Goal: Task Accomplishment & Management: Complete application form

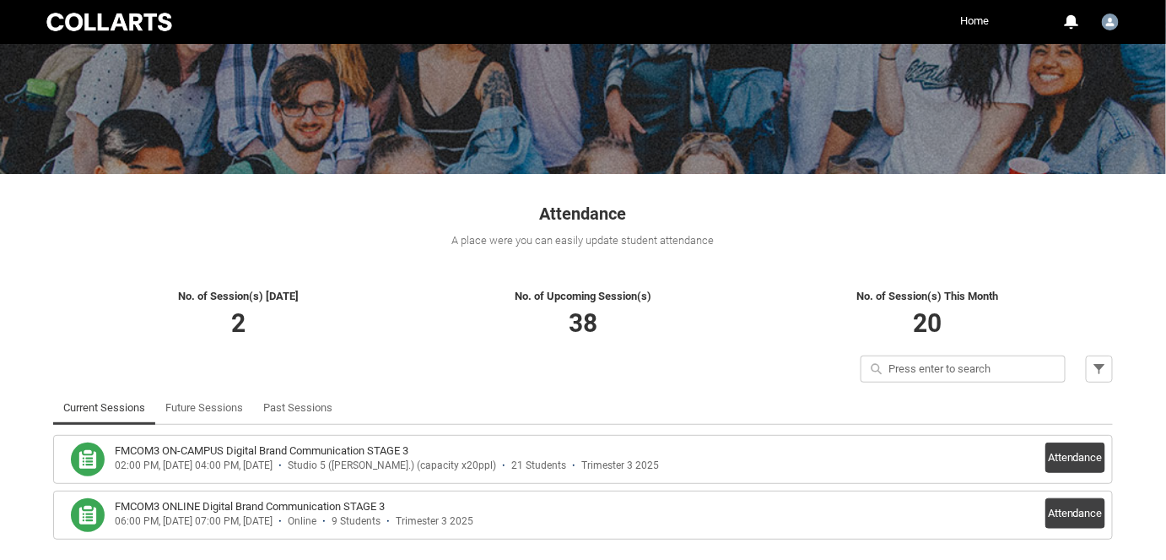
scroll to position [208, 0]
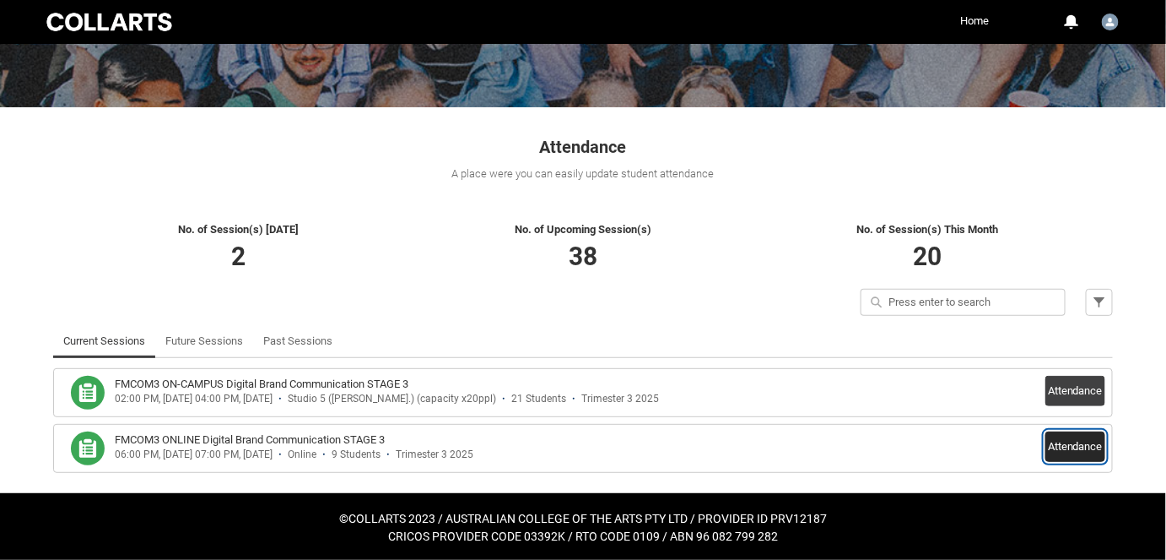
click at [1076, 446] on button "Attendance" at bounding box center [1076, 446] width 60 height 30
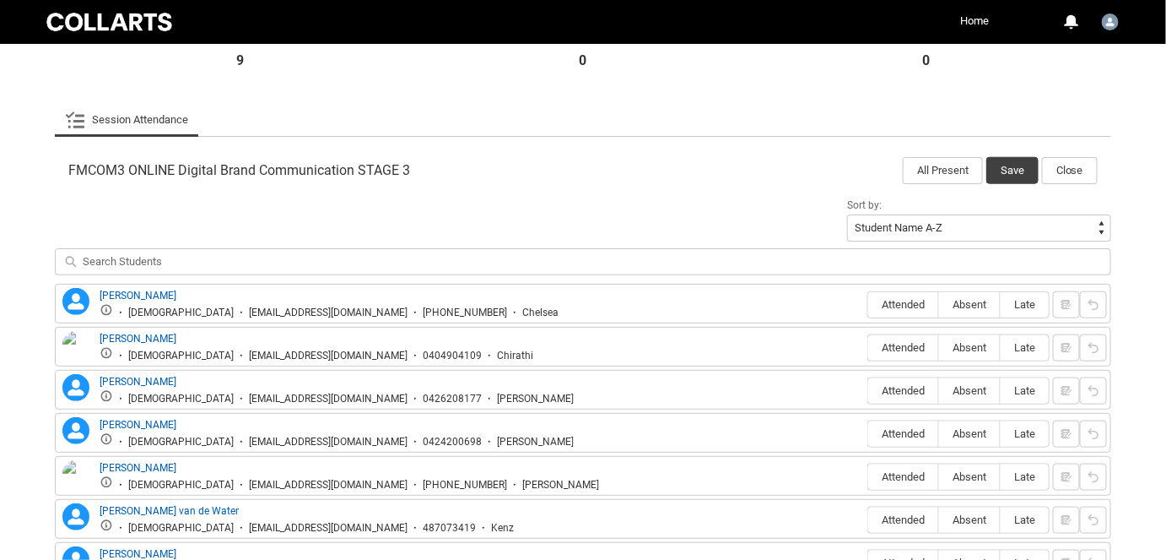
scroll to position [592, 0]
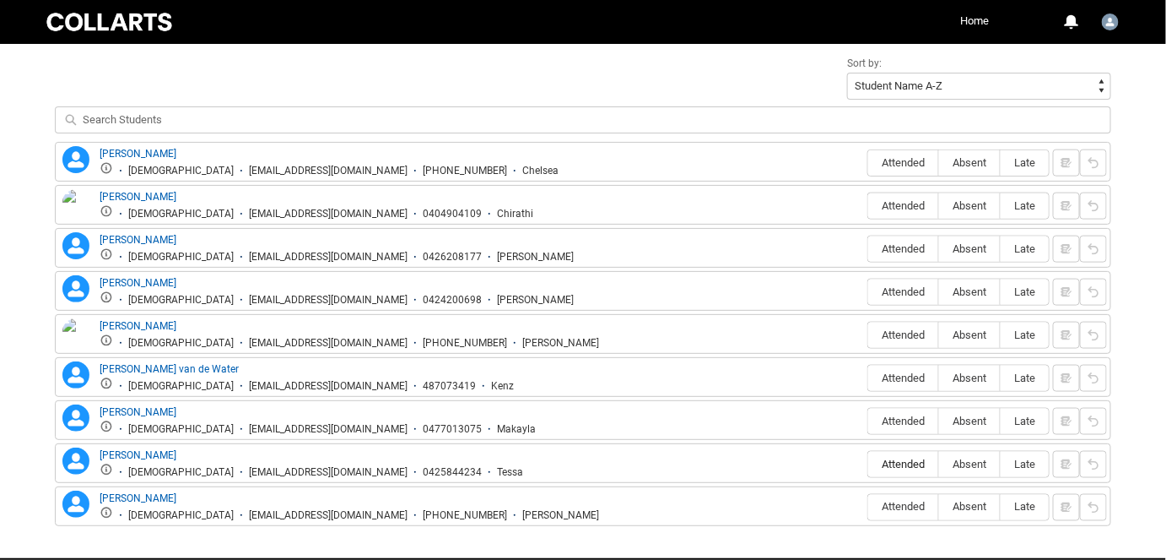
click at [918, 457] on span "Attended" at bounding box center [903, 463] width 70 height 13
click at [868, 463] on input "Attended" at bounding box center [868, 463] width 1 height 1
type lightning-radio-group "Attended"
radio input "true"
click at [886, 285] on span "Attended" at bounding box center [903, 291] width 70 height 13
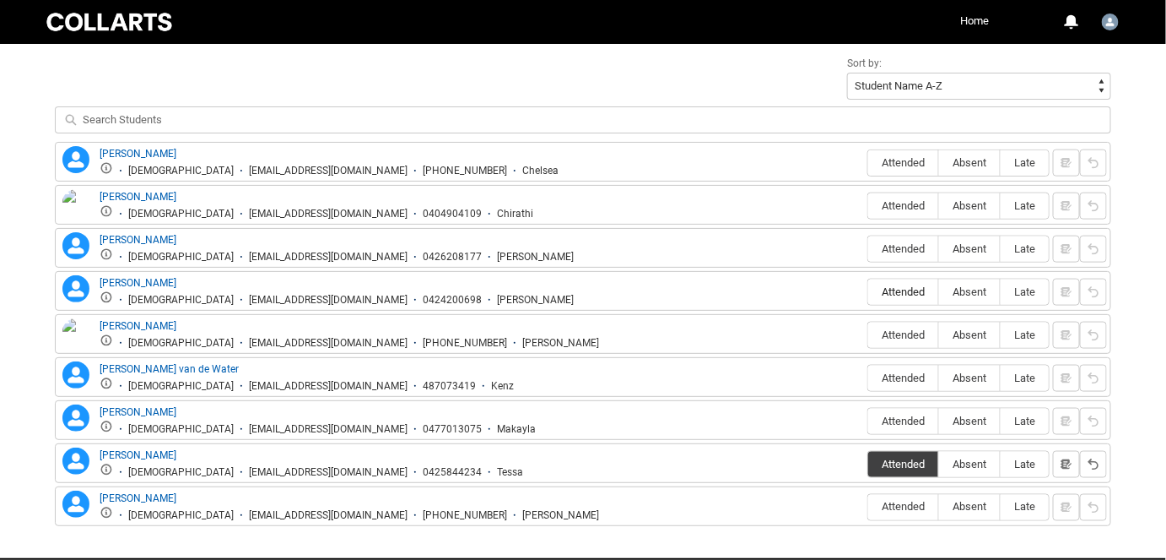
click at [868, 291] on input "Attended" at bounding box center [868, 291] width 1 height 1
type lightning-radio-group "Attended"
radio input "true"
click at [899, 371] on span "Attended" at bounding box center [903, 377] width 70 height 13
click at [868, 377] on input "Attended" at bounding box center [868, 377] width 1 height 1
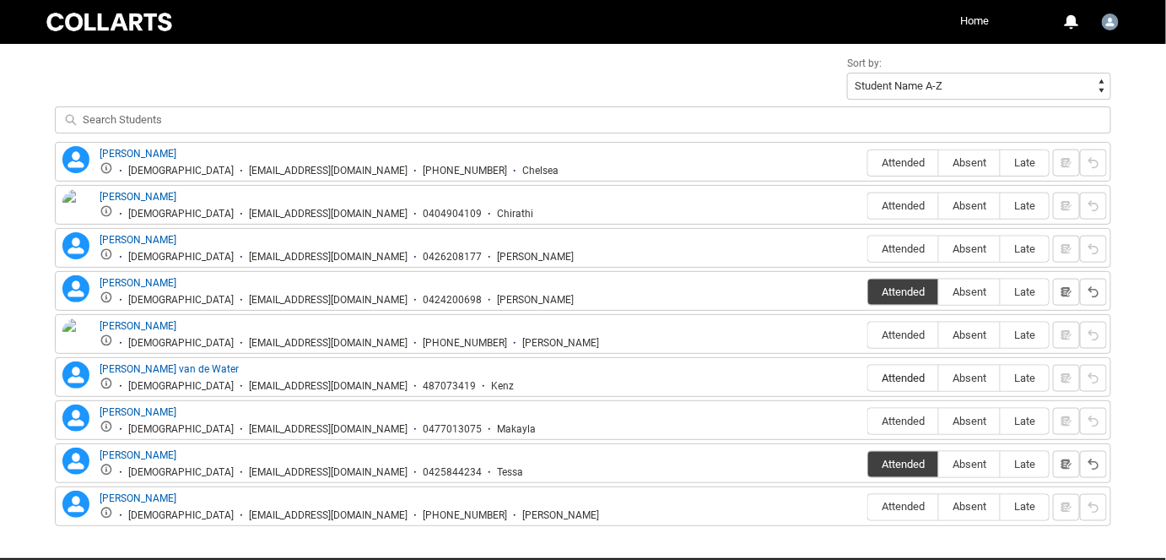
type lightning-radio-group "Attended"
radio input "true"
drag, startPoint x: 964, startPoint y: 338, endPoint x: 964, endPoint y: 308, distance: 30.4
click at [964, 338] on label "Absent" at bounding box center [969, 335] width 61 height 26
click at [939, 335] on input "Absent" at bounding box center [939, 334] width 1 height 1
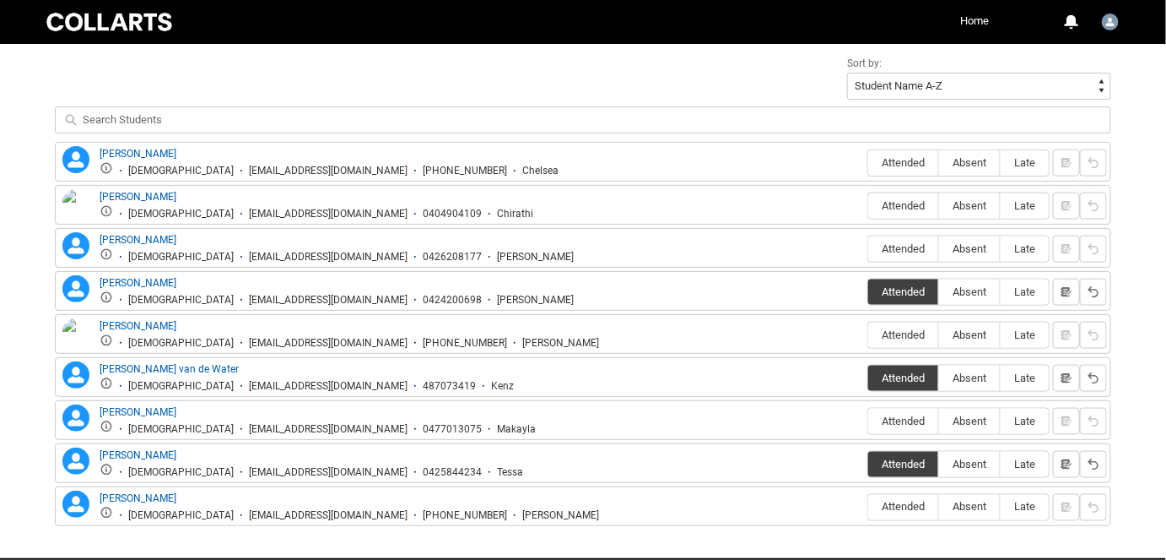
type lightning-radio-group "Absent"
radio input "true"
click at [960, 242] on span "Absent" at bounding box center [969, 248] width 61 height 13
click at [939, 248] on input "Absent" at bounding box center [939, 248] width 1 height 1
type lightning-radio-group "Absent"
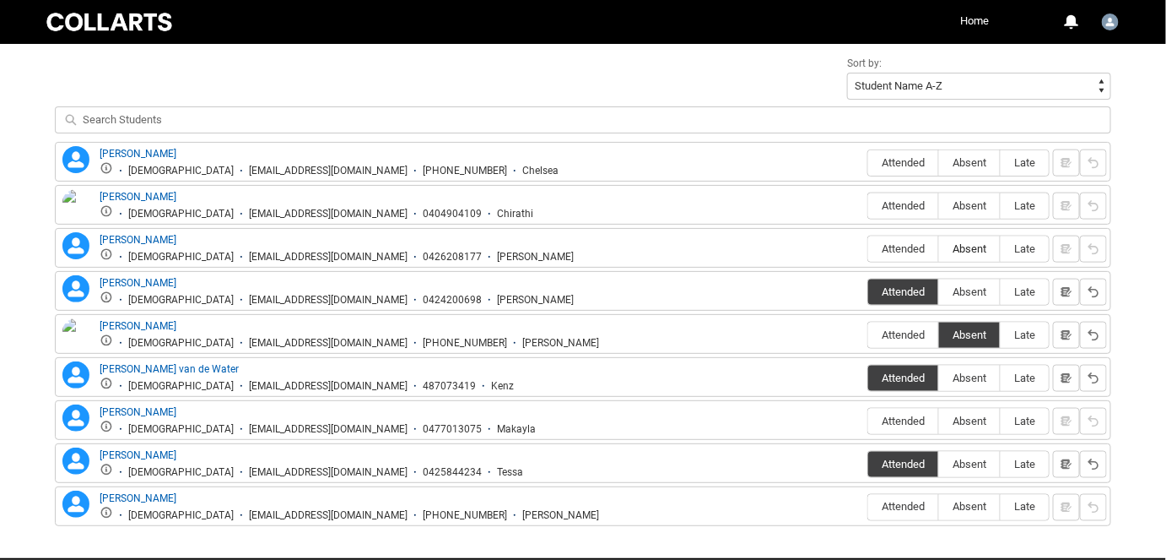
radio input "true"
click at [960, 195] on label "Absent" at bounding box center [969, 206] width 61 height 26
click at [939, 205] on input "Absent" at bounding box center [939, 205] width 1 height 1
type lightning-radio-group "Absent"
radio input "true"
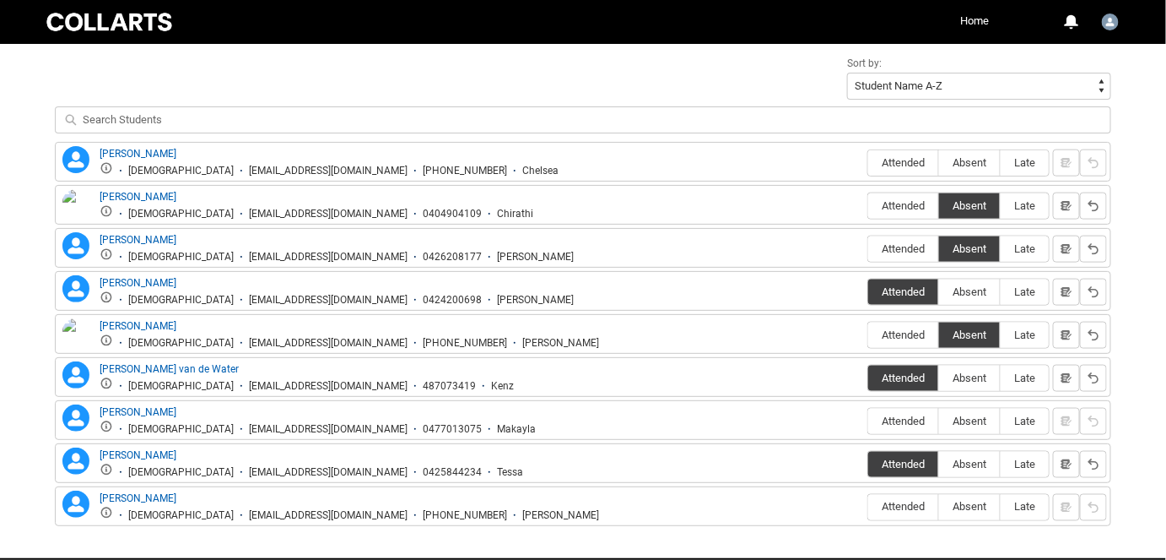
click at [963, 146] on fieldset "Attended Absent Late" at bounding box center [959, 161] width 182 height 31
click at [962, 151] on label "Absent" at bounding box center [969, 163] width 61 height 26
click at [939, 162] on input "Absent" at bounding box center [939, 162] width 1 height 1
type lightning-radio-group "Absent"
radio input "true"
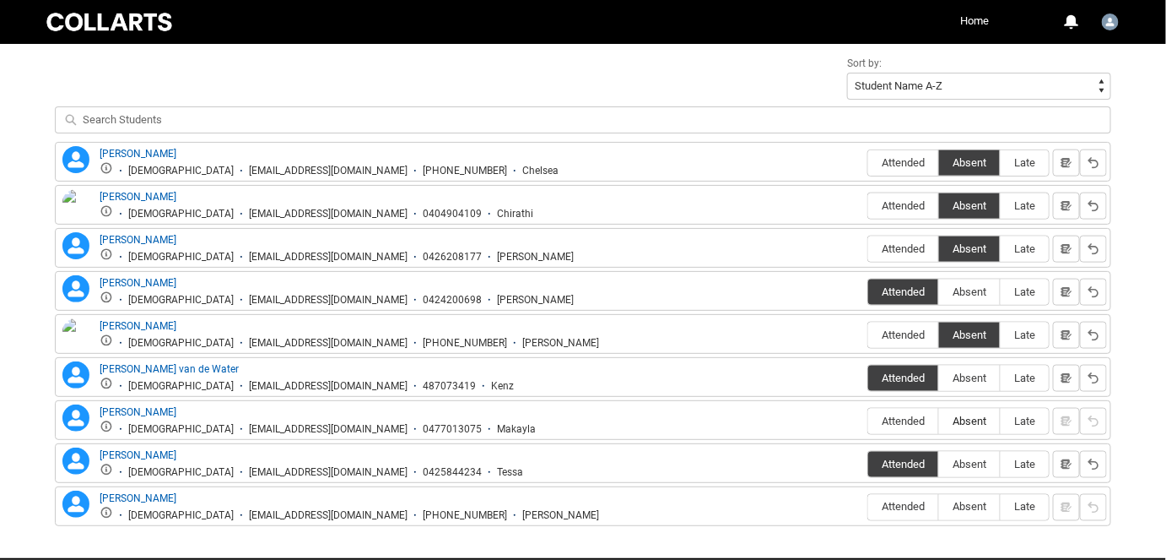
click at [966, 424] on label "Absent" at bounding box center [969, 421] width 61 height 26
click at [939, 421] on input "Absent" at bounding box center [939, 420] width 1 height 1
type lightning-radio-group "Absent"
radio input "true"
click at [965, 500] on span "Absent" at bounding box center [969, 506] width 61 height 13
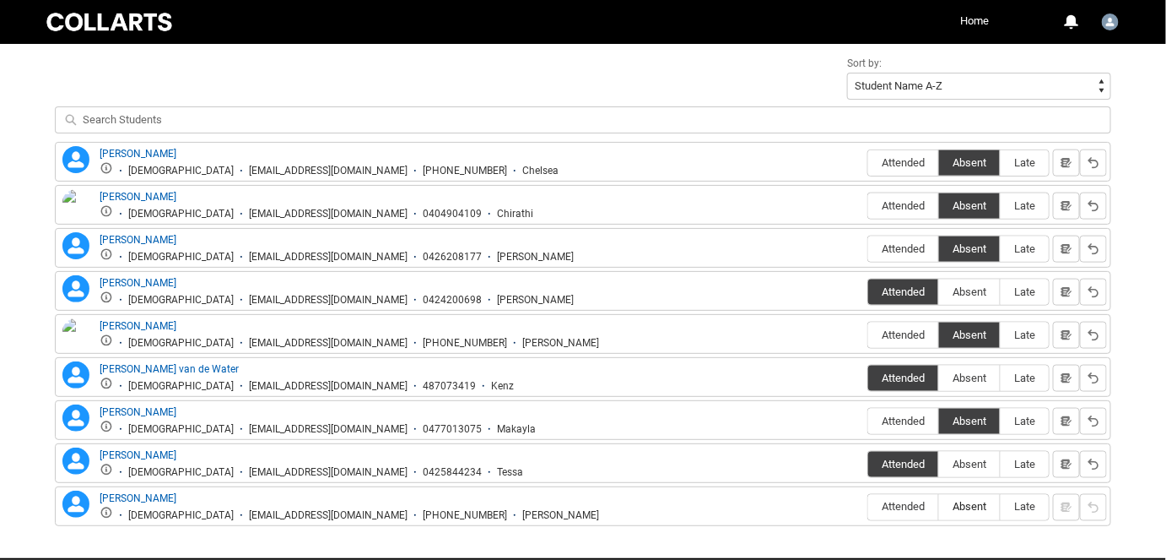
click at [939, 506] on input "Absent" at bounding box center [939, 506] width 1 height 1
type lightning-radio-group "Absent"
radio input "true"
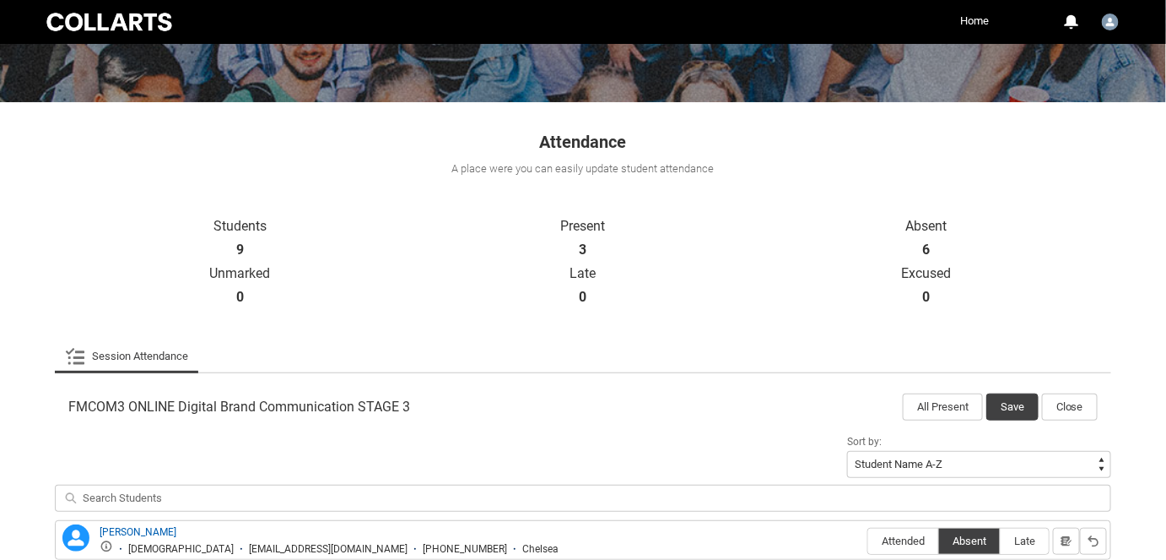
scroll to position [208, 0]
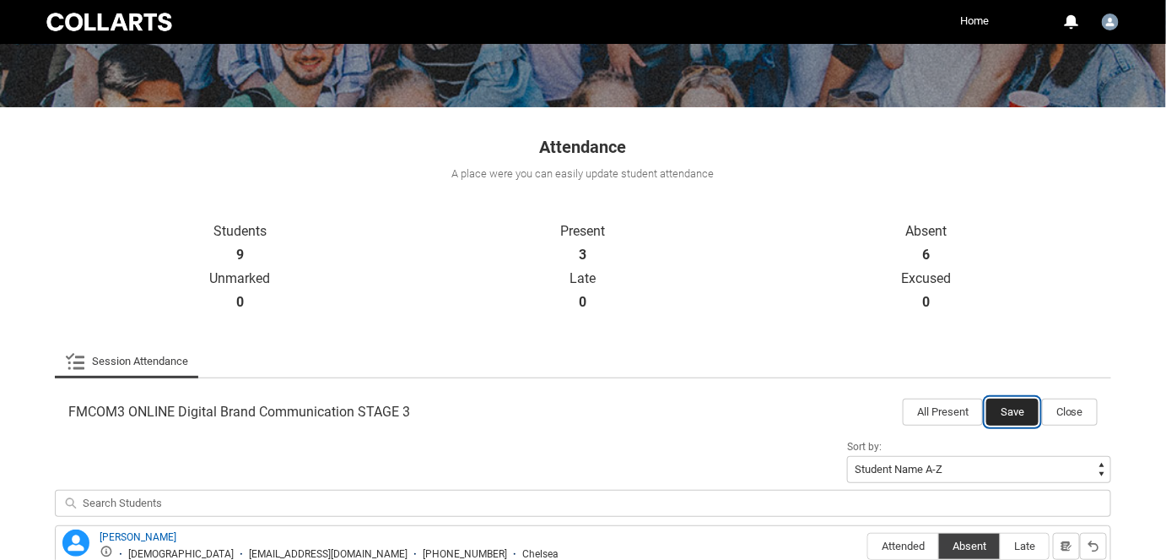
click at [1006, 412] on button "Save" at bounding box center [1013, 411] width 52 height 27
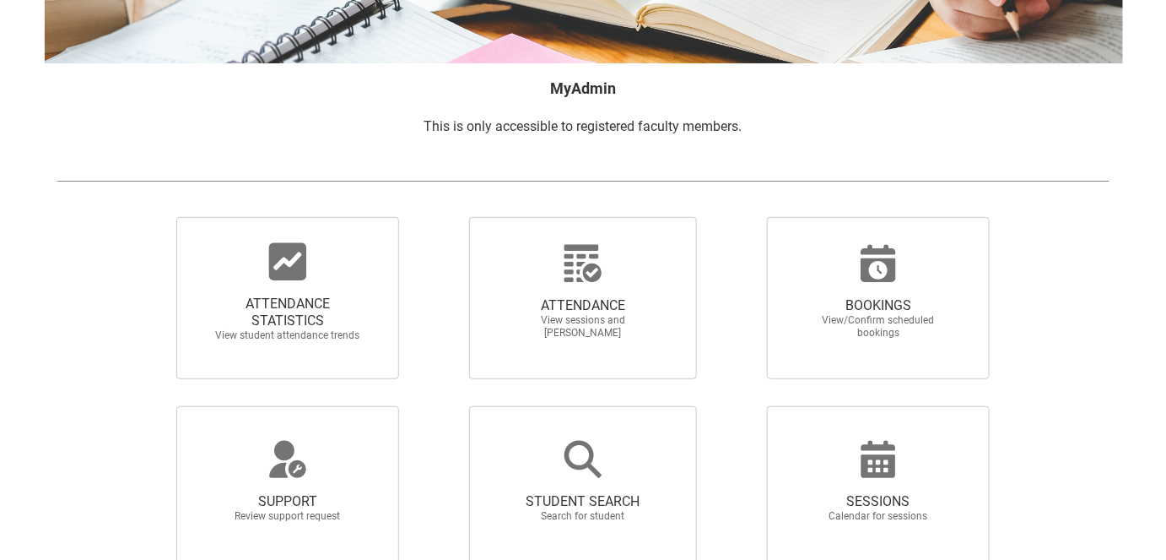
scroll to position [306, 0]
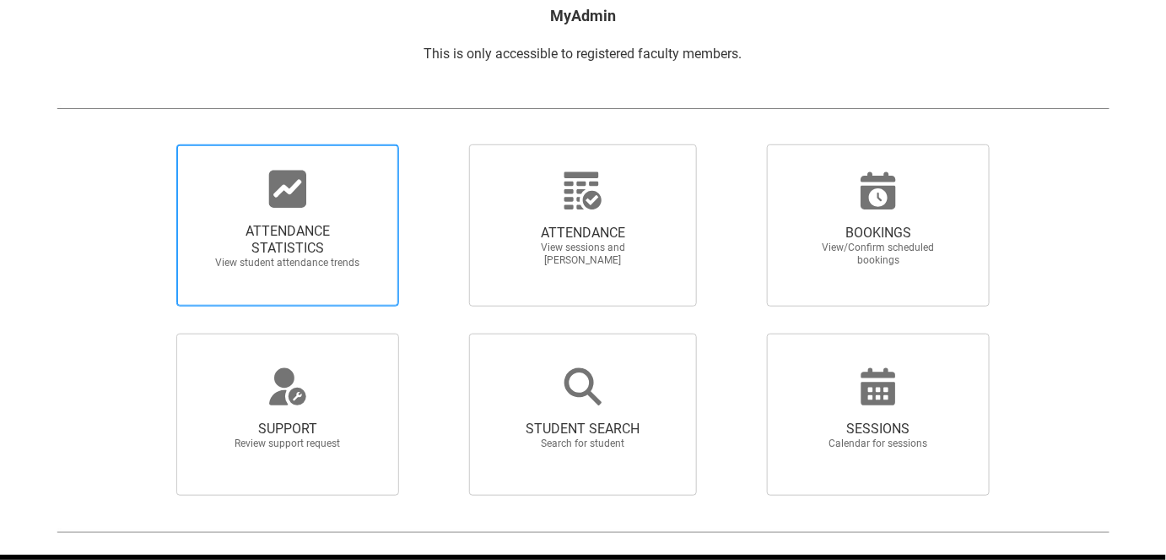
click at [307, 219] on span "ATTENDANCE STATISTICS View student attendance trends" at bounding box center [288, 245] width 162 height 73
click at [149, 144] on input "ATTENDANCE STATISTICS View student attendance trends" at bounding box center [148, 143] width 1 height 1
radio input "true"
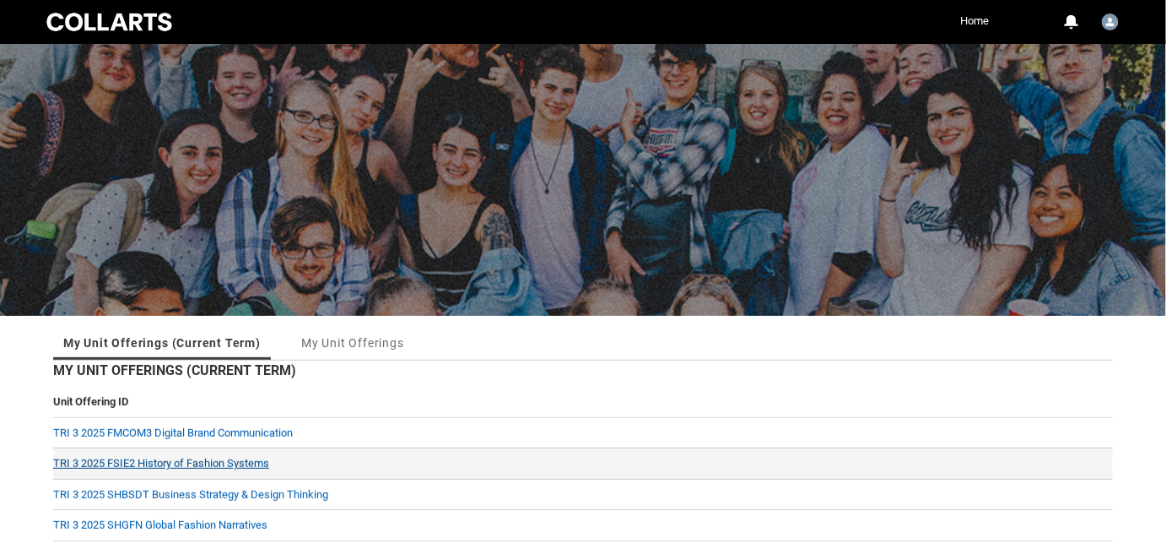
click at [170, 464] on link "TRI 3 2025 FSIE2 History of Fashion Systems" at bounding box center [161, 463] width 216 height 13
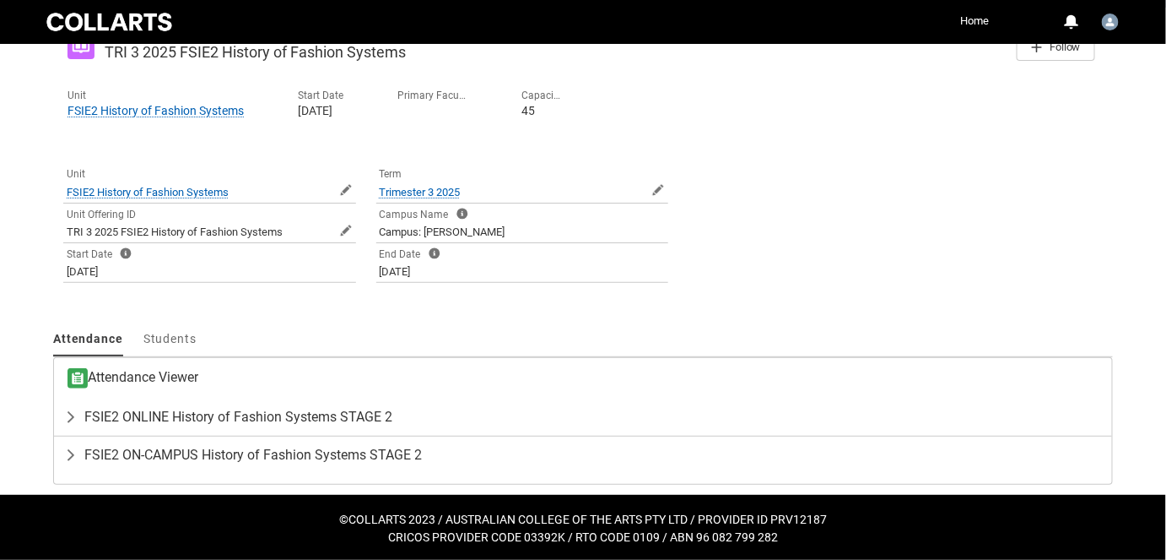
scroll to position [309, 0]
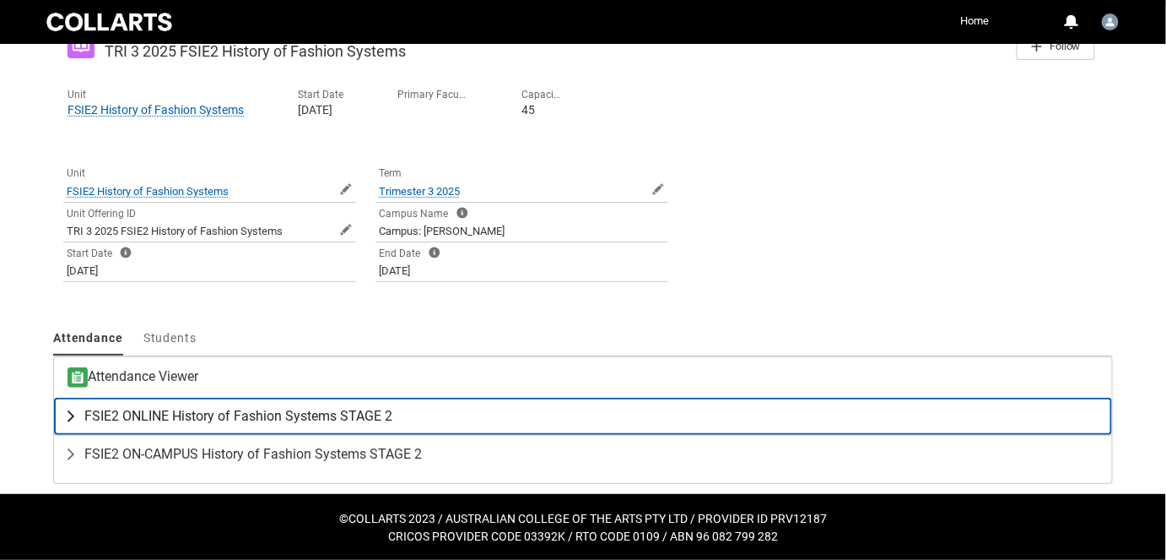
click at [237, 413] on span "FSIE2 ONLINE History of Fashion Systems STAGE 2" at bounding box center [238, 416] width 308 height 17
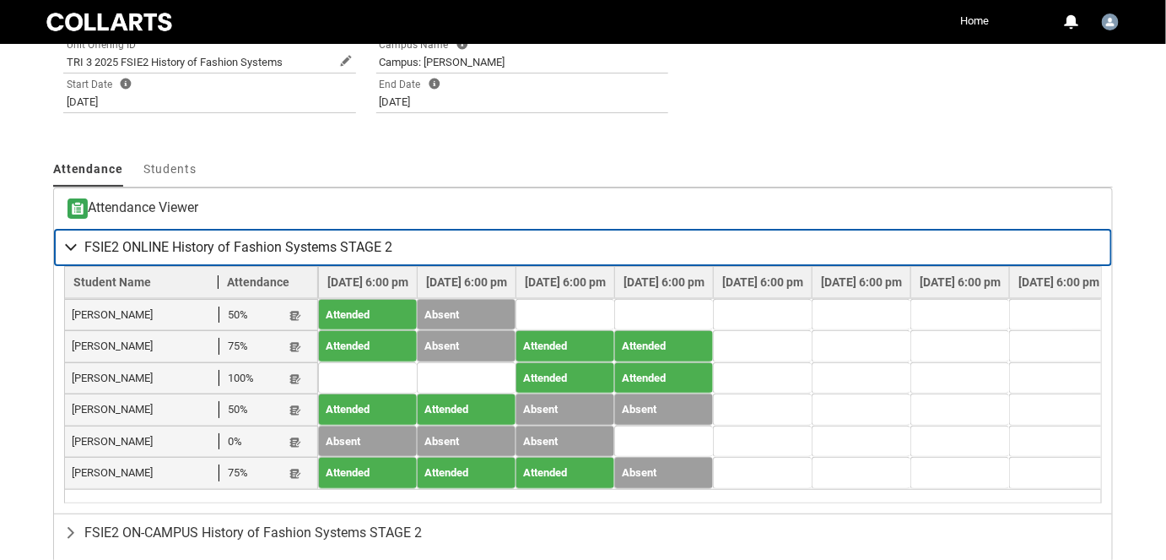
scroll to position [539, 0]
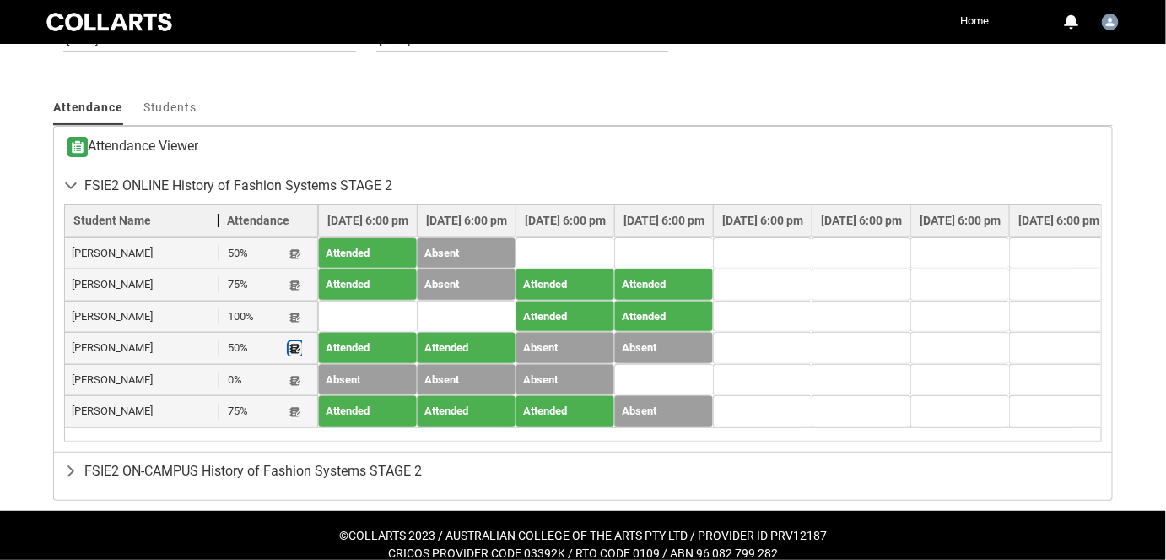
click at [297, 349] on lightning-primitive-icon "button" at bounding box center [295, 348] width 12 height 13
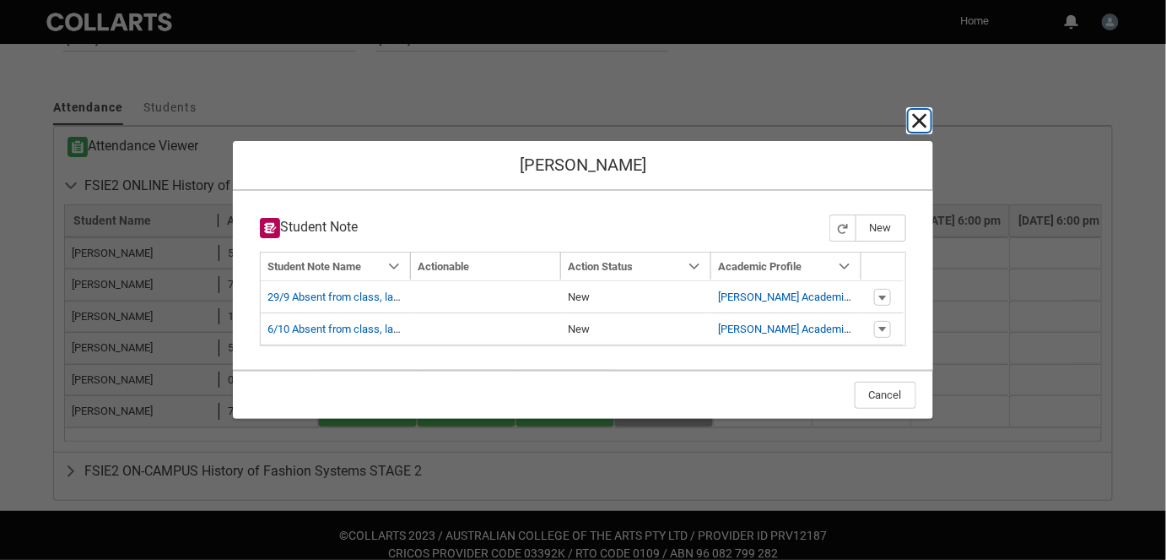
click at [920, 121] on lightning-primitive-icon "button" at bounding box center [920, 121] width 20 height 20
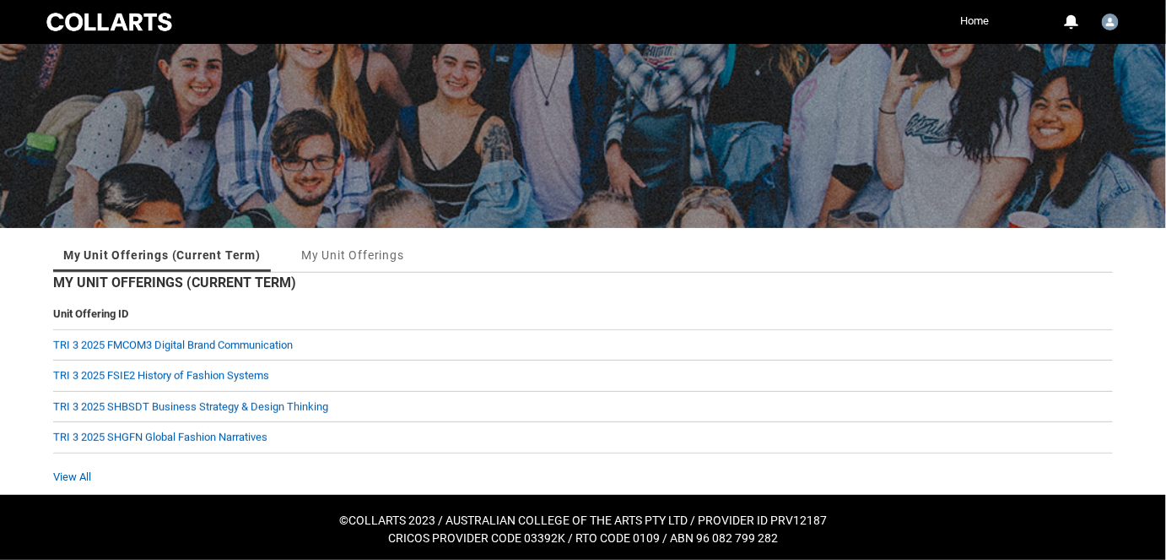
scroll to position [89, 0]
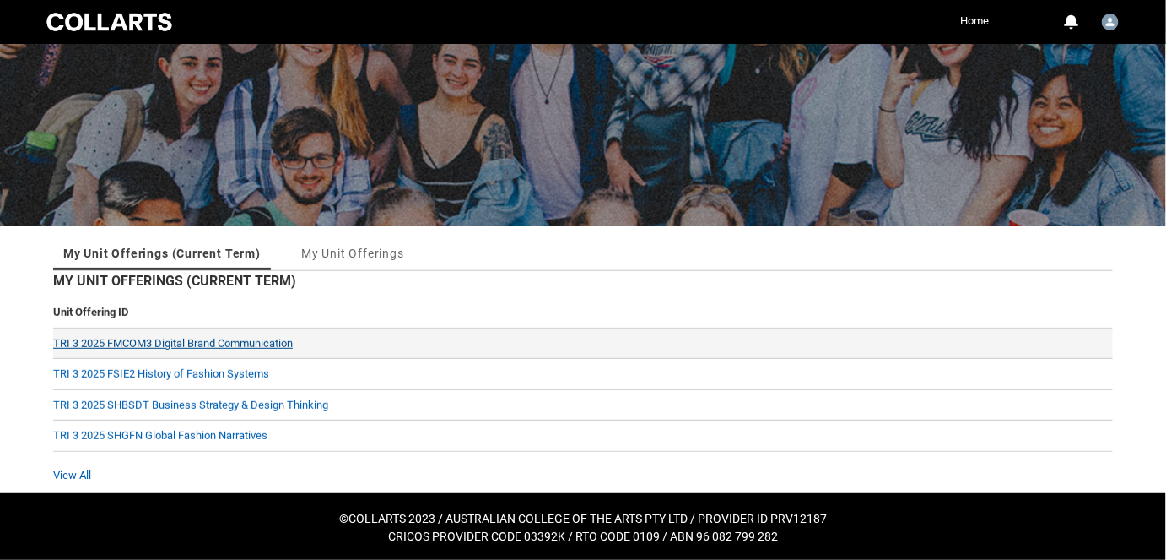
click at [200, 340] on link "TRI 3 2025 FMCOM3 Digital Brand Communication" at bounding box center [173, 343] width 240 height 13
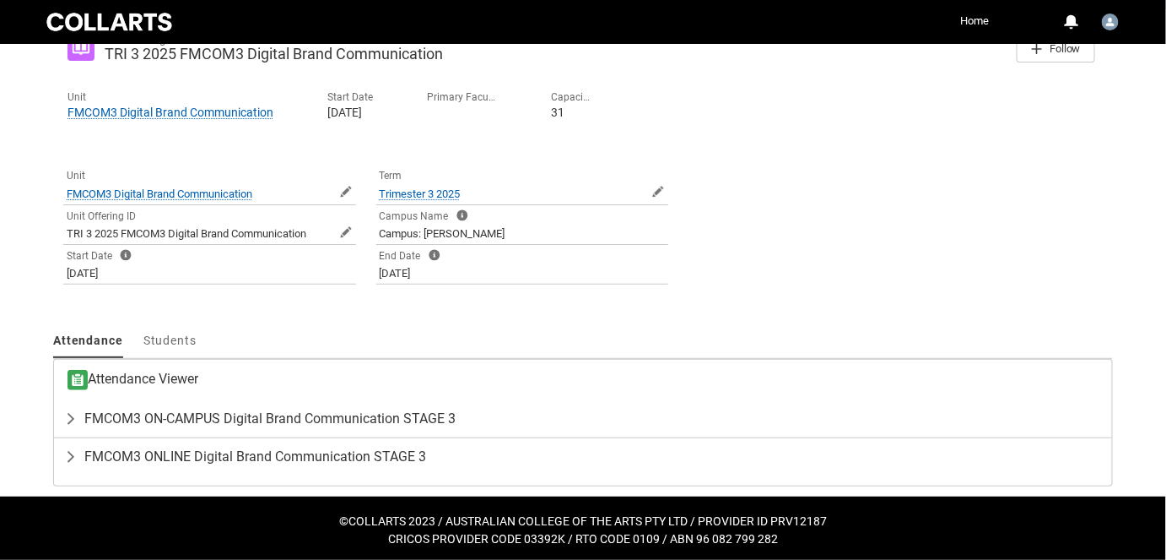
scroll to position [309, 0]
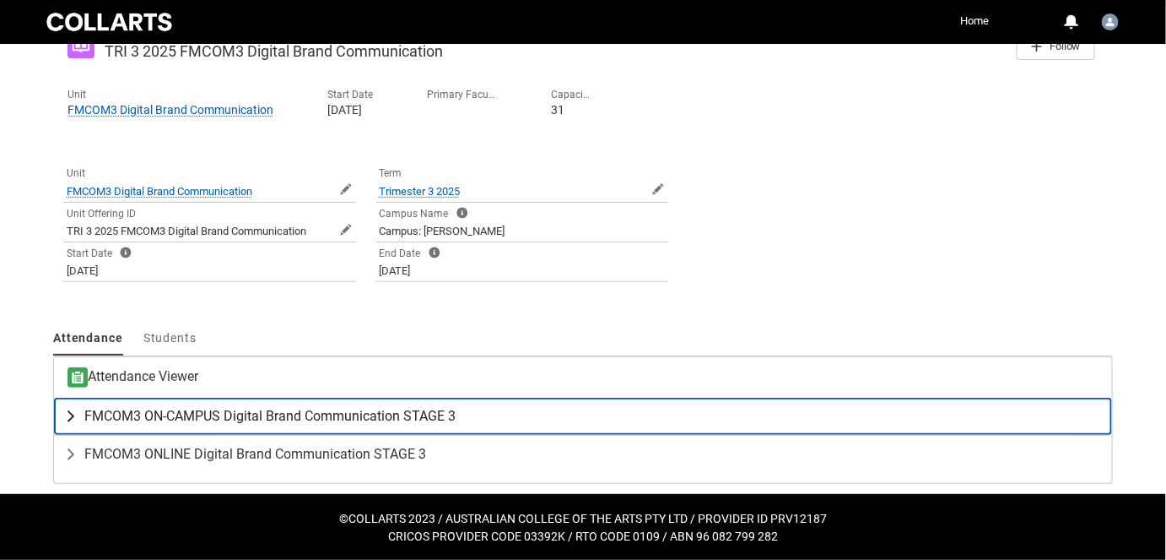
click at [194, 409] on span "FMCOM3 ON-CAMPUS Digital Brand Communication STAGE 3" at bounding box center [269, 416] width 371 height 17
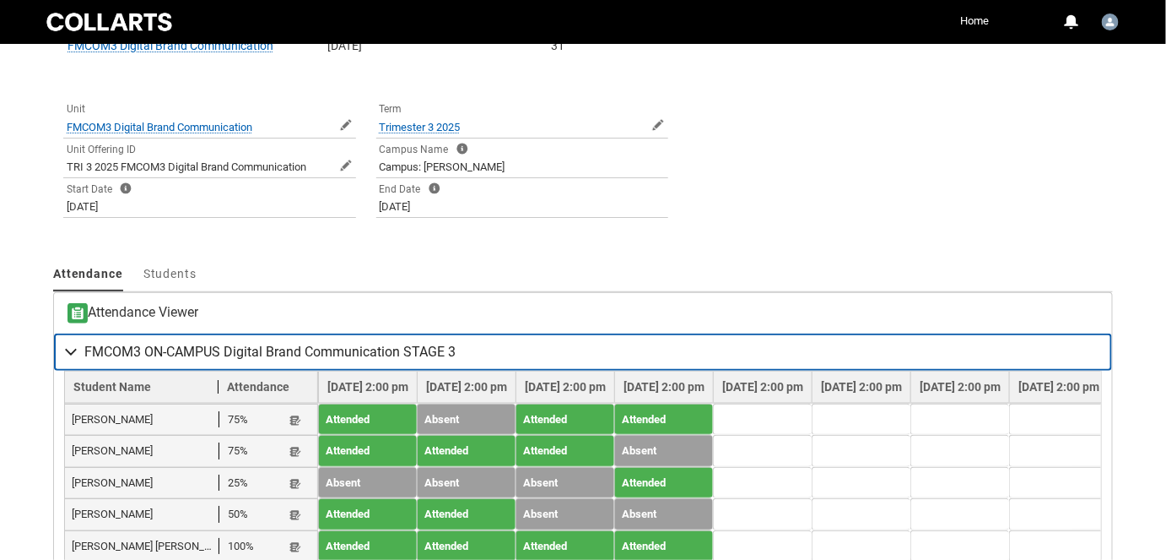
scroll to position [232, 0]
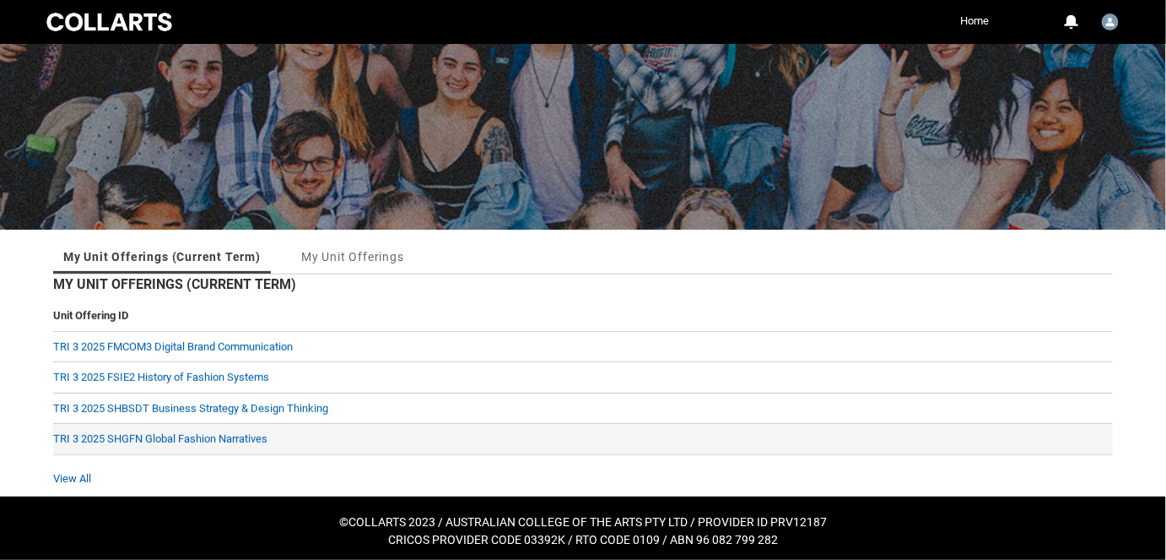
scroll to position [89, 0]
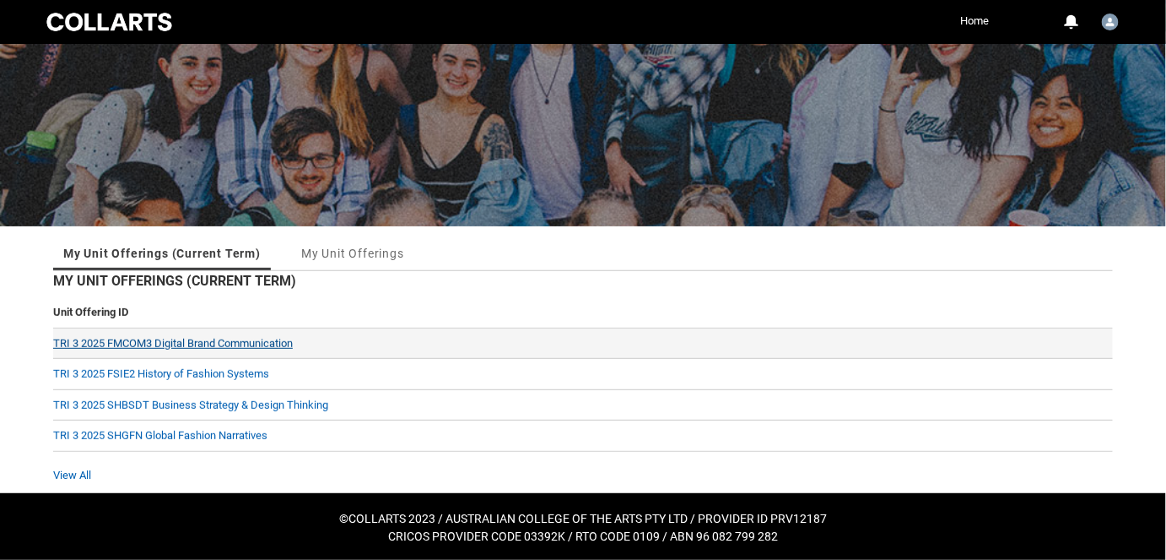
click at [220, 341] on link "TRI 3 2025 FMCOM3 Digital Brand Communication" at bounding box center [173, 343] width 240 height 13
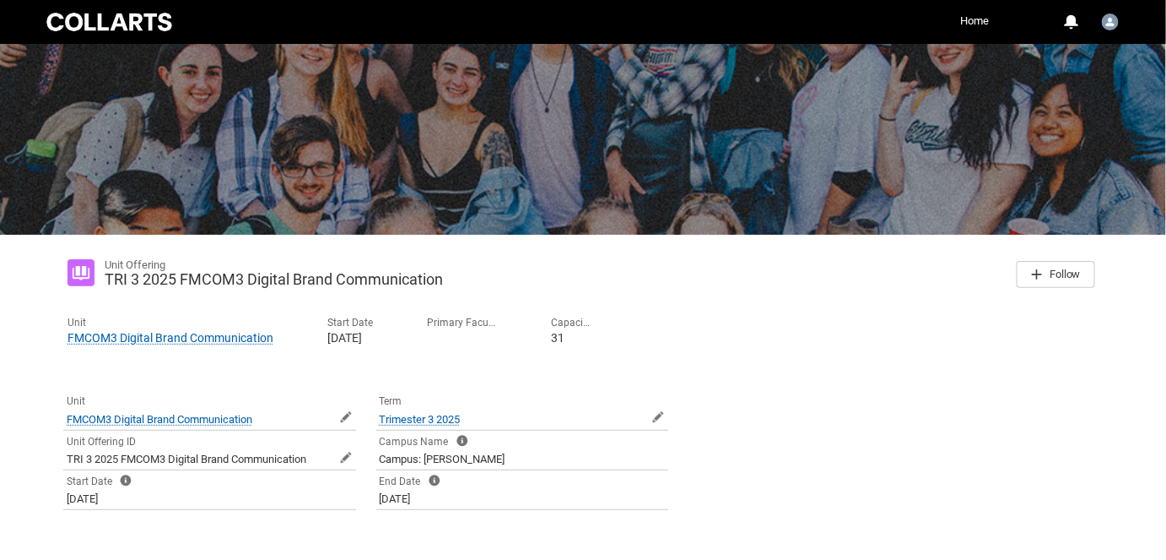
scroll to position [306, 0]
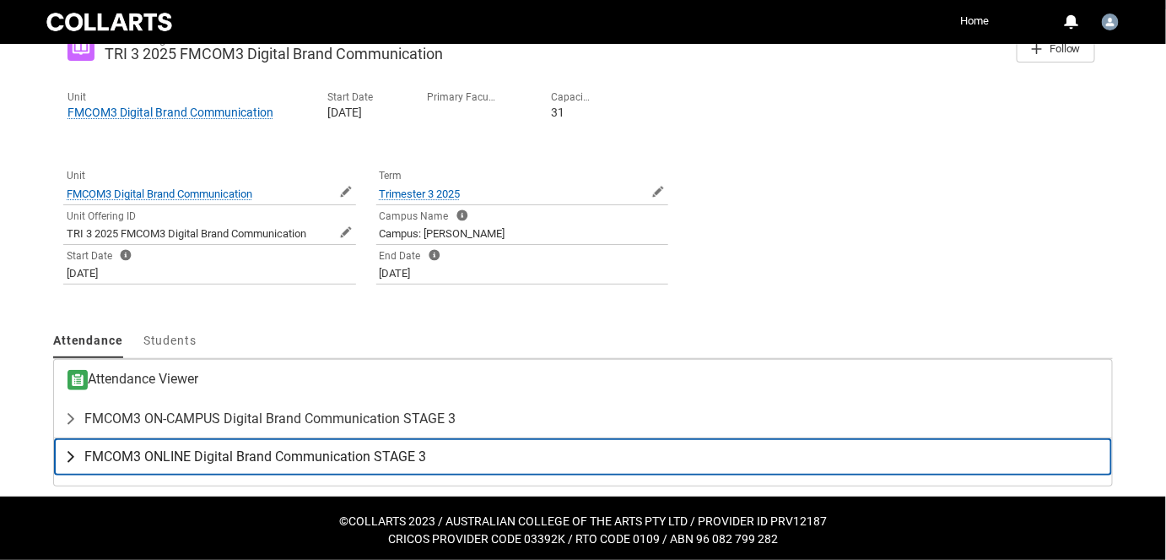
click at [322, 456] on span "FMCOM3 ONLINE Digital Brand Communication STAGE 3" at bounding box center [255, 456] width 342 height 17
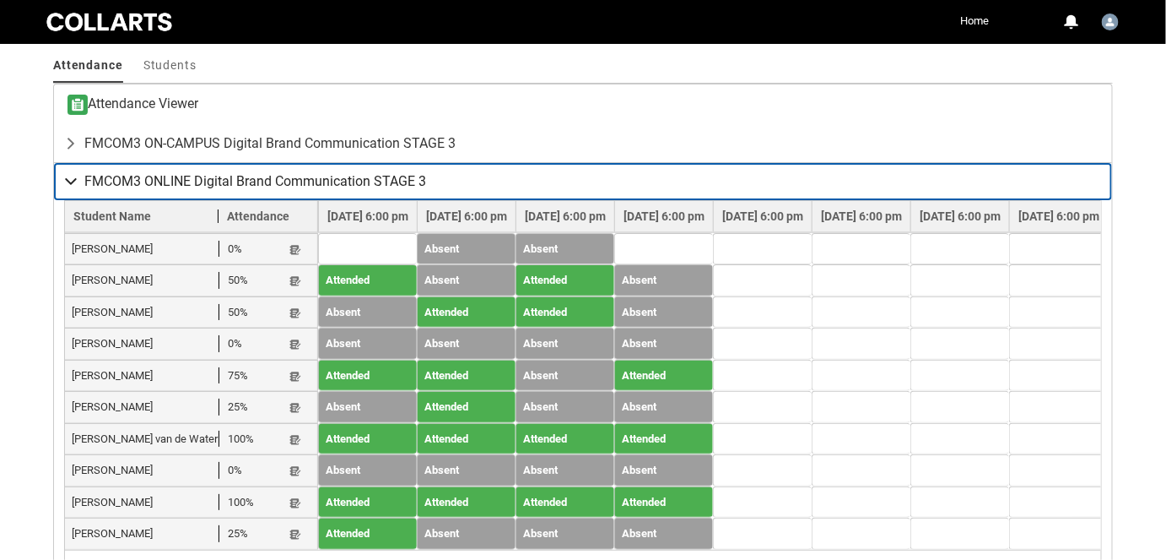
scroll to position [614, 0]
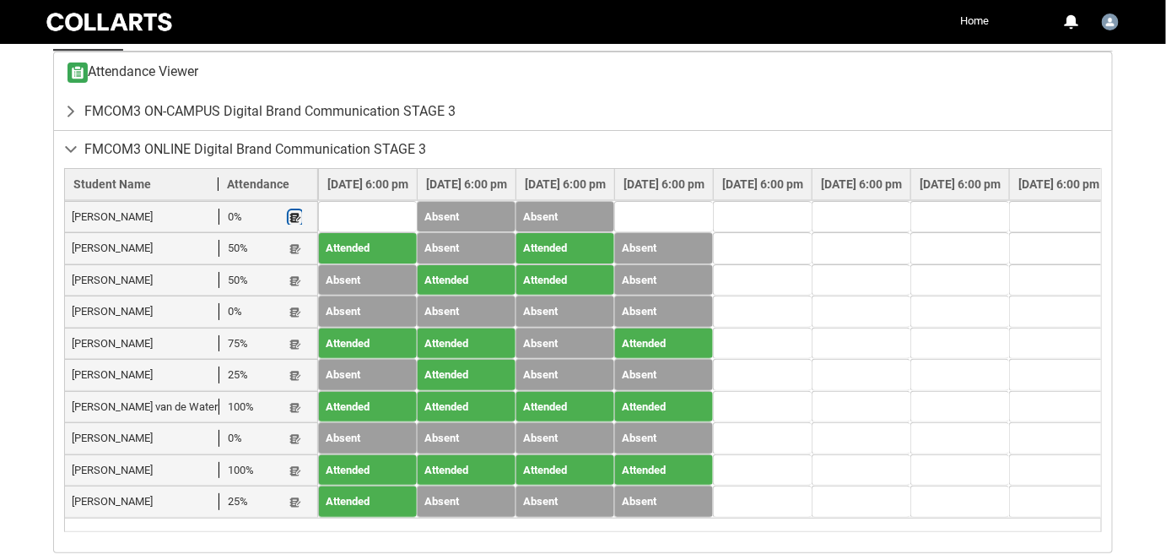
click at [300, 214] on lightning-primitive-icon "button" at bounding box center [295, 217] width 12 height 13
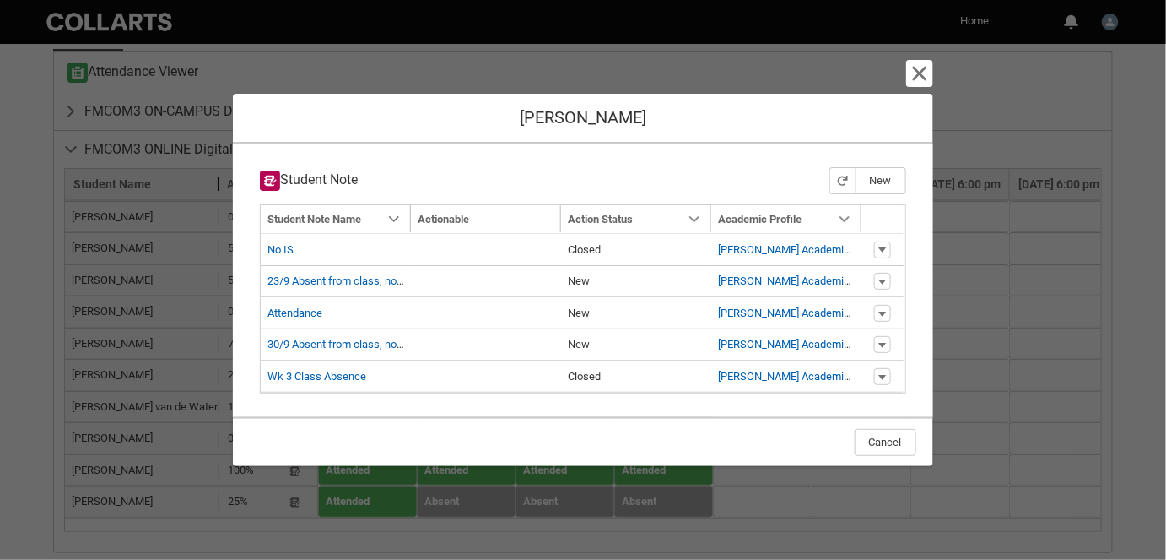
click at [905, 72] on div "Cancel and close [PERSON_NAME] Student Note New Navigation Mode Action Mode Sor…" at bounding box center [583, 280] width 700 height 560
click at [911, 73] on lightning-primitive-icon "button" at bounding box center [920, 73] width 20 height 20
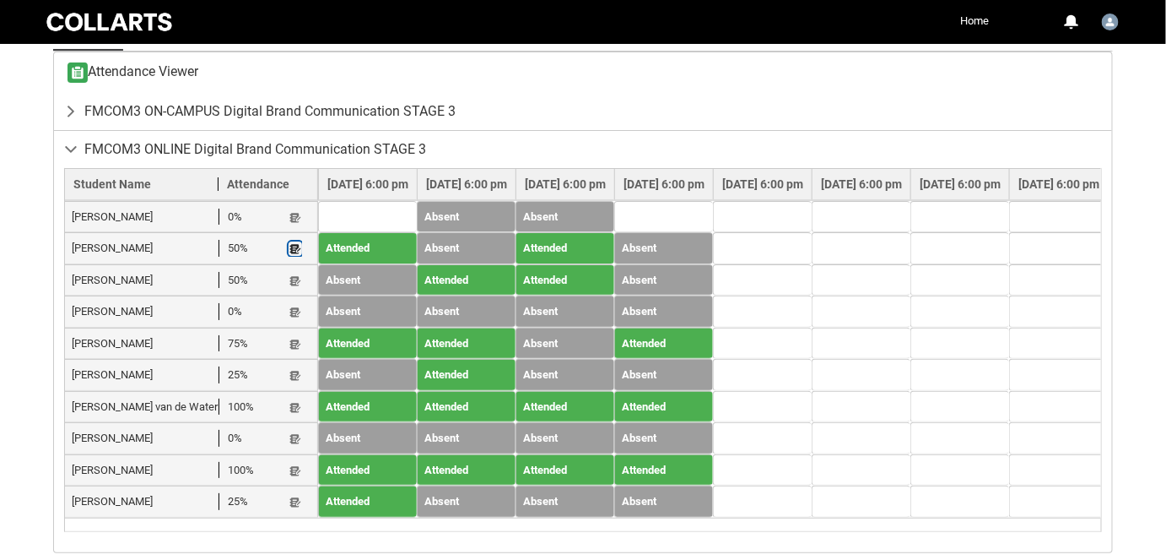
click at [299, 246] on lightning-primitive-icon "button" at bounding box center [295, 248] width 12 height 13
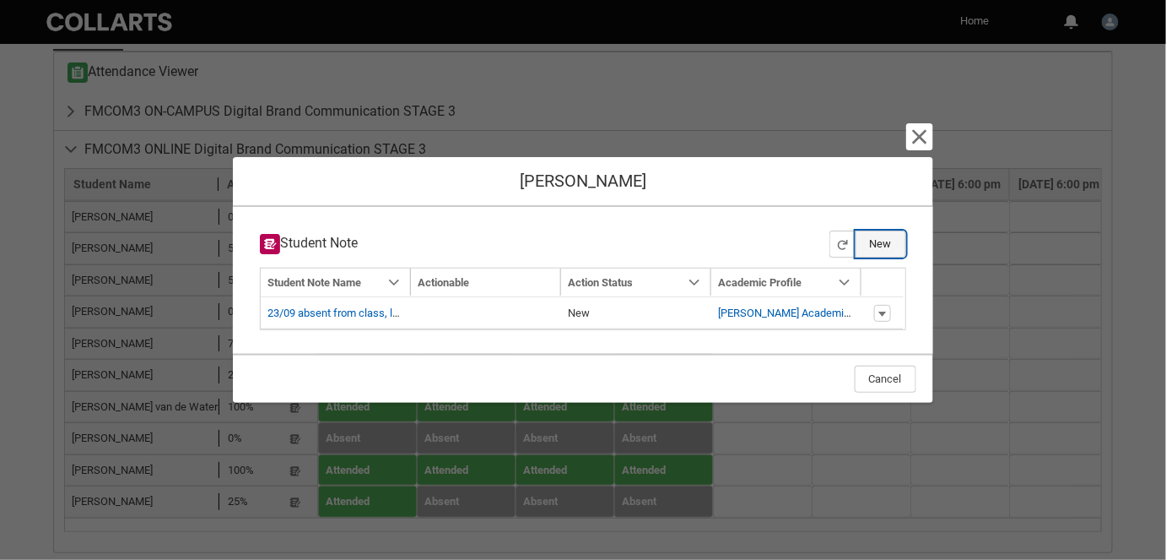
click at [887, 244] on button "New" at bounding box center [881, 243] width 51 height 27
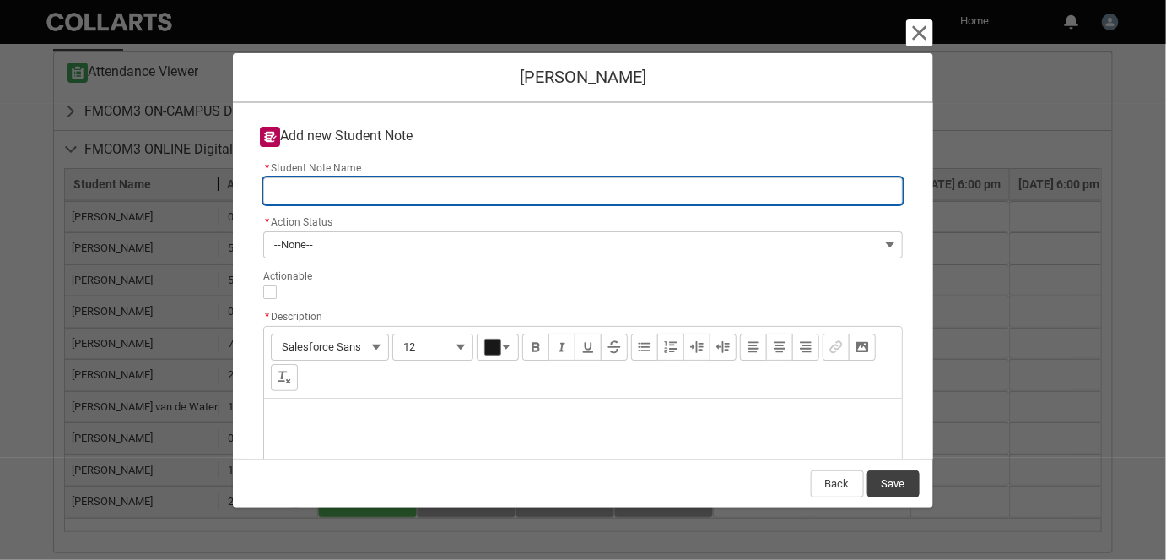
click at [312, 181] on input "* Student Note Name" at bounding box center [582, 190] width 639 height 27
type lightning-primitive-input-simple "7"
type input "7"
type lightning-primitive-input-simple "7/"
type input "7/"
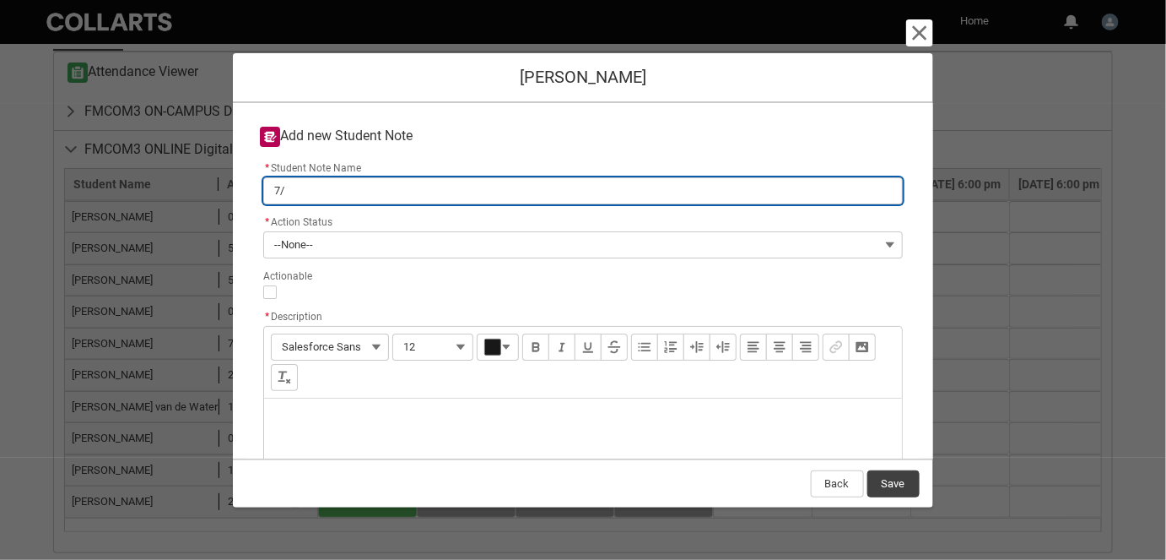
type lightning-primitive-input-simple "7/1"
type input "7/1"
type lightning-primitive-input-simple "7/10"
type input "7/10"
type lightning-primitive-input-simple "7/10"
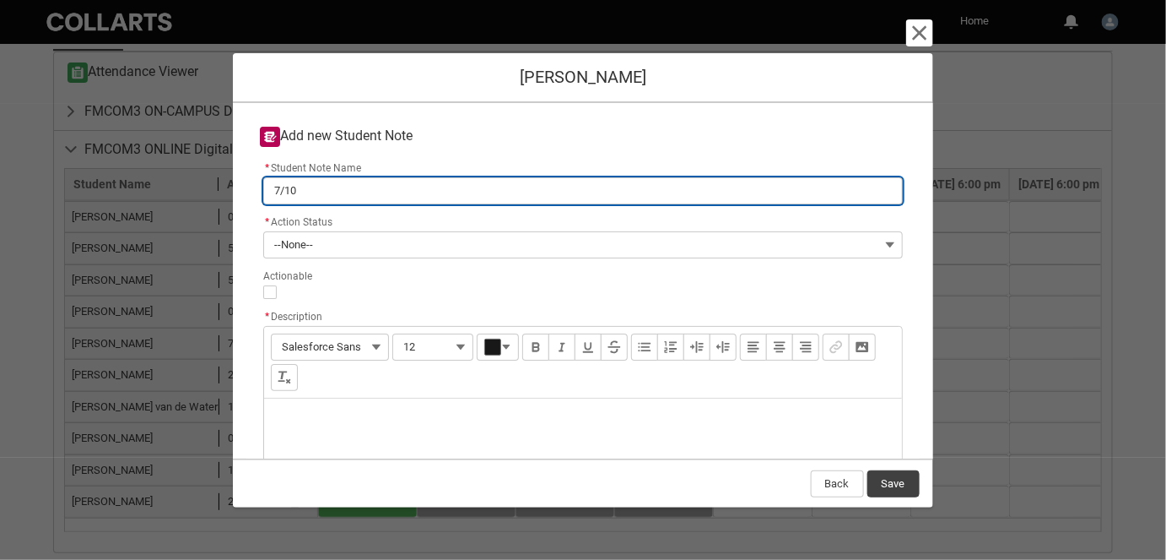
type input "7/10"
type lightning-primitive-input-simple "7/10 A"
type input "7/10 A"
type lightning-primitive-input-simple "7/10 Ab"
type input "7/10 Ab"
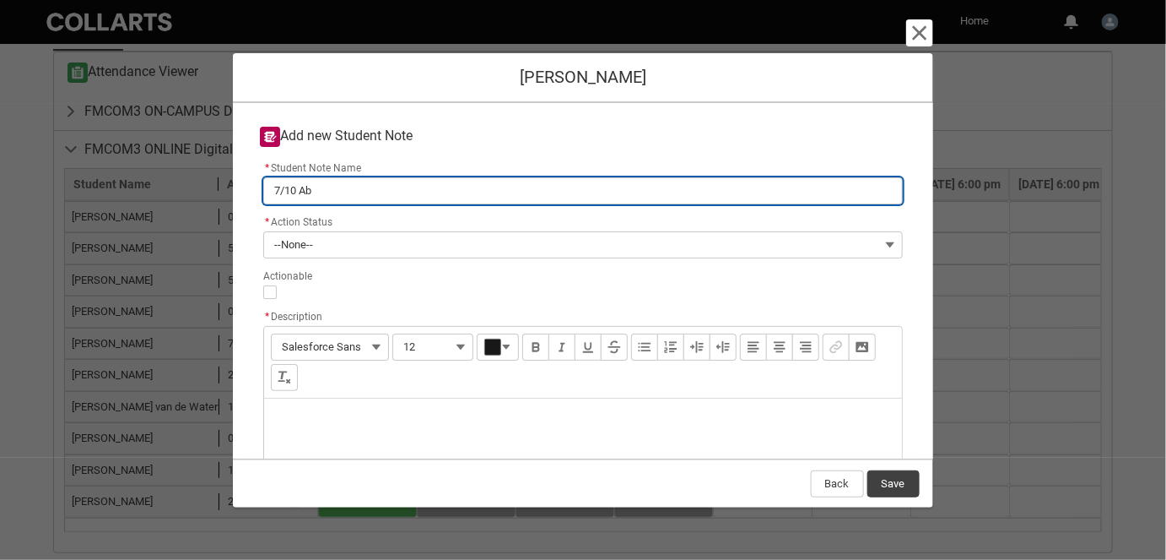
type lightning-primitive-input-simple "7/10 Abs"
type input "7/10 Abs"
type lightning-primitive-input-simple "7/10 Abse"
type input "7/10 Abse"
type lightning-primitive-input-simple "7/10 Absen"
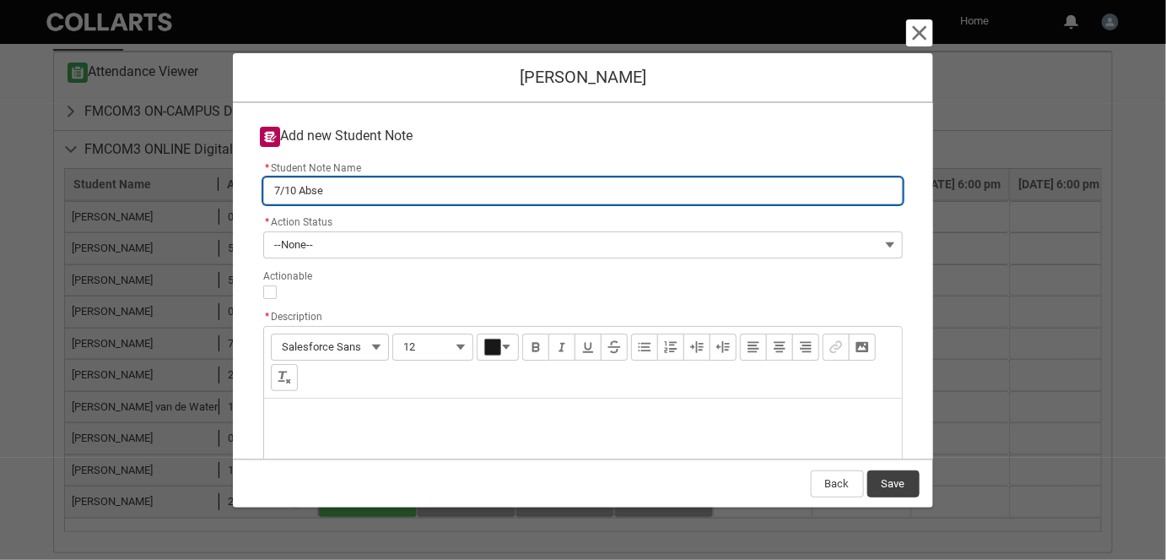
type input "7/10 Absen"
type lightning-primitive-input-simple "7/10 Absent"
type input "7/10 Absent"
type lightning-primitive-input-simple "7/10 Absent"
type input "7/10 Absent"
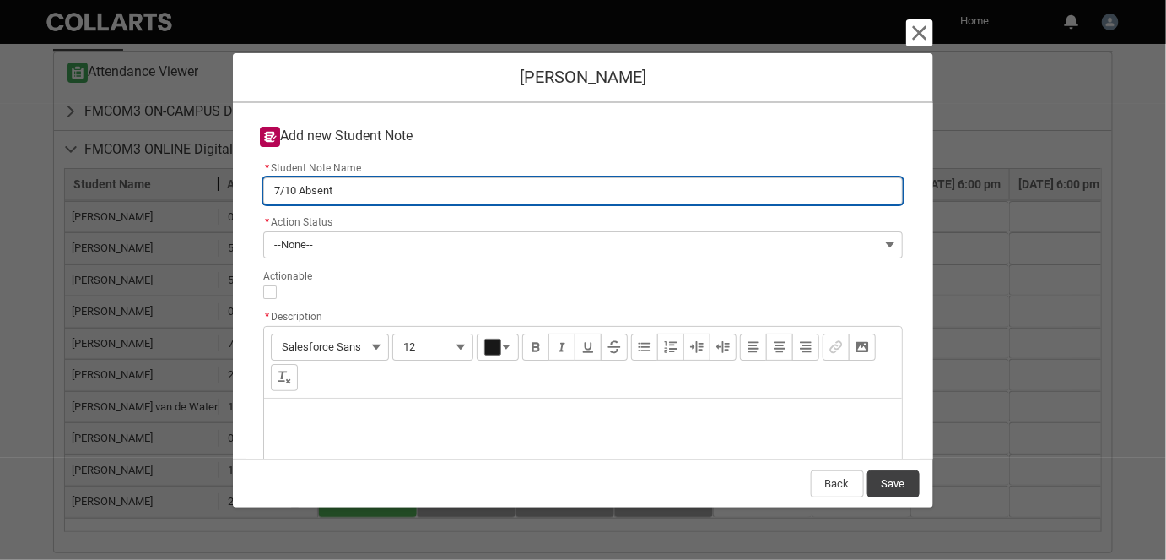
type lightning-primitive-input-simple "7/10 Absent f"
type input "7/10 Absent f"
type lightning-primitive-input-simple "7/10 Absent fr"
type input "7/10 Absent fr"
type lightning-primitive-input-simple "7/10 Absent fro"
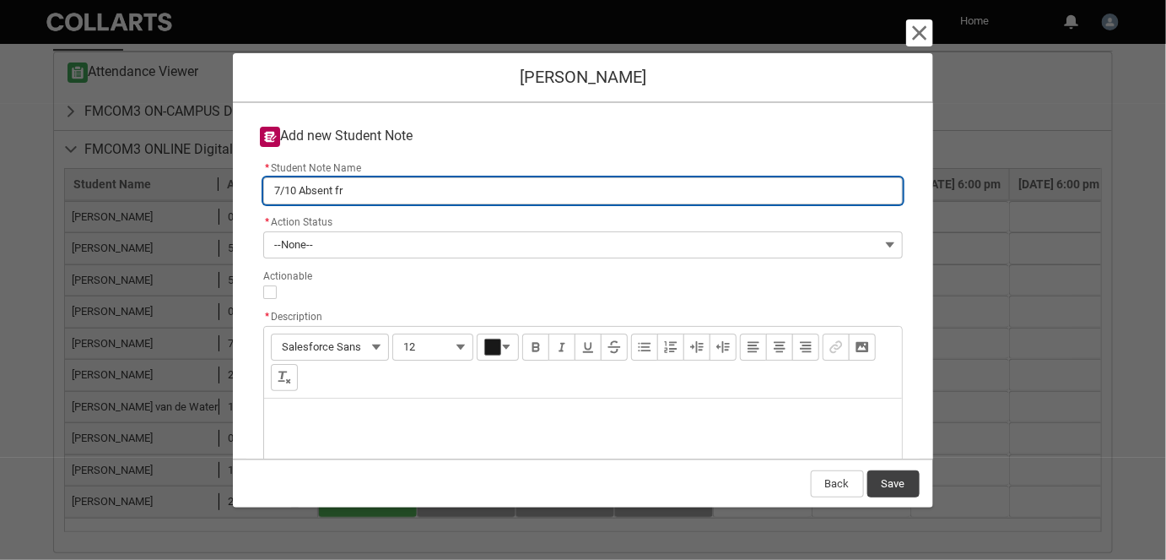
type input "7/10 Absent fro"
type lightning-primitive-input-simple "7/10 Absent from"
type input "7/10 Absent from"
type lightning-primitive-input-simple "7/10 Absent from"
type input "7/10 Absent from"
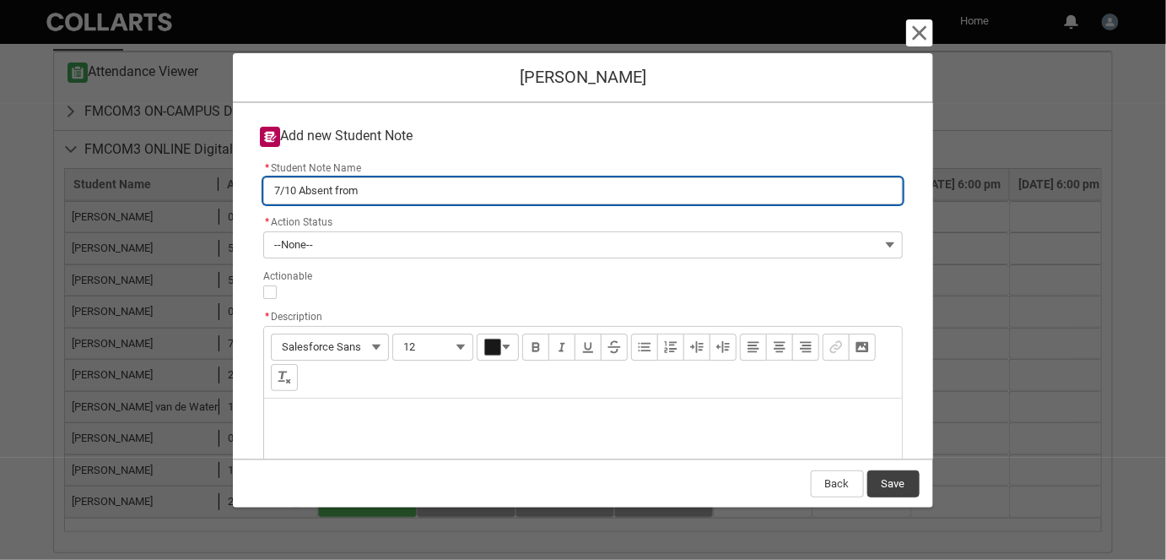
type lightning-primitive-input-simple "7/10 Absent from c"
type input "7/10 Absent from c"
type lightning-primitive-input-simple "7/10 Absent from cl"
type input "7/10 Absent from cl"
type lightning-primitive-input-simple "7/10 Absent from cla"
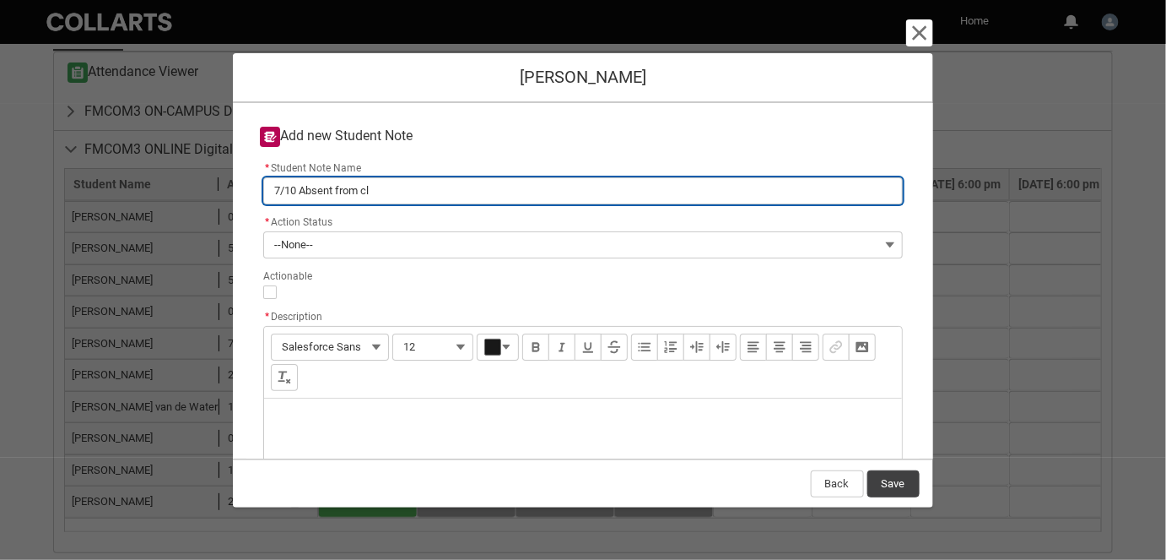
type input "7/10 Absent from cla"
type lightning-primitive-input-simple "7/10 Absent from clas"
type input "7/10 Absent from clas"
type lightning-primitive-input-simple "7/10 Absent from class"
type input "7/10 Absent from class"
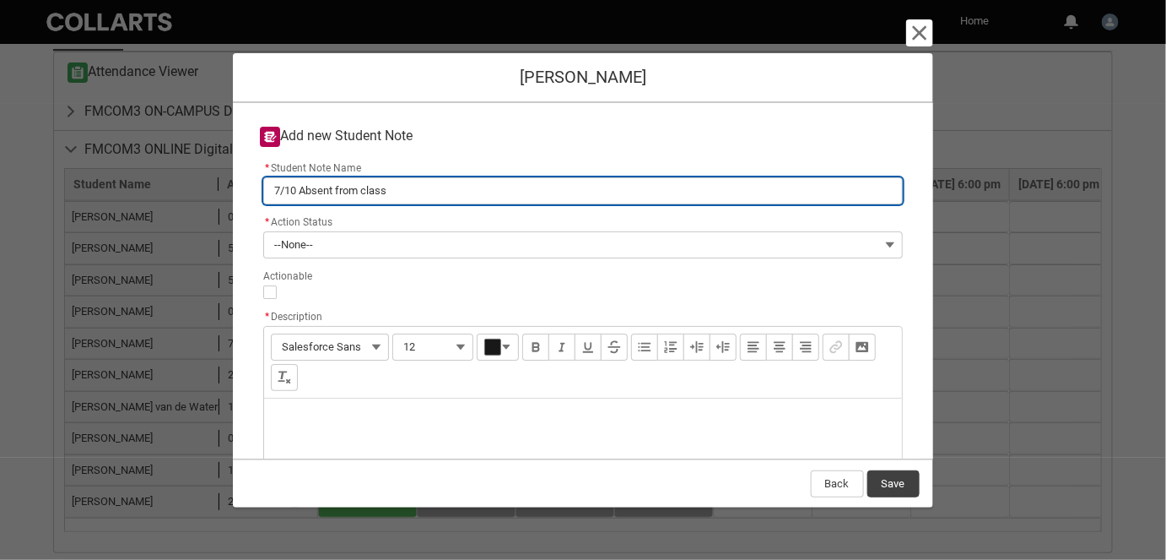
type lightning-primitive-input-simple "7/10 Absent from class,"
type input "7/10 Absent from class,"
type lightning-primitive-input-simple "7/10 Absent from class,"
type input "7/10 Absent from class,"
type lightning-primitive-input-simple "7/10 Absent from class, l"
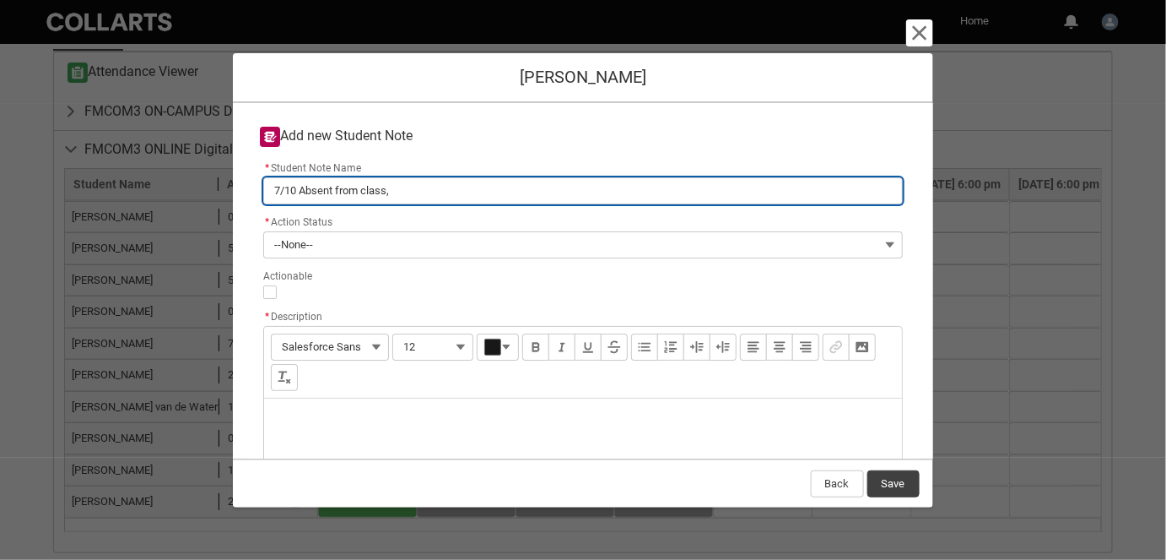
type input "7/10 Absent from class, l"
type lightning-primitive-input-simple "7/10 Absent from class, la"
type input "7/10 Absent from class, la"
type lightning-primitive-input-simple "7/10 Absent from class, las"
type input "7/10 Absent from class, las"
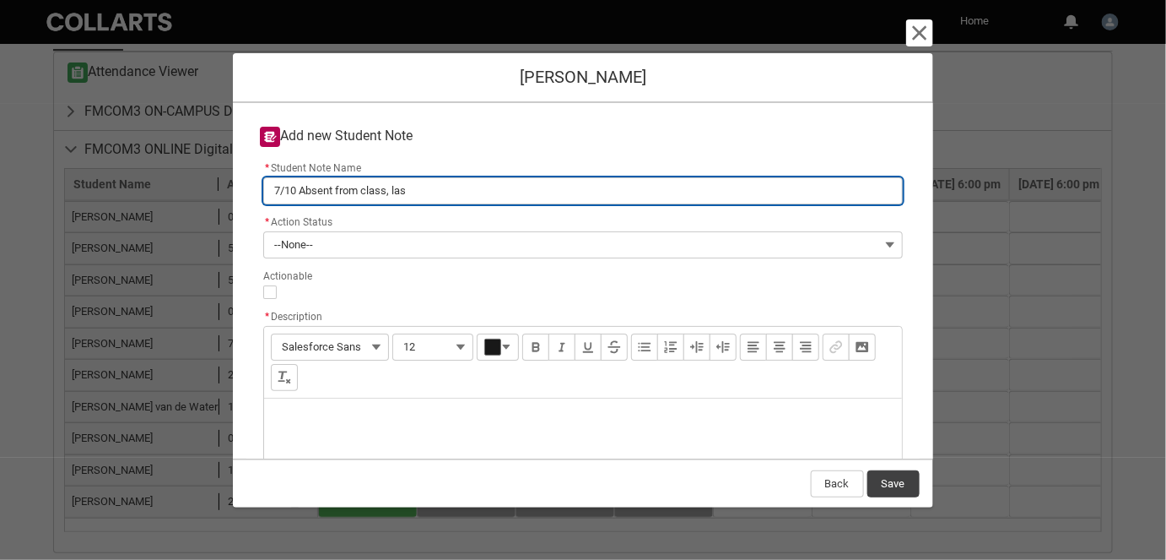
type lightning-primitive-input-simple "7/10 Absent from class, last"
type input "7/10 Absent from class, last"
type lightning-primitive-input-simple "7/10 Absent from class, last"
type input "7/10 Absent from class, last"
type lightning-primitive-input-simple "7/10 Absent from class, last c"
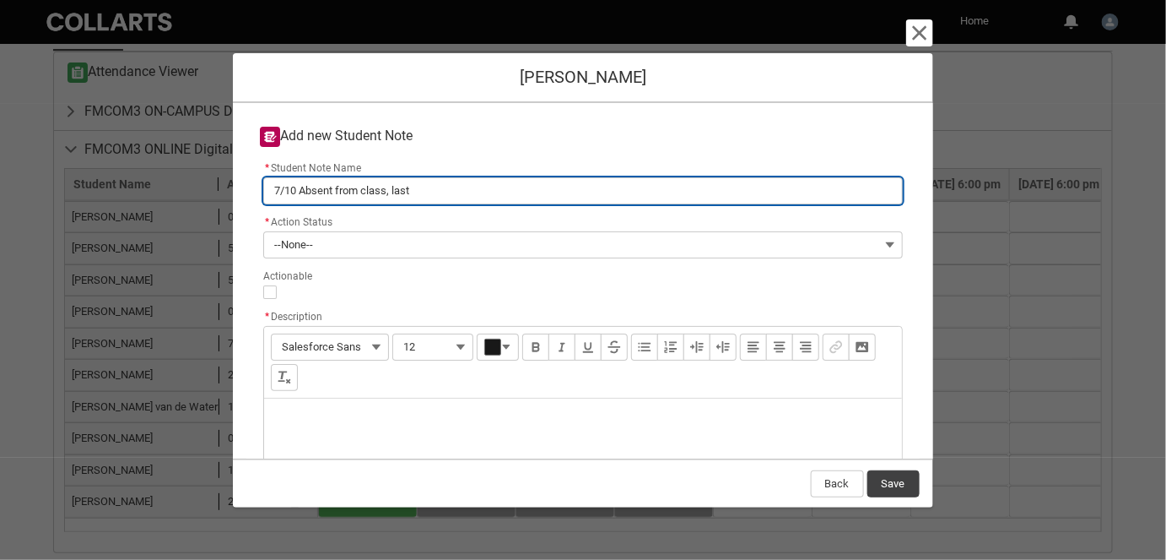
type input "7/10 Absent from class, last c"
type lightning-primitive-input-simple "7/10 Absent from class, last ca"
type input "7/10 Absent from class, last ca"
type lightning-primitive-input-simple "7/10 Absent from class, last can"
type input "7/10 Absent from class, last can"
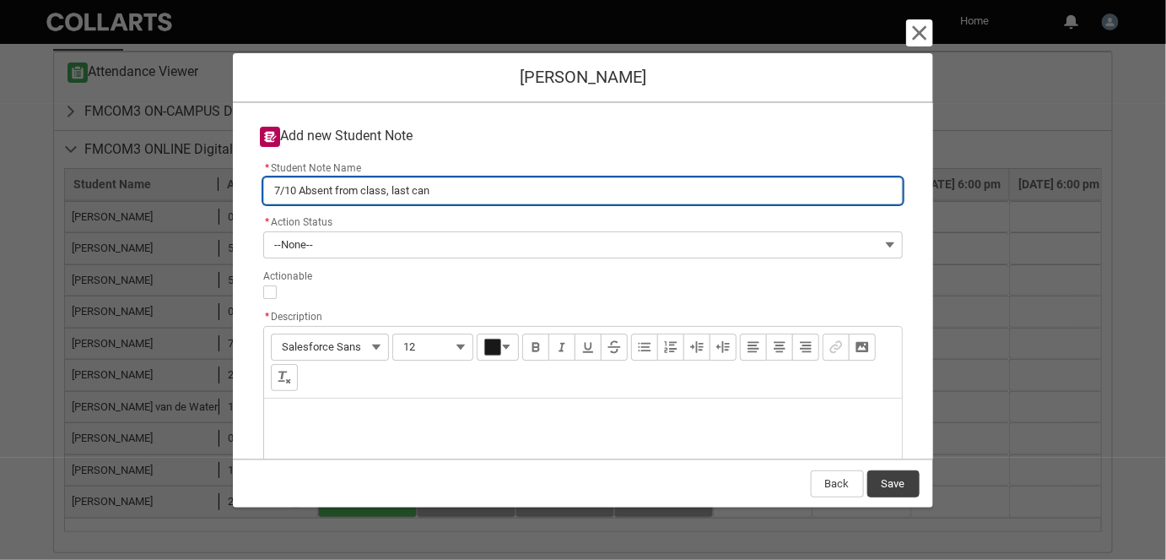
type lightning-primitive-input-simple "7/10 Absent from class, last canv"
type input "7/10 Absent from class, last canv"
type lightning-primitive-input-simple "7/10 Absent from class, last canva"
type input "7/10 Absent from class, last canva"
type lightning-primitive-input-simple "7/10 Absent from class, last canva"
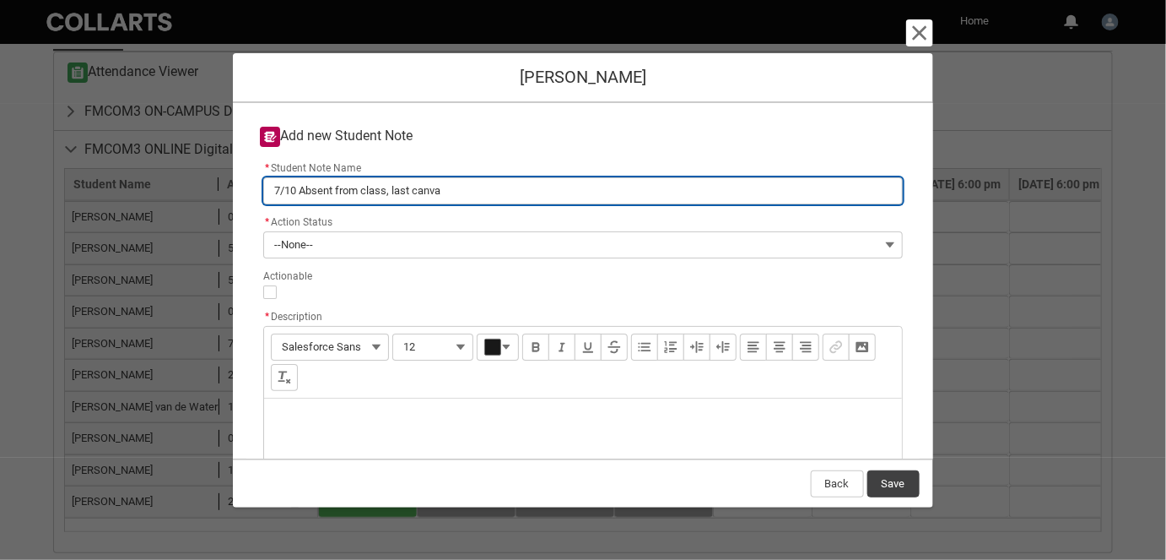
type input "7/10 Absent from class, last canva"
type lightning-primitive-input-simple "7/10 Absent from class, last canva"
type input "7/10 Absent from class, last canva"
type lightning-primitive-input-simple "7/10 Absent from class, last canvas"
type input "7/10 Absent from class, last canvas"
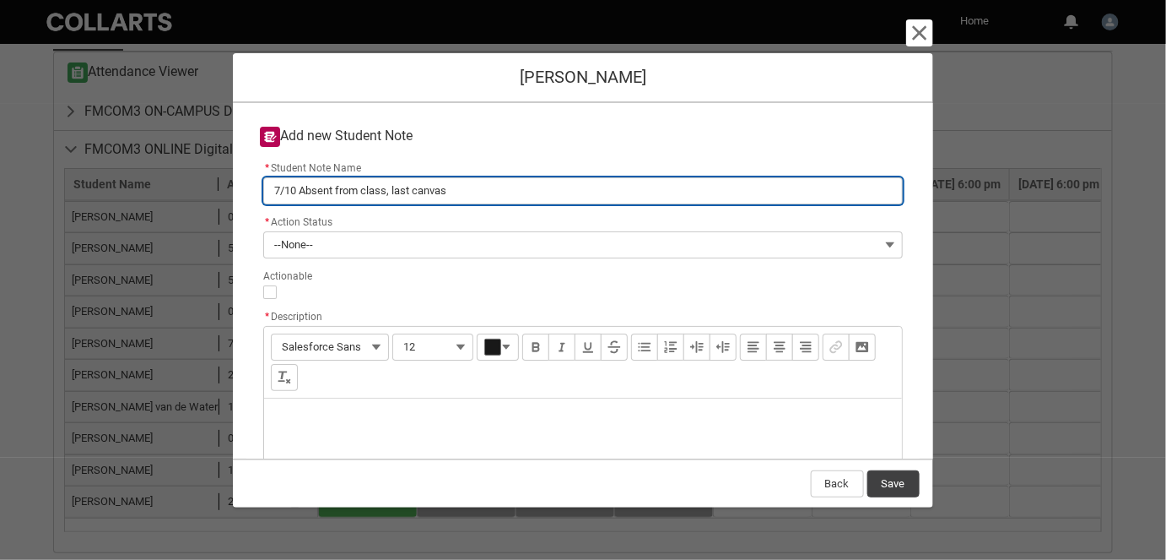
type lightning-primitive-input-simple "7/10 Absent from class, last canvas"
type input "7/10 Absent from class, last canvas"
type lightning-primitive-input-simple "7/10 Absent from class, last canvas 4"
type input "7/10 Absent from class, last canvas 4"
type lightning-primitive-input-simple "7/10 Absent from class, last canvas 4/"
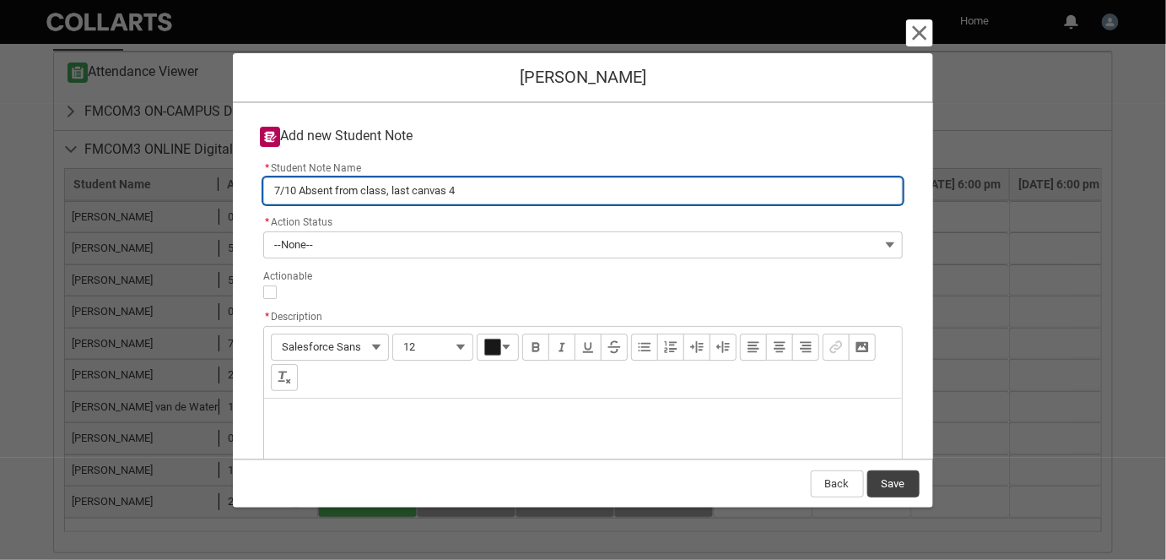
type input "7/10 Absent from class, last canvas 4/"
type lightning-primitive-input-simple "7/10 Absent from class, last canvas 4/1"
type input "7/10 Absent from class, last canvas 4/1"
type lightning-primitive-input-simple "7/10 Absent from class, last canvas 4/10"
type input "7/10 Absent from class, last canvas 4/10"
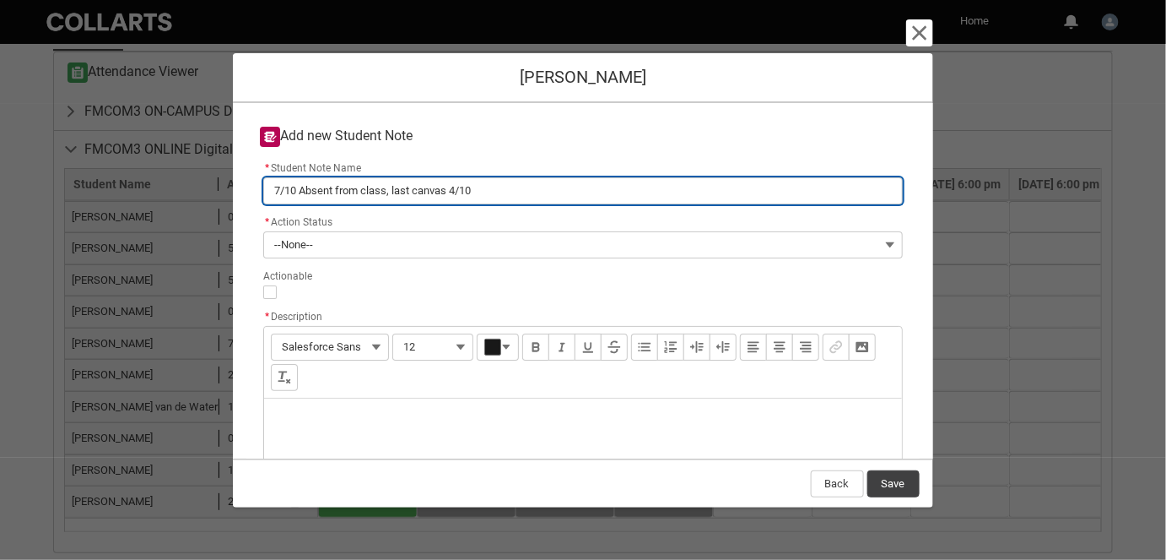
type lightning-primitive-input-simple "7/10 Absent from class, last canvas 4/10"
type input "7/10 Absent from class, last canvas 4/10"
type lightning-primitive-input-simple "7/10 Absent from class, last canvas 4/10 r"
type input "7/10 Absent from class, last canvas 4/10 r"
type lightning-primitive-input-simple "7/10 Absent from class, last canvas 4/10 rm"
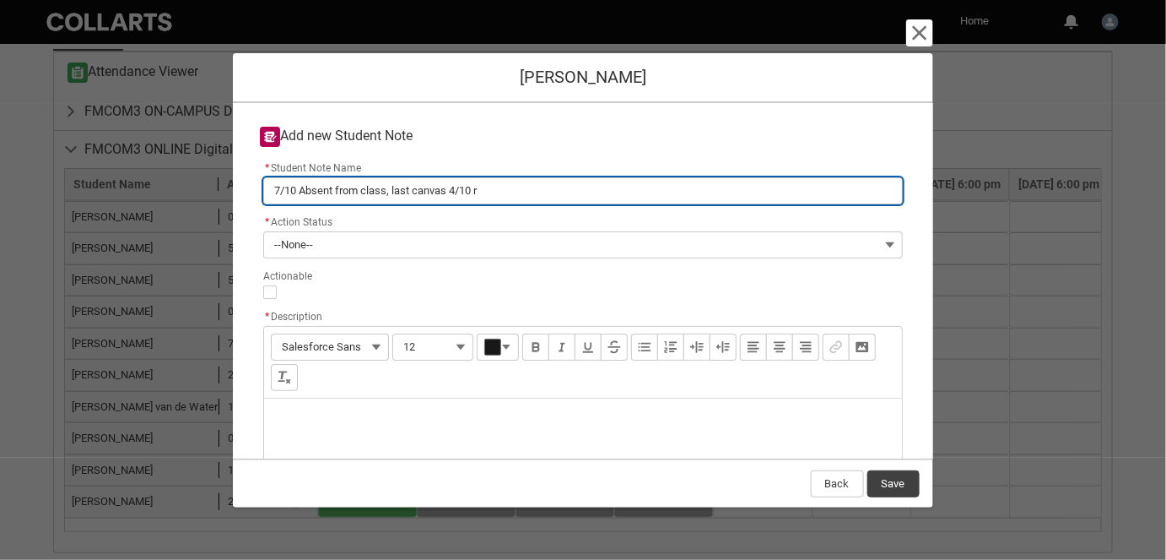
type input "7/10 Absent from class, last canvas 4/10 rm"
type lightning-primitive-input-simple "7/10 Absent from class, last canvas 4/10 rm"
type input "7/10 Absent from class, last canvas 4/10 rm"
type lightning-primitive-input-simple "7/10 Absent from class, last canvas 4/10 rm"
type input "7/10 Absent from class, last canvas 4/10 rm"
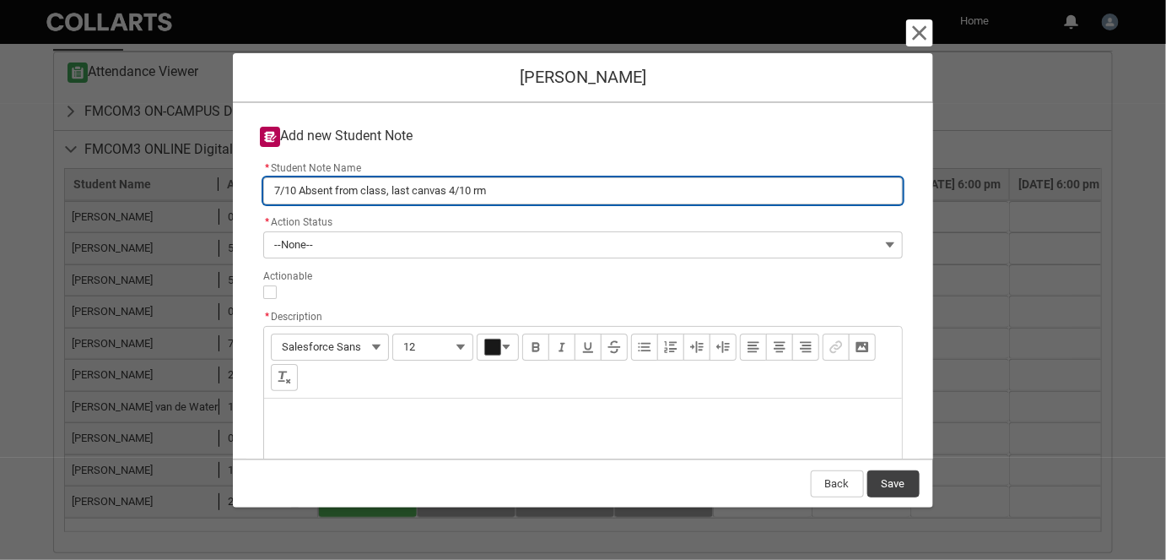
type lightning-primitive-input-simple "7/10 Absent from class, last canvas 4/10 r"
type input "7/10 Absent from class, last canvas 4/10 r"
type lightning-primitive-input-simple "7/10 Absent from class, last canvas 4/10"
type input "7/10 Absent from class, last canvas 4/10"
type lightning-primitive-input-simple "7/10 Absent from class, last canvas 4/10 R"
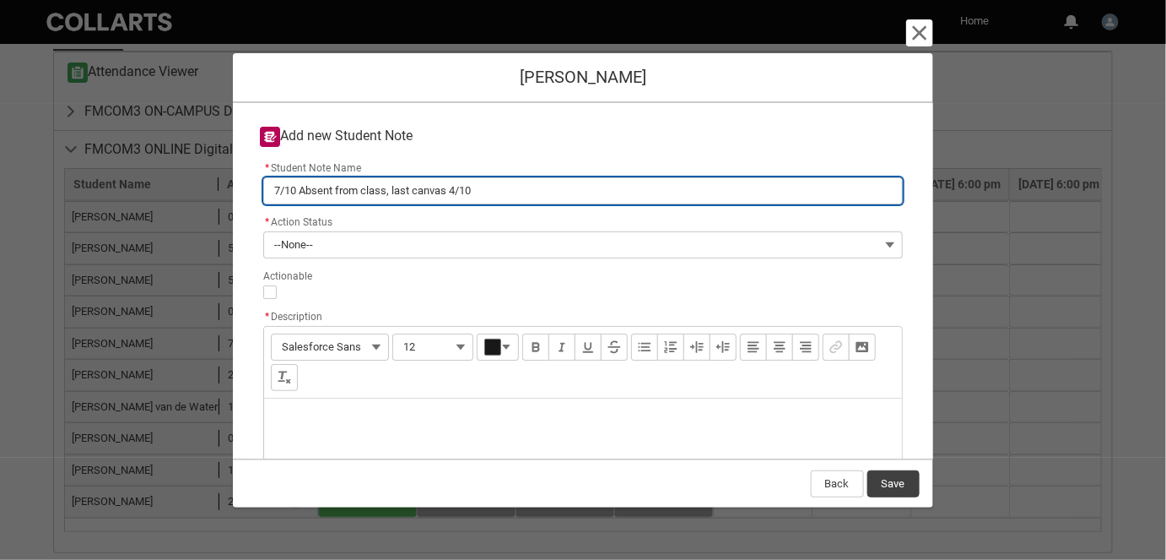
type input "7/10 Absent from class, last canvas 4/10 R"
type lightning-primitive-input-simple "7/10 Absent from class, last canvas 4/10 RM"
type input "7/10 Absent from class, last canvas 4/10 RM"
type lightning-primitive-input-simple "7/10 Absent from class, last canvas 4/10 RM"
type input "7/10 Absent from class, last canvas 4/10 RM"
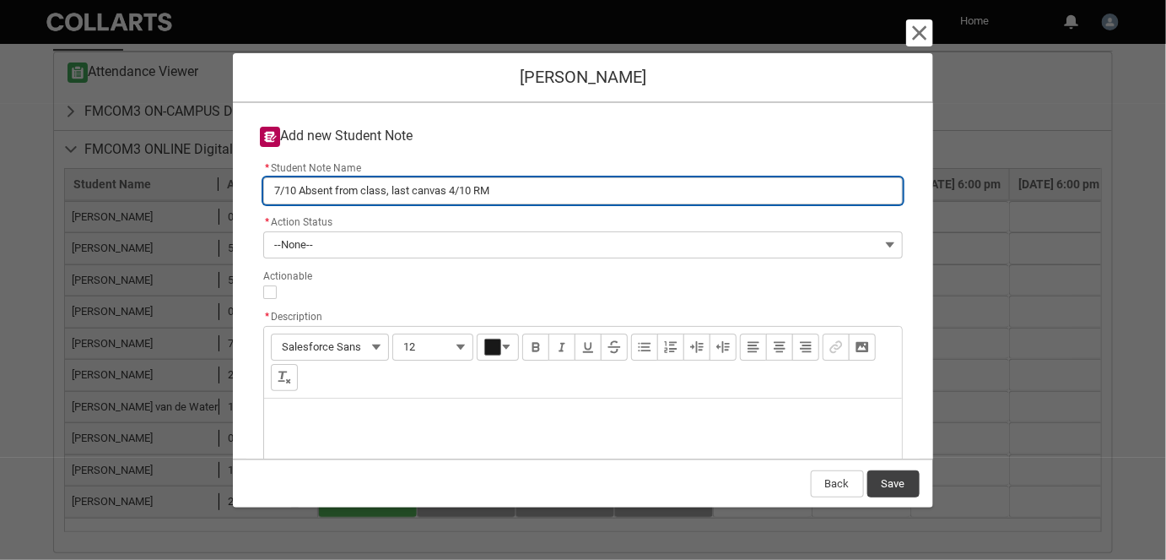
type lightning-primitive-input-simple "7/10 Absent from class, last canvas 4/10 RM 7"
type input "7/10 Absent from class, last canvas 4/10 RM 7"
type lightning-primitive-input-simple "7/10 Absent from class, last canvas 4/10 RM 7/"
type input "7/10 Absent from class, last canvas 4/10 RM 7/"
type lightning-primitive-input-simple "7/10 Absent from class, last canvas 4/10 RM 7/1"
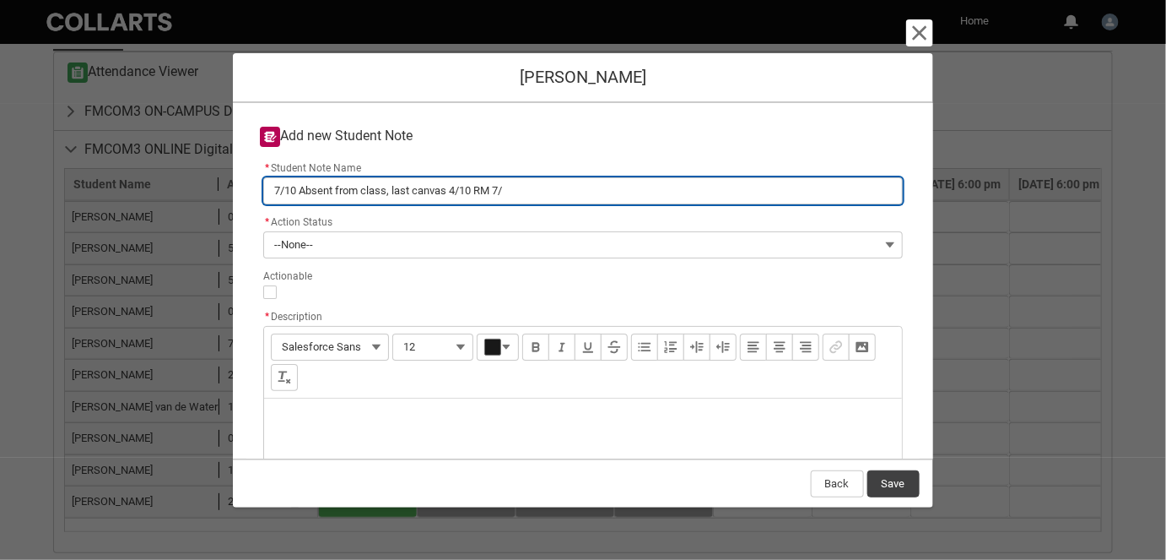
type input "7/10 Absent from class, last canvas 4/10 RM 7/1"
type lightning-primitive-input-simple "7/10 Absent from class, last canvas 4/10 RM 7/10"
type input "7/10 Absent from class, last canvas 4/10 RM 7/10"
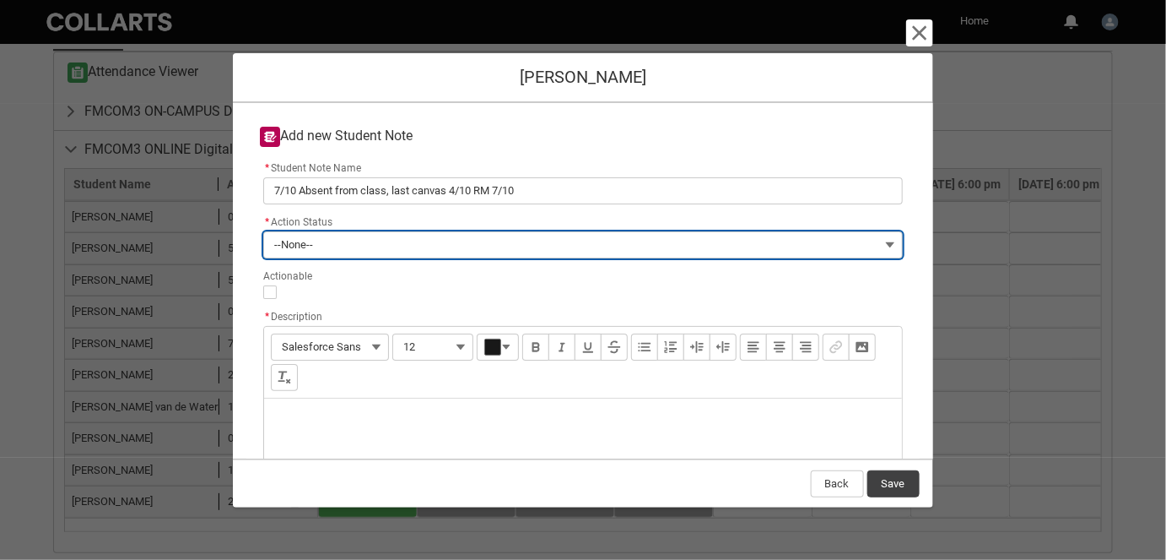
click at [364, 247] on button "--None--" at bounding box center [582, 244] width 639 height 27
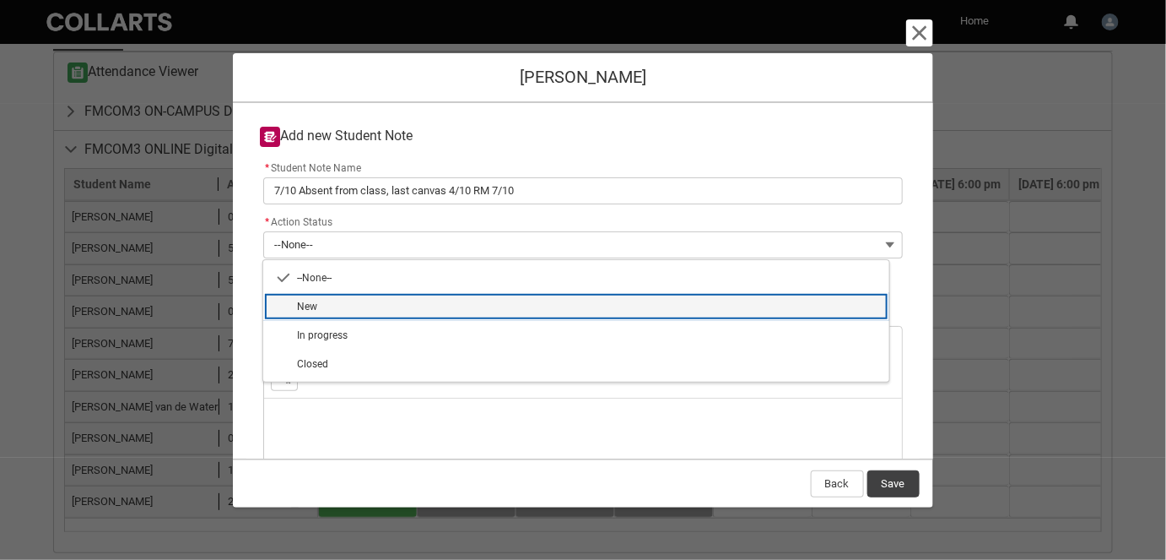
click at [356, 297] on lightning-base-combobox-item "New" at bounding box center [576, 306] width 626 height 29
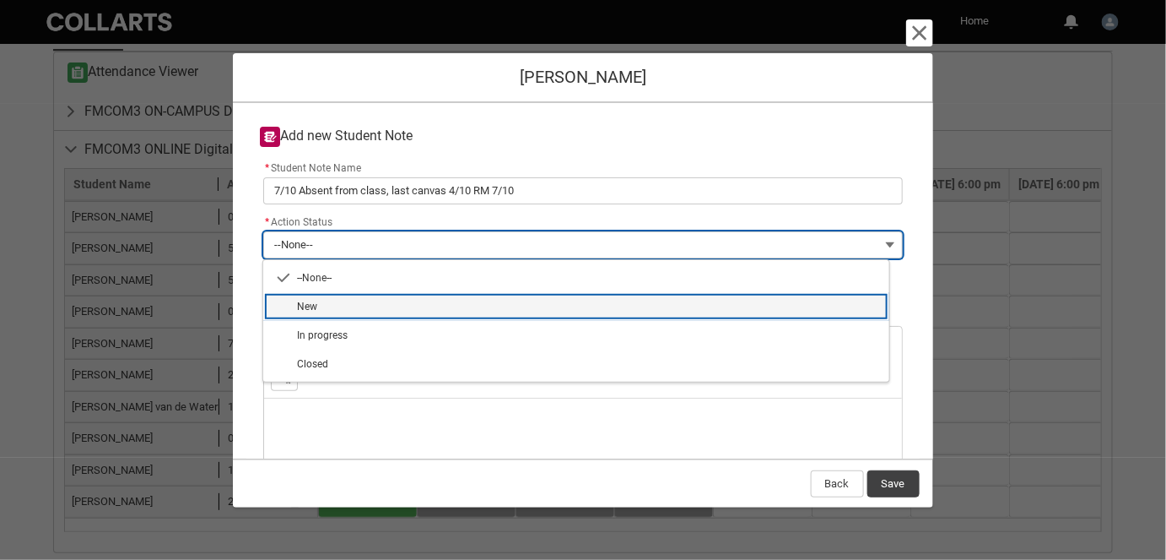
type lightning-combobox "New"
type lightning-picklist "New"
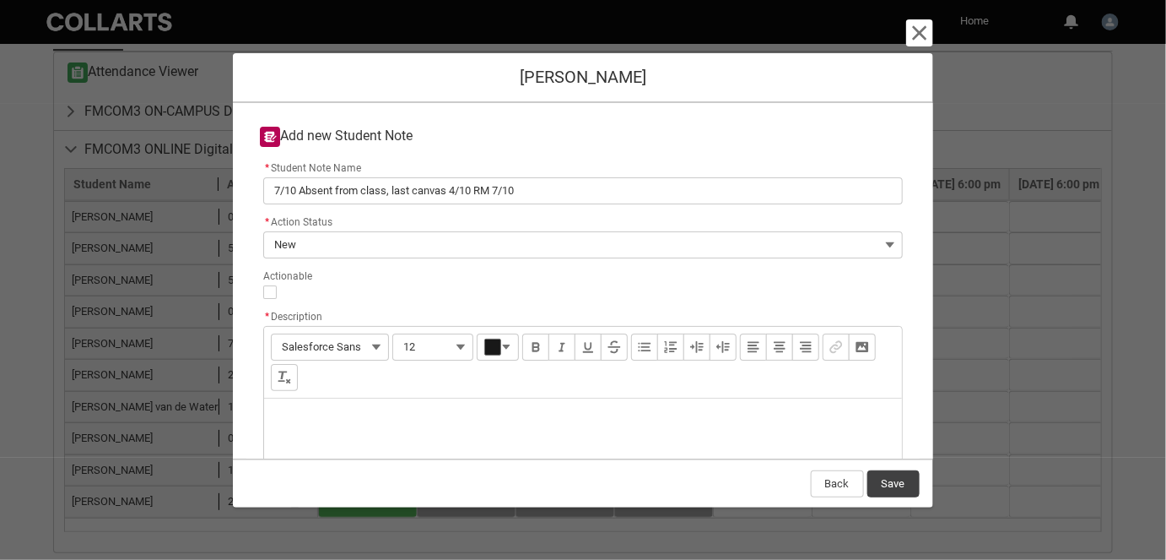
click at [306, 407] on div "Description" at bounding box center [582, 438] width 637 height 81
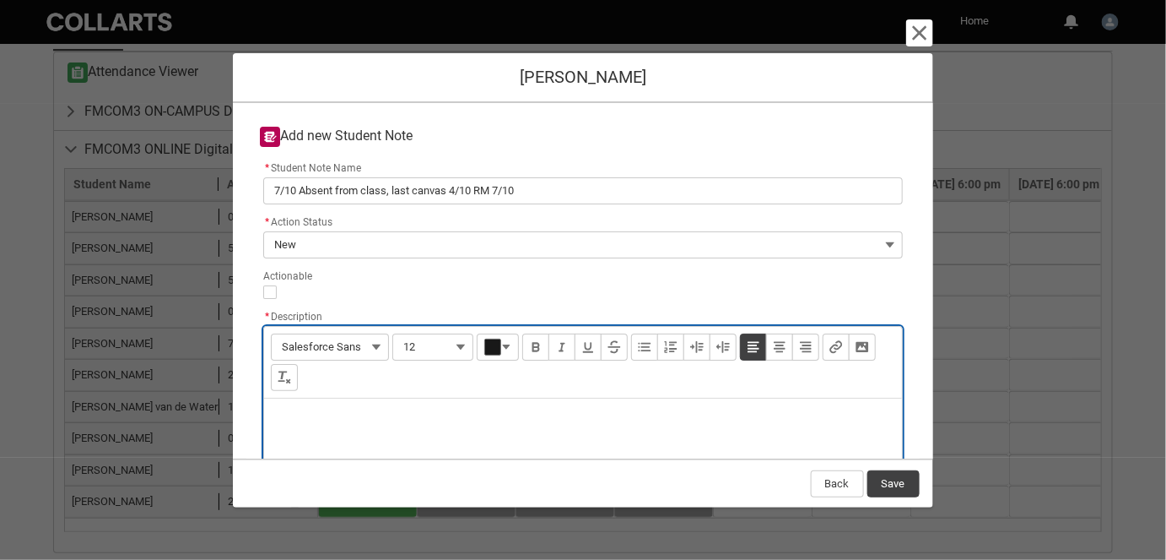
paste div "Description"
type lightning-input-rich-text "<p>7/10 Absent from class, last canvas 4/10 RM 7/10</p>"
click at [889, 487] on button "Save" at bounding box center [894, 483] width 52 height 27
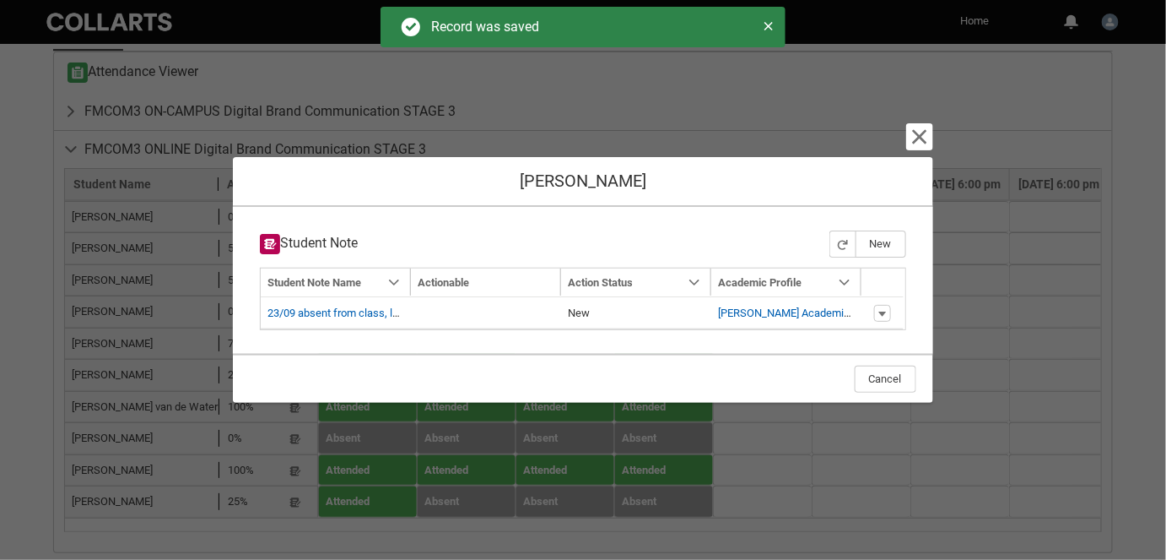
type input "178"
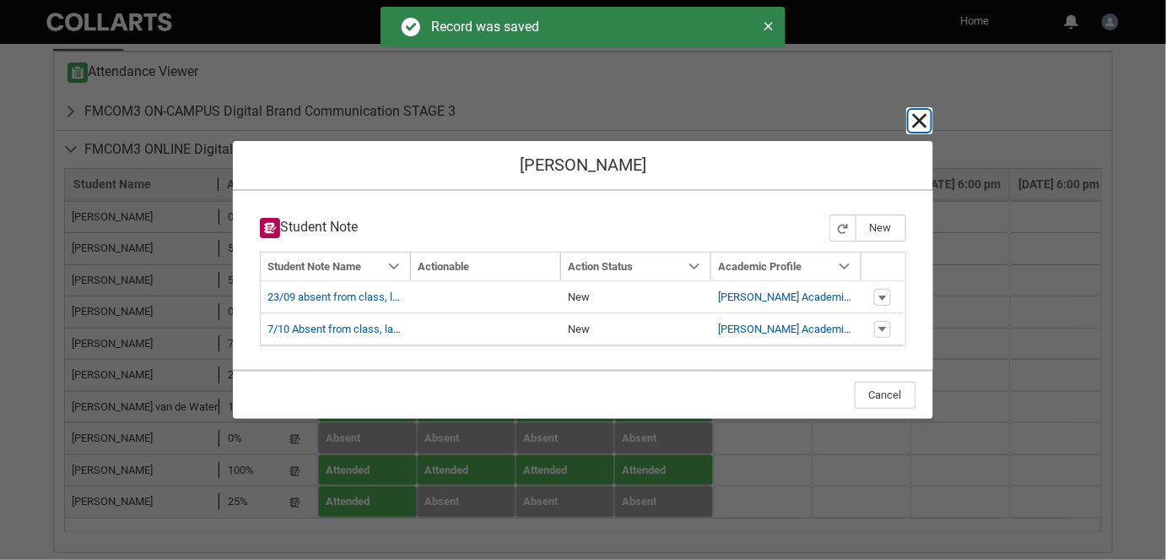
click at [916, 127] on lightning-primitive-icon "button" at bounding box center [920, 121] width 20 height 20
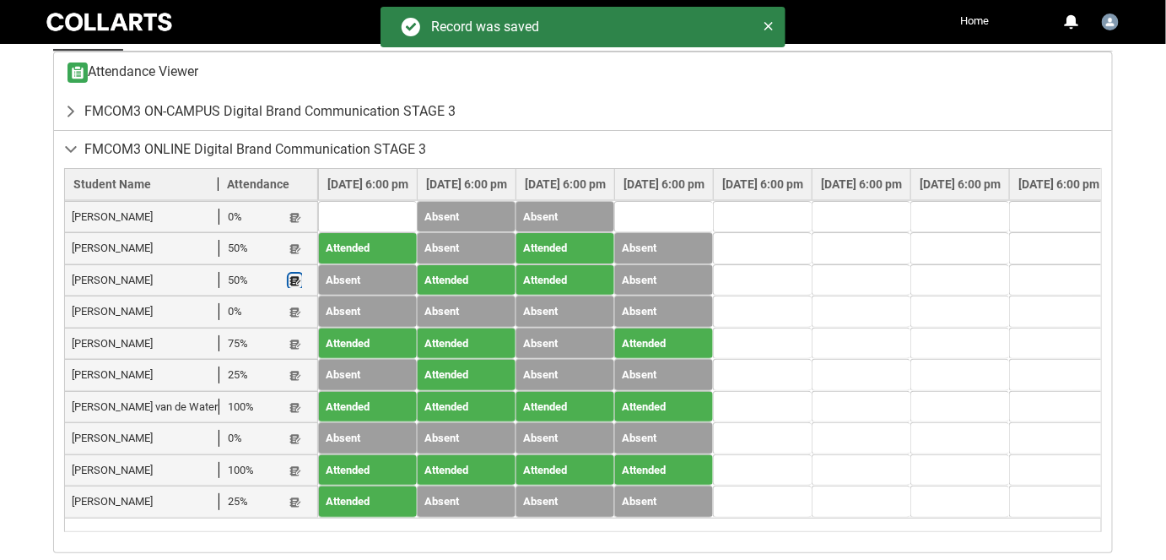
click at [300, 275] on lightning-primitive-icon "button" at bounding box center [295, 280] width 12 height 13
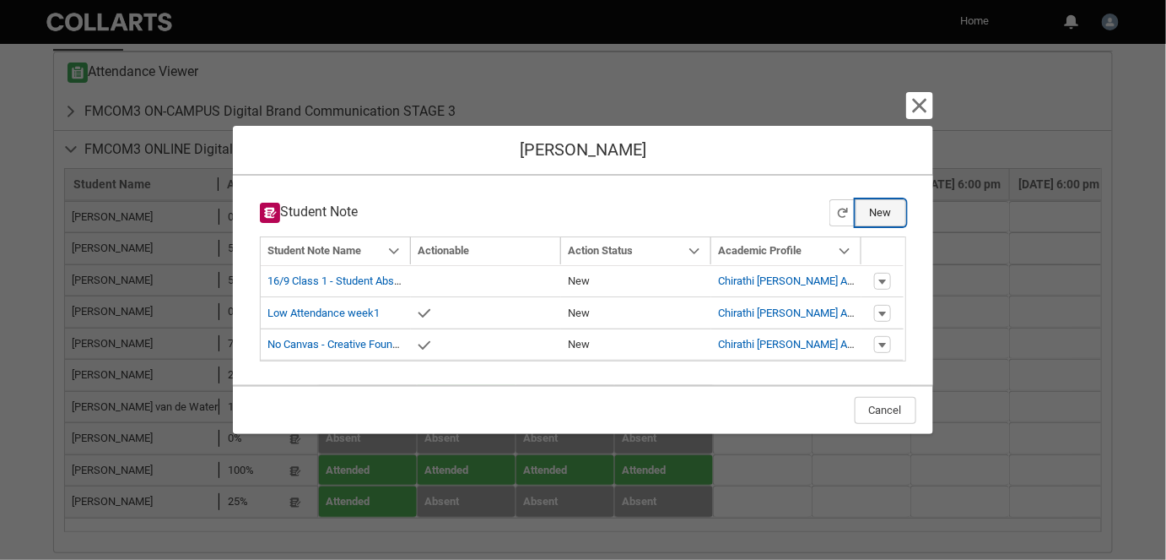
click at [881, 219] on button "New" at bounding box center [881, 212] width 51 height 27
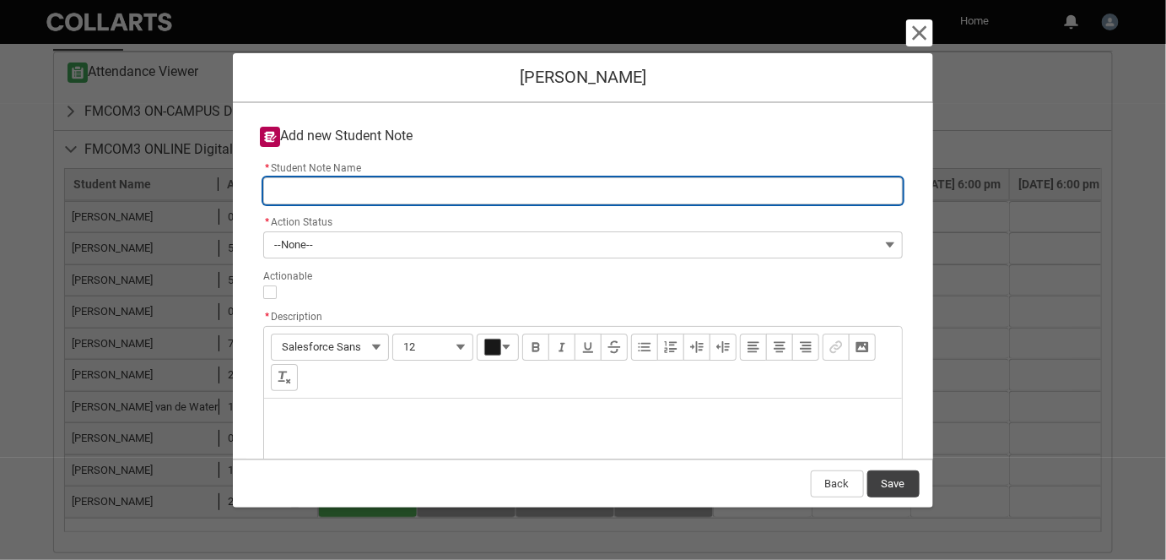
click at [358, 184] on input "* Student Note Name" at bounding box center [582, 190] width 639 height 27
type lightning-primitive-input-simple "7"
type input "7"
type lightning-primitive-input-simple "7/"
type input "7/"
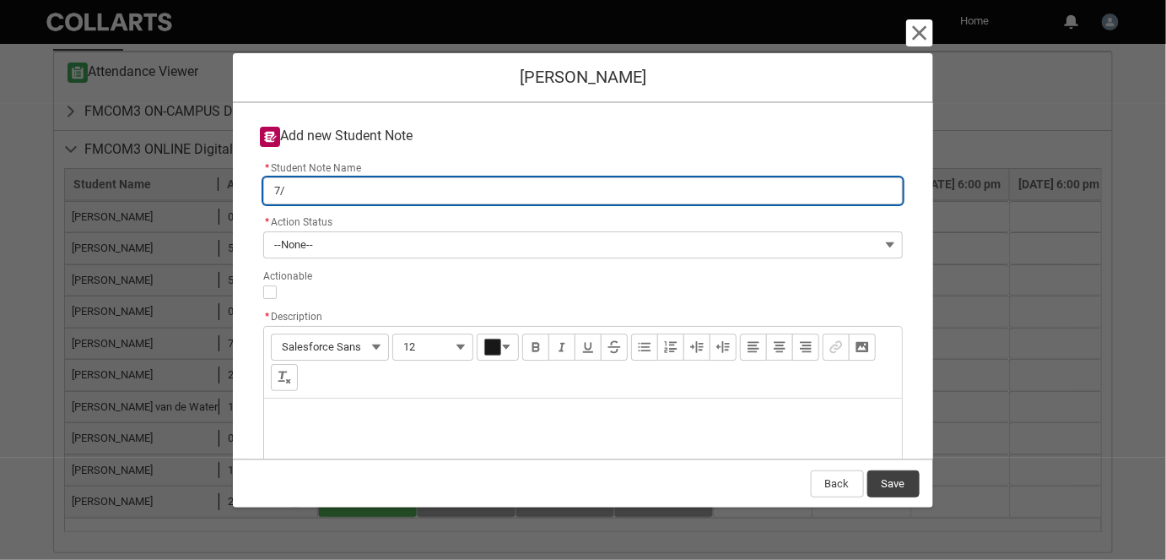
type lightning-primitive-input-simple "7/1"
type input "7/1"
type lightning-primitive-input-simple "7/10"
type input "7/10"
type lightning-primitive-input-simple "7/10"
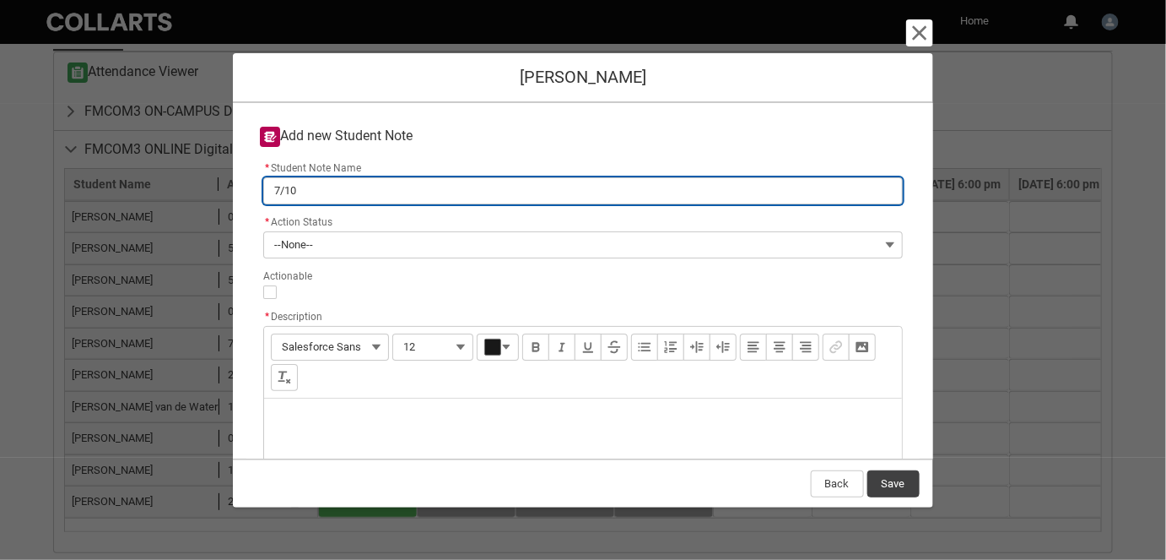
type input "7/10"
type lightning-primitive-input-simple "7/10 A"
type input "7/10 A"
type lightning-primitive-input-simple "7/10 AB"
type input "7/10 AB"
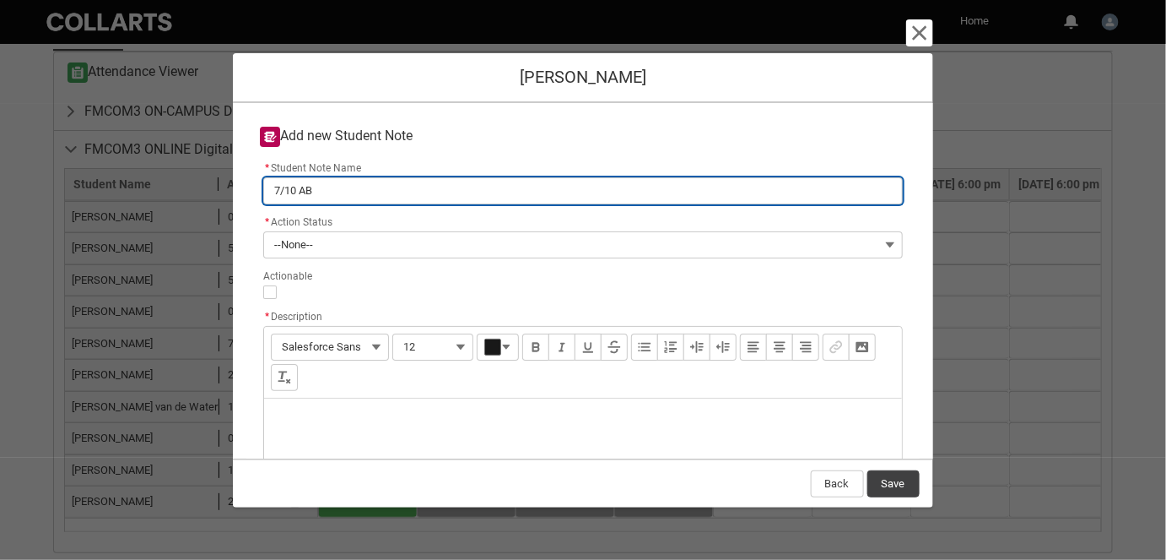
type lightning-primitive-input-simple "7/10 ABS"
type input "7/10 ABS"
type lightning-primitive-input-simple "7/10 ABSE"
type input "7/10 ABSE"
type lightning-primitive-input-simple "7/10 ABS"
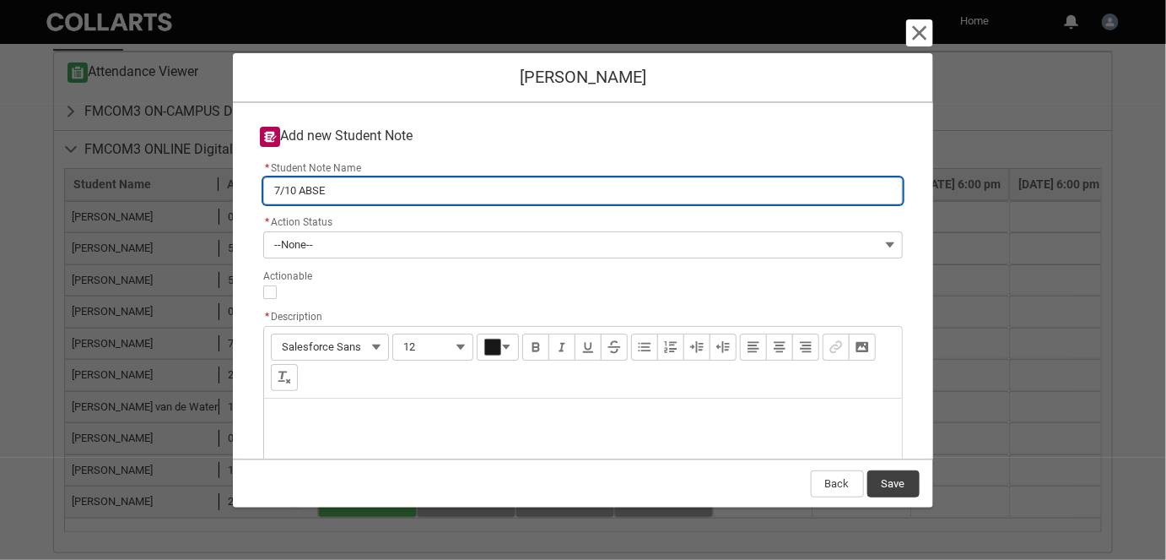
type input "7/10 ABS"
type lightning-primitive-input-simple "7/10 AB"
type input "7/10 AB"
type lightning-primitive-input-simple "7/10 A"
type input "7/10 A"
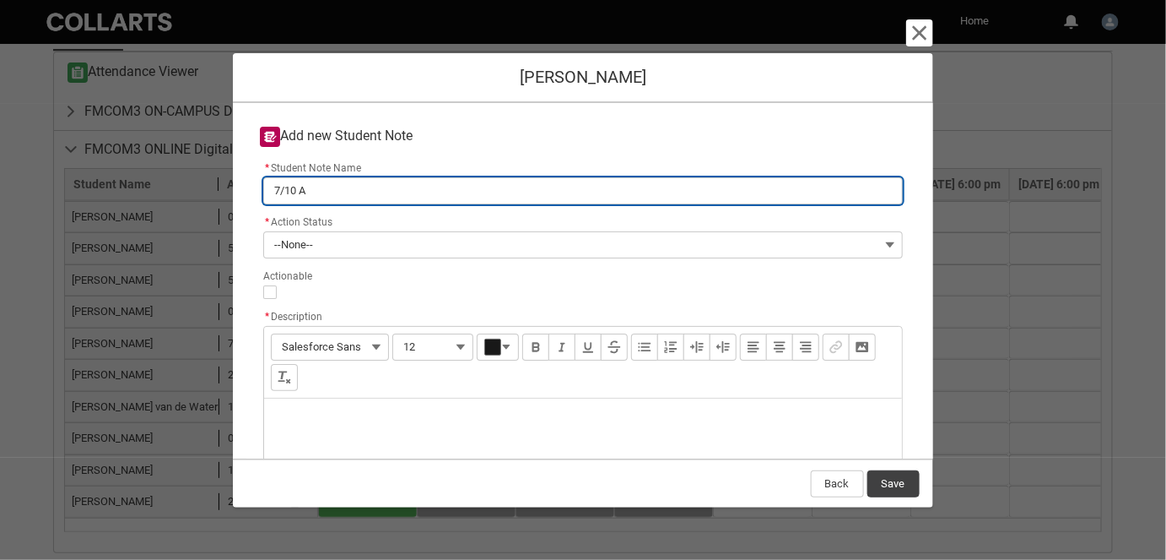
type lightning-primitive-input-simple "7/10 Ab"
type input "7/10 Ab"
type lightning-primitive-input-simple "7/10 Aba"
type input "7/10 Aba"
type lightning-primitive-input-simple "7/10 Abas"
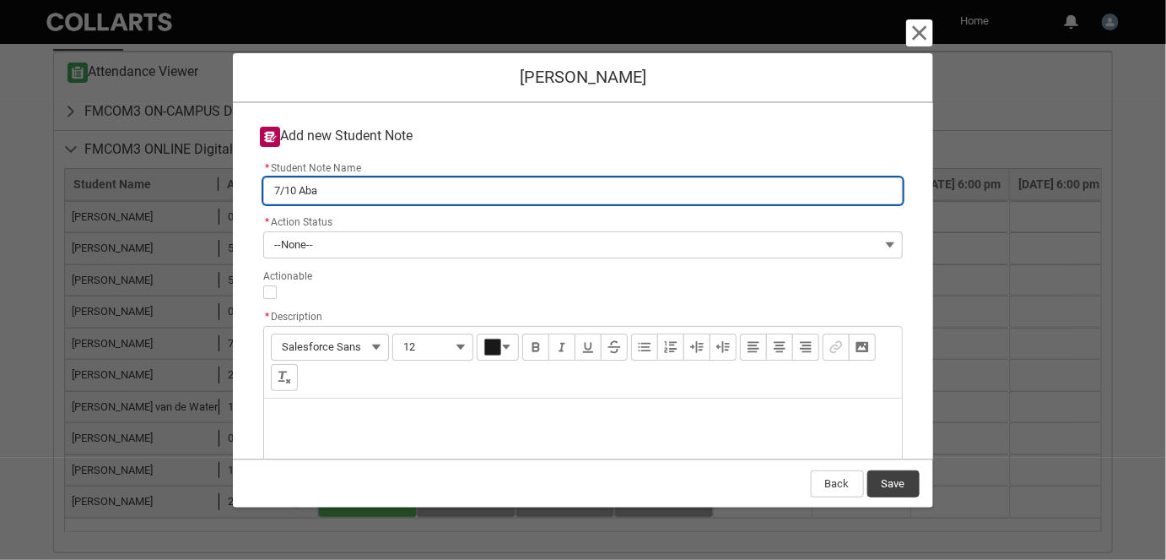
type input "7/10 Abas"
type lightning-primitive-input-simple "7/10 Abase"
type input "7/10 Abase"
type lightning-primitive-input-simple "7/10 Abas"
type input "7/10 Abas"
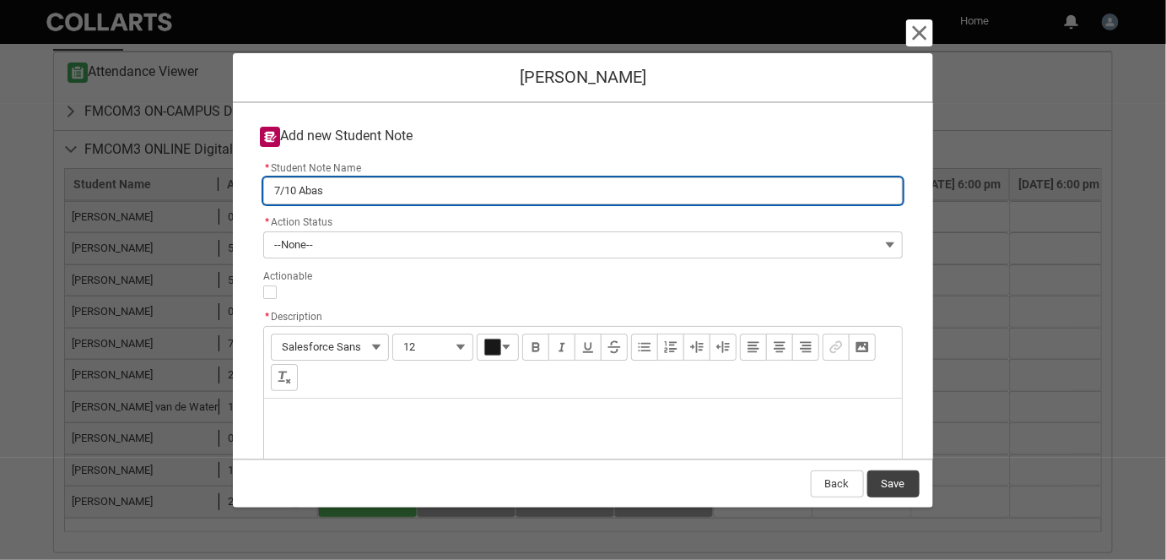
type lightning-primitive-input-simple "7/10 Aba"
type input "7/10 Aba"
type lightning-primitive-input-simple "7/10 Ab"
type input "7/10 Ab"
type lightning-primitive-input-simple "7/10 Abs"
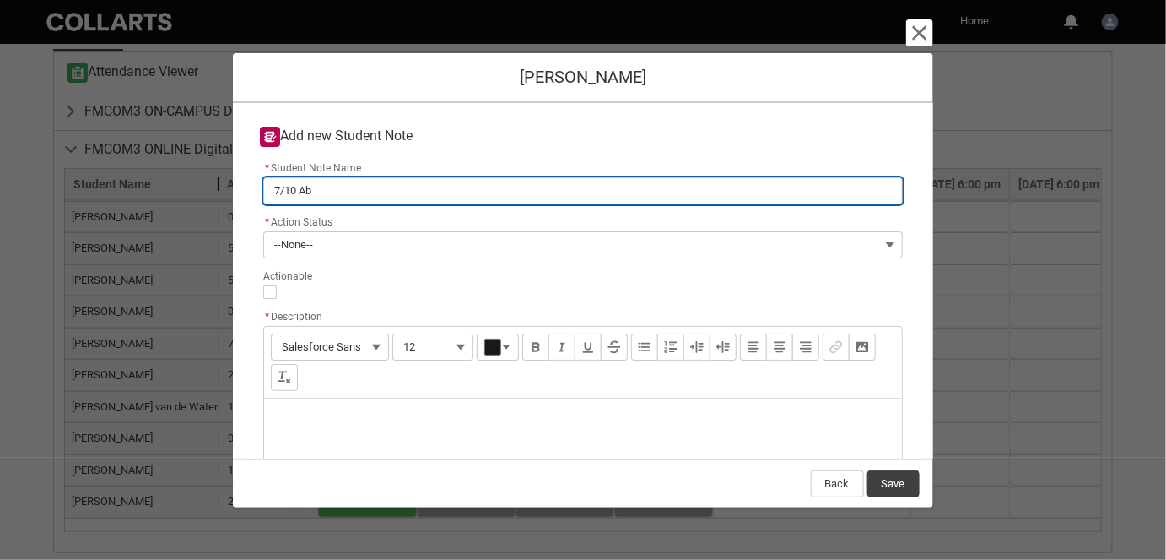
type input "7/10 Abs"
type lightning-primitive-input-simple "7/10 Abse"
type input "7/10 Abse"
type lightning-primitive-input-simple "7/10 Absen"
type input "7/10 Absen"
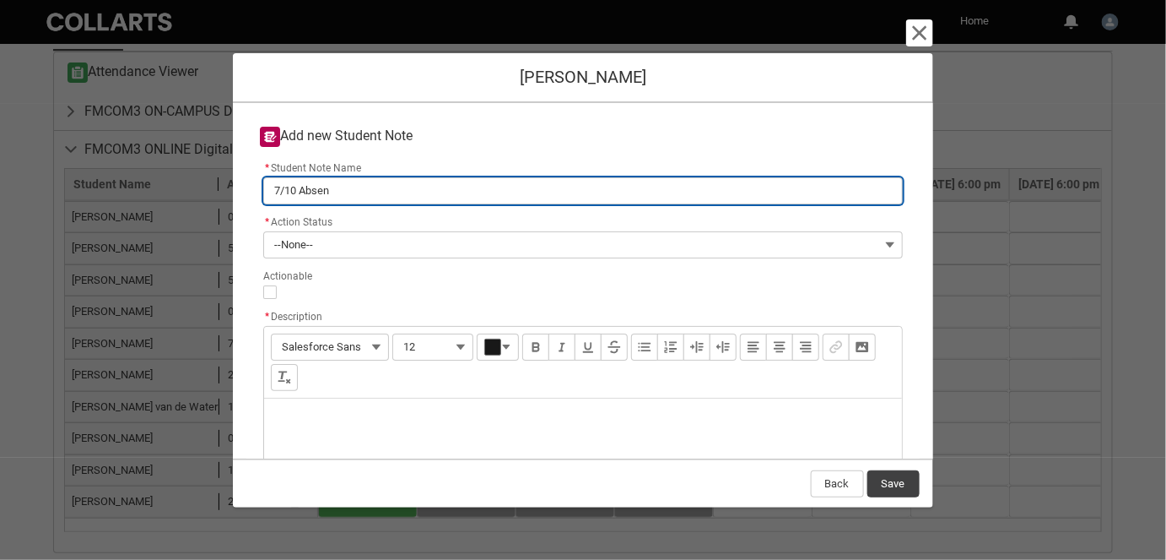
type lightning-primitive-input-simple "7/10 Absent"
type input "7/10 Absent"
type lightning-primitive-input-simple "7/10 Absent"
type input "7/10 Absent"
type lightning-primitive-input-simple "7/10 Absent f"
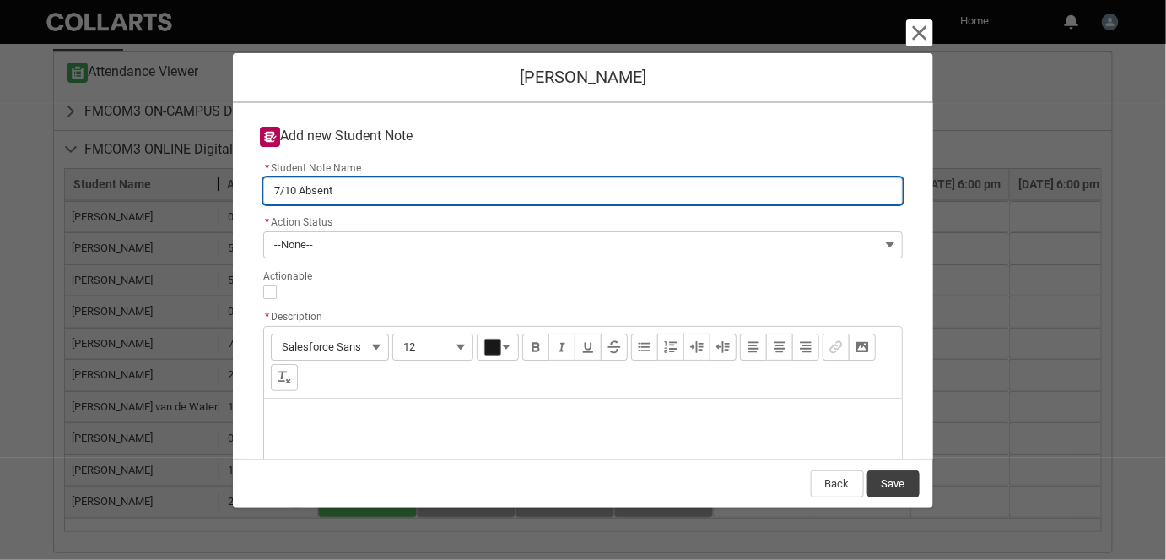
type input "7/10 Absent f"
type lightning-primitive-input-simple "7/10 Absent fr"
type input "7/10 Absent fr"
type lightning-primitive-input-simple "7/10 Absent fro"
type input "7/10 Absent fro"
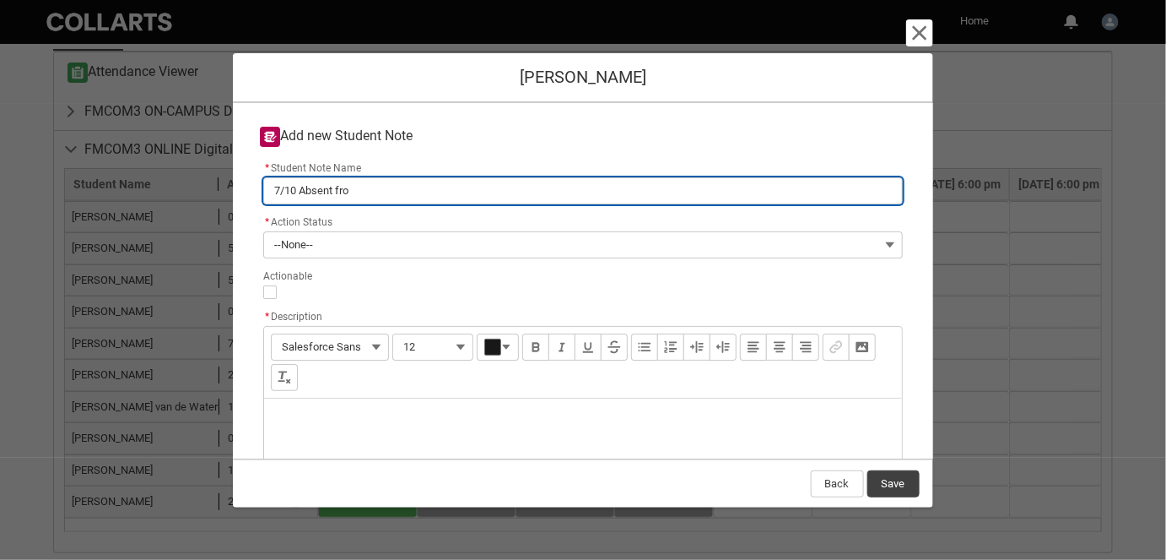
type lightning-primitive-input-simple "7/10 Absent from"
type input "7/10 Absent from"
type lightning-primitive-input-simple "7/10 Absent from"
type input "7/10 Absent from"
type lightning-primitive-input-simple "7/10 Absent from c"
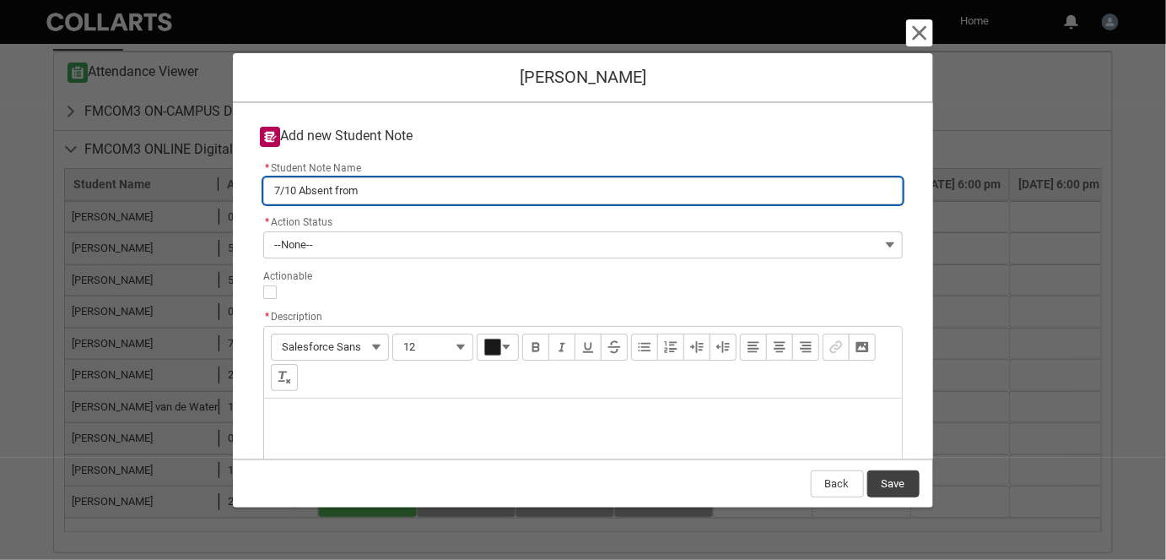
type input "7/10 Absent from c"
type lightning-primitive-input-simple "7/10 Absent from cl"
type input "7/10 Absent from cl"
type lightning-primitive-input-simple "7/10 Absent from cla"
type input "7/10 Absent from cla"
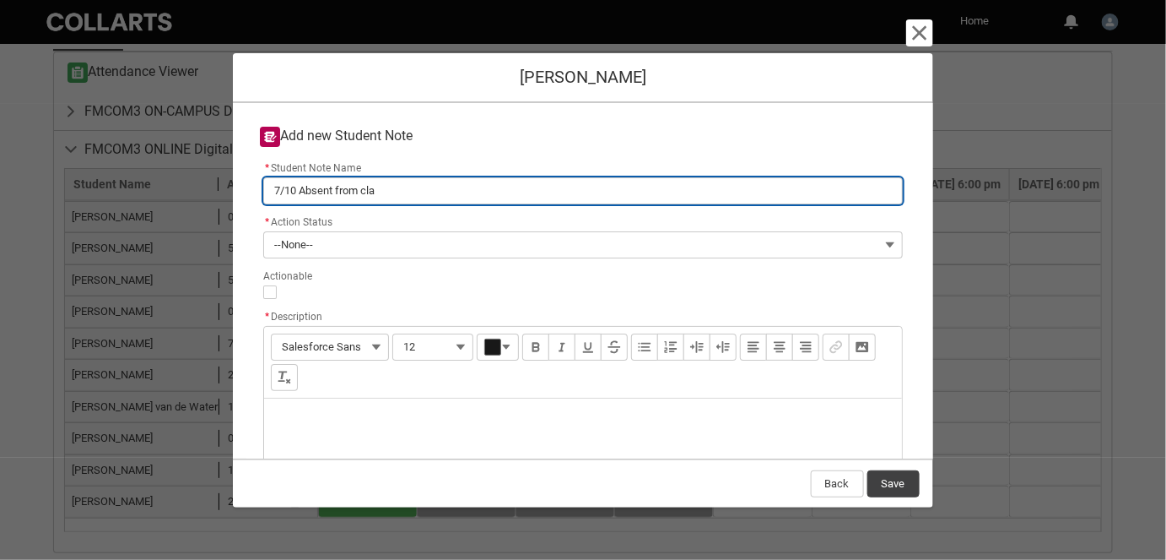
type lightning-primitive-input-simple "7/10 Absent from clas"
type input "7/10 Absent from clas"
type lightning-primitive-input-simple "7/10 Absent from class"
type input "7/10 Absent from class"
type lightning-primitive-input-simple "7/10 Absent from class,"
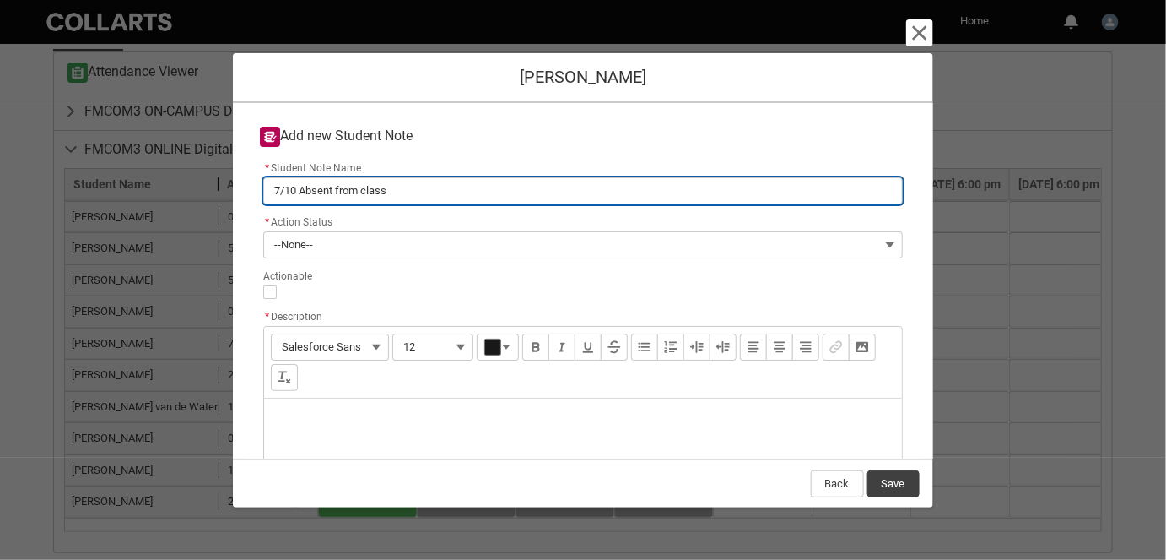
type input "7/10 Absent from class,"
type lightning-primitive-input-simple "7/10 Absent from class,"
type input "7/10 Absent from class,"
type lightning-primitive-input-simple "7/10 Absent from class, l"
type input "7/10 Absent from class, l"
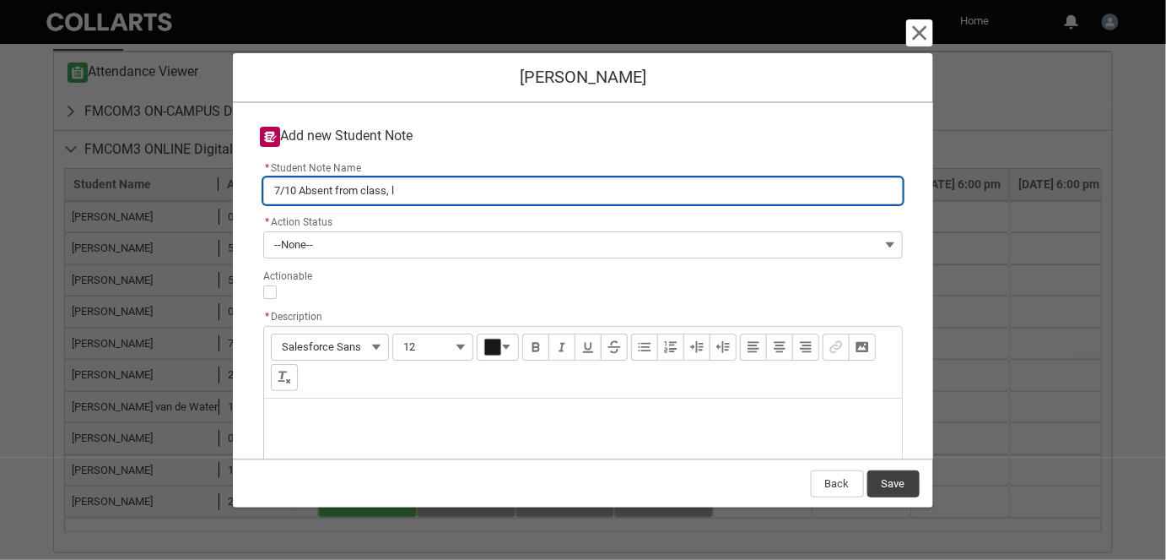
type lightning-primitive-input-simple "7/10 Absent from class, la"
type input "7/10 Absent from class, la"
type lightning-primitive-input-simple "7/10 Absent from class, las"
type input "7/10 Absent from class, las"
type lightning-primitive-input-simple "7/10 Absent from class, last"
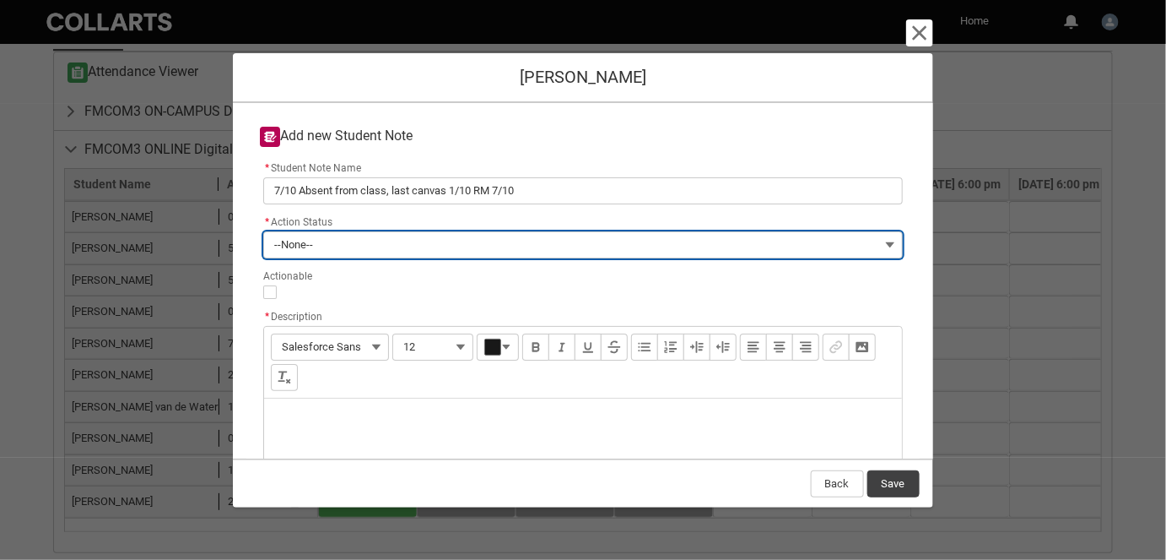
click at [352, 243] on button "--None--" at bounding box center [582, 244] width 639 height 27
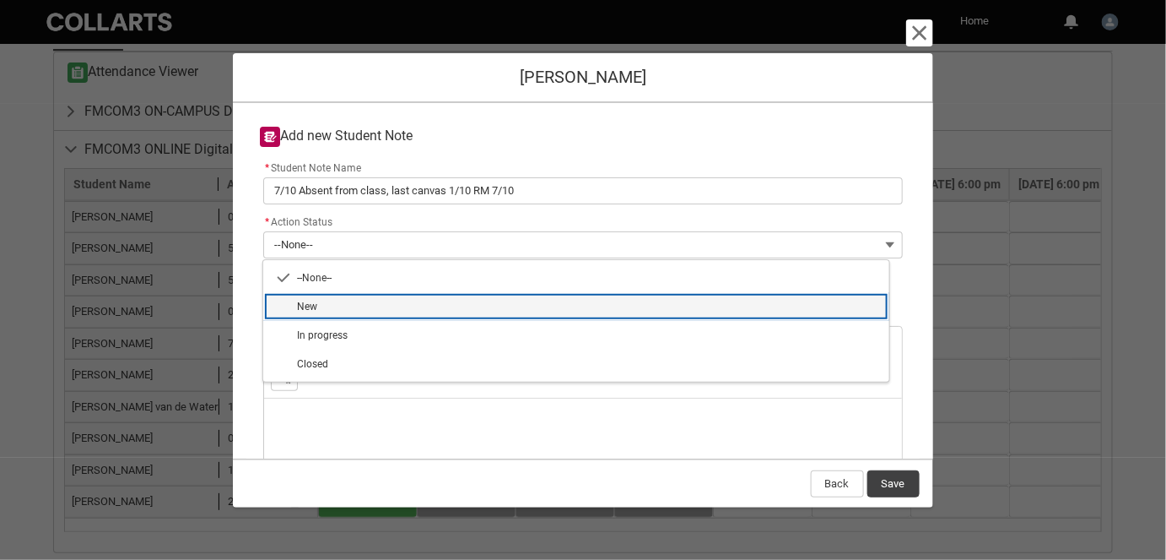
click at [338, 302] on span "New" at bounding box center [588, 306] width 582 height 15
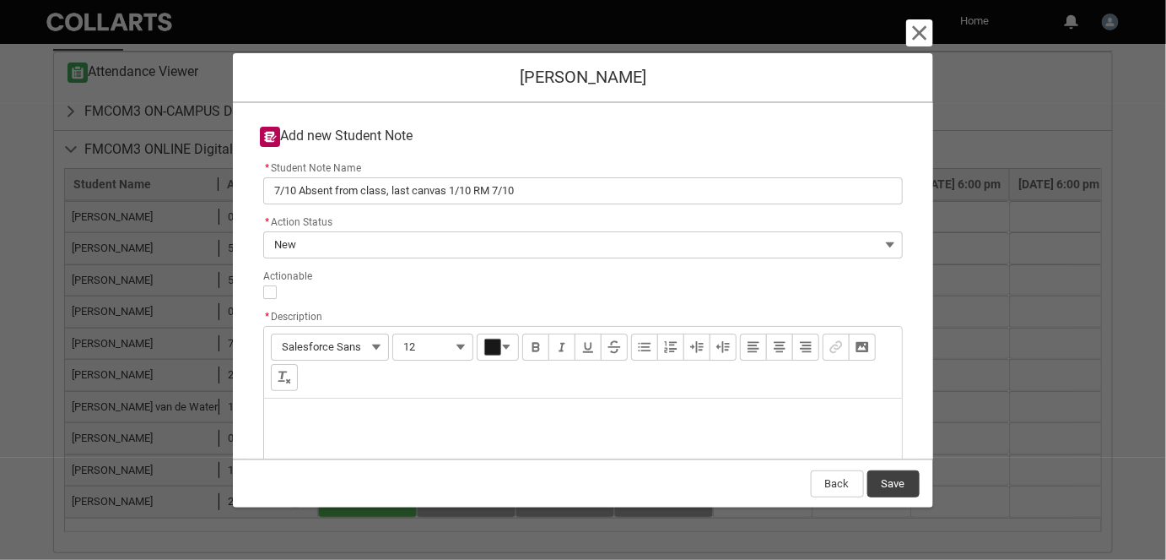
click at [333, 398] on div "Description" at bounding box center [582, 438] width 637 height 81
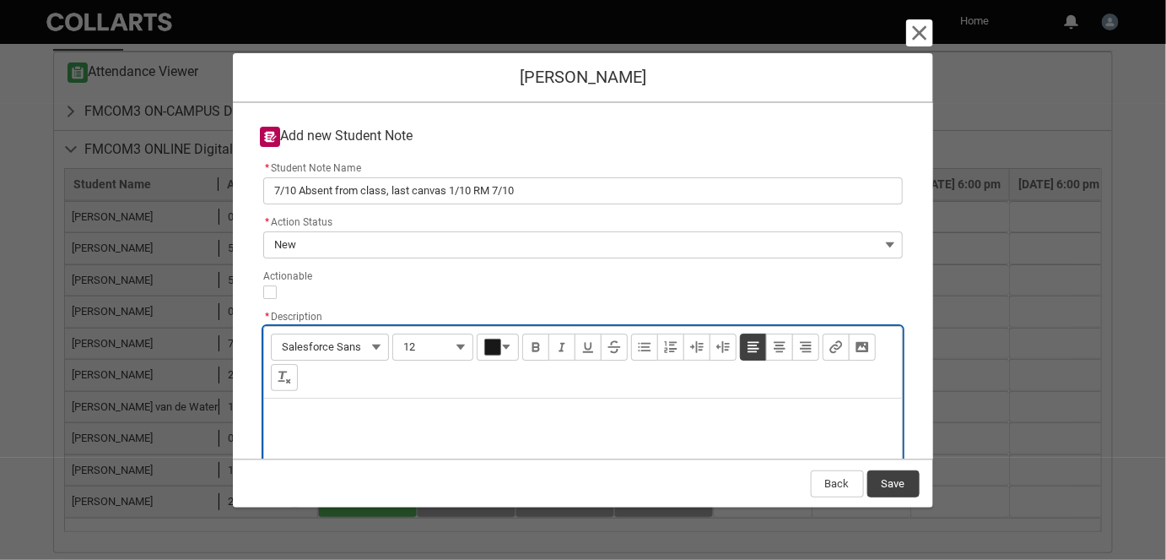
paste div "Description"
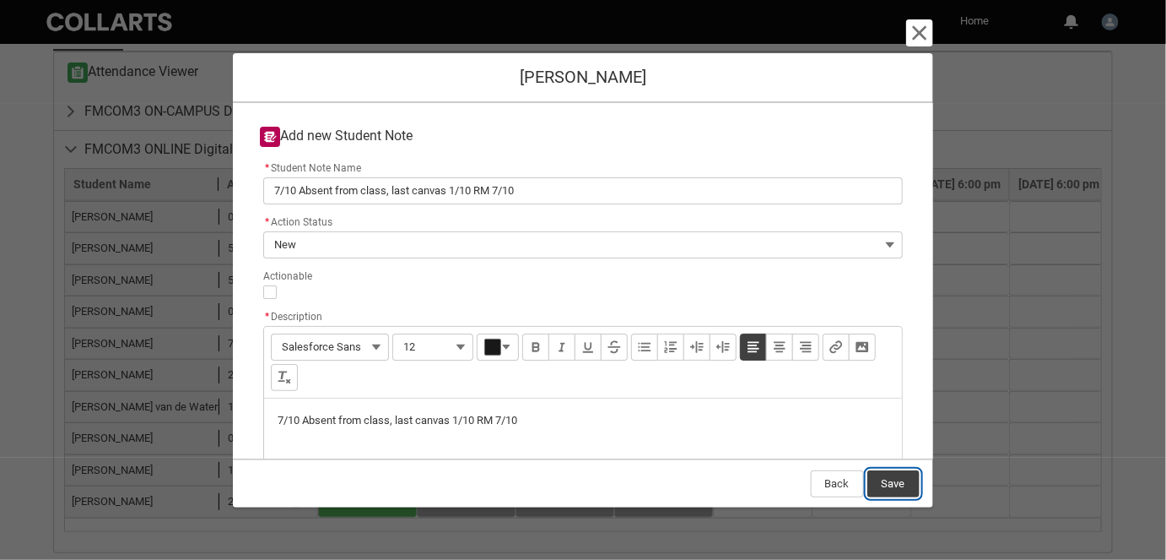
click at [895, 484] on button "Save" at bounding box center [894, 483] width 52 height 27
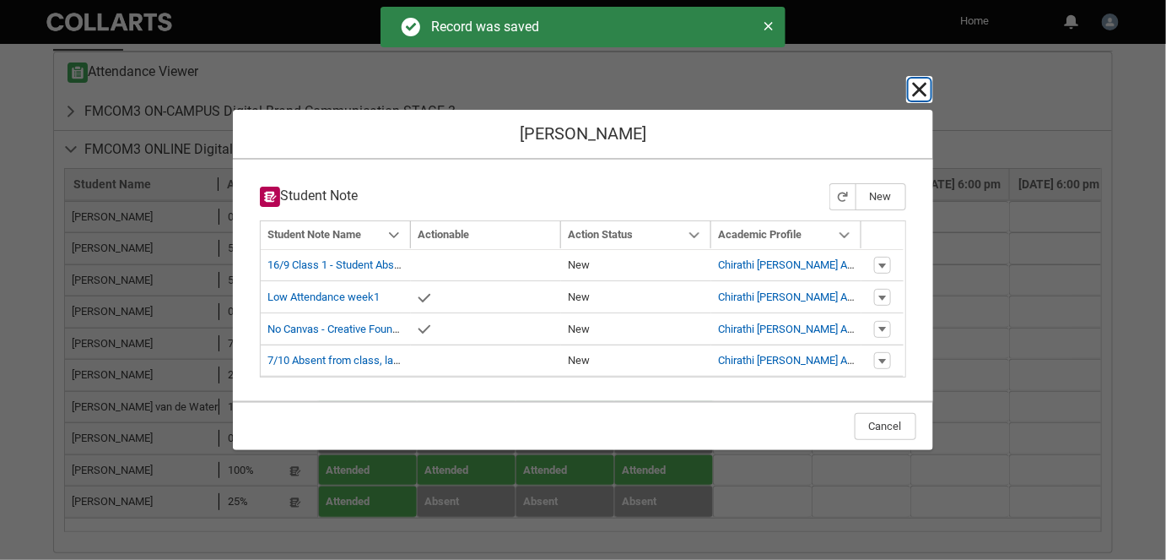
click at [918, 90] on lightning-primitive-icon "button" at bounding box center [920, 89] width 20 height 20
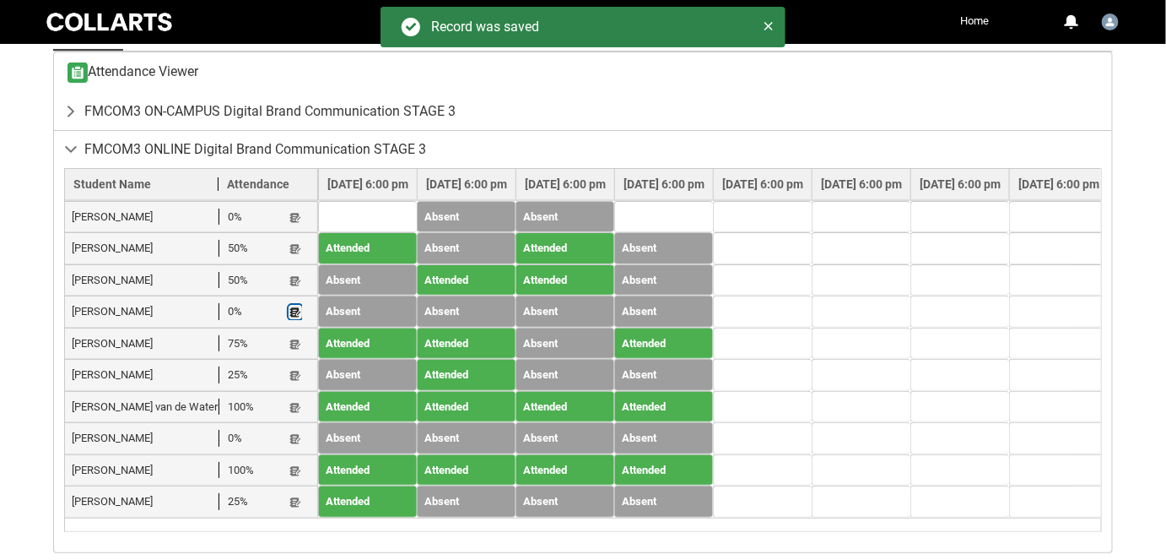
click at [298, 306] on lightning-primitive-icon "button" at bounding box center [295, 312] width 12 height 13
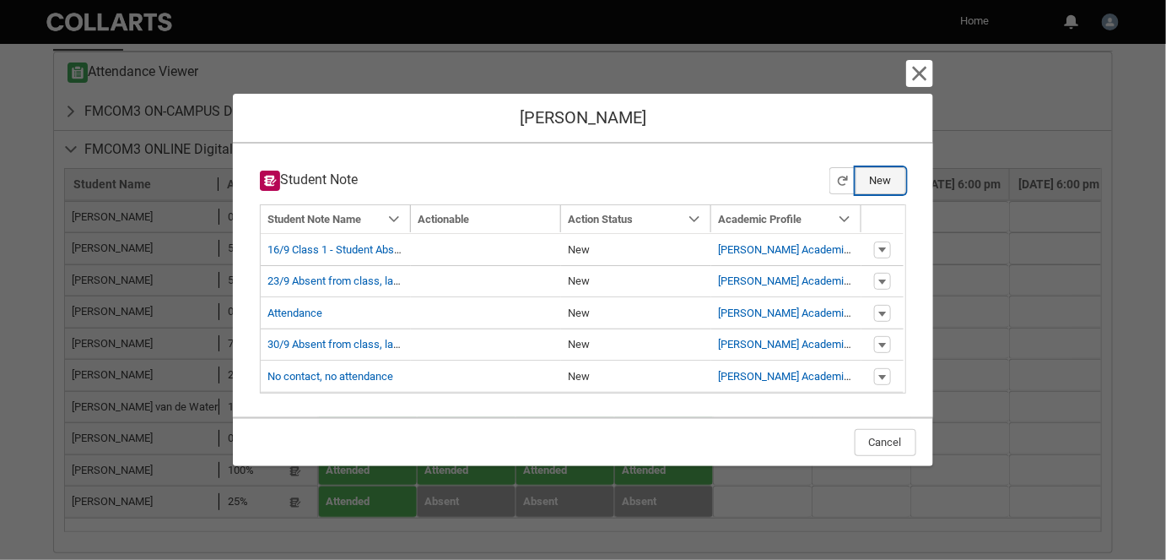
click at [878, 171] on button "New" at bounding box center [881, 180] width 51 height 27
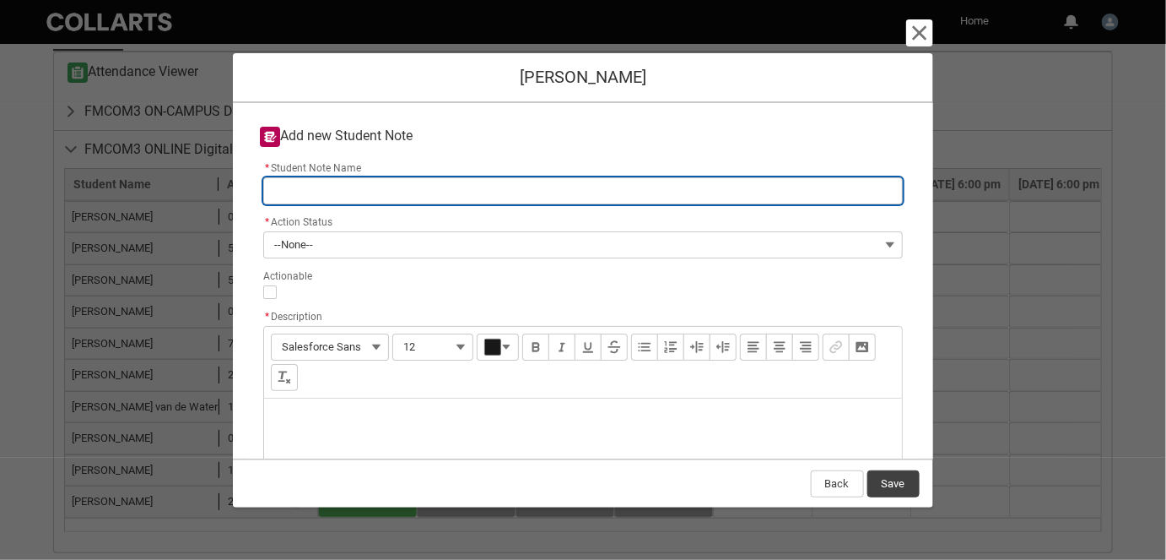
click at [415, 191] on input "* Student Note Name" at bounding box center [582, 190] width 639 height 27
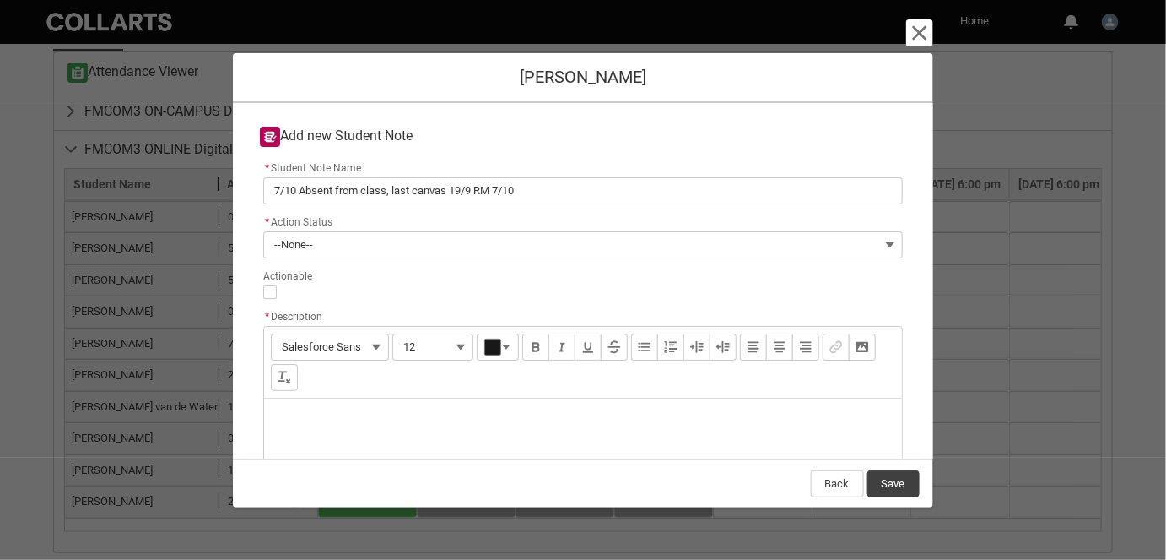
click at [319, 425] on div "Description" at bounding box center [582, 438] width 637 height 81
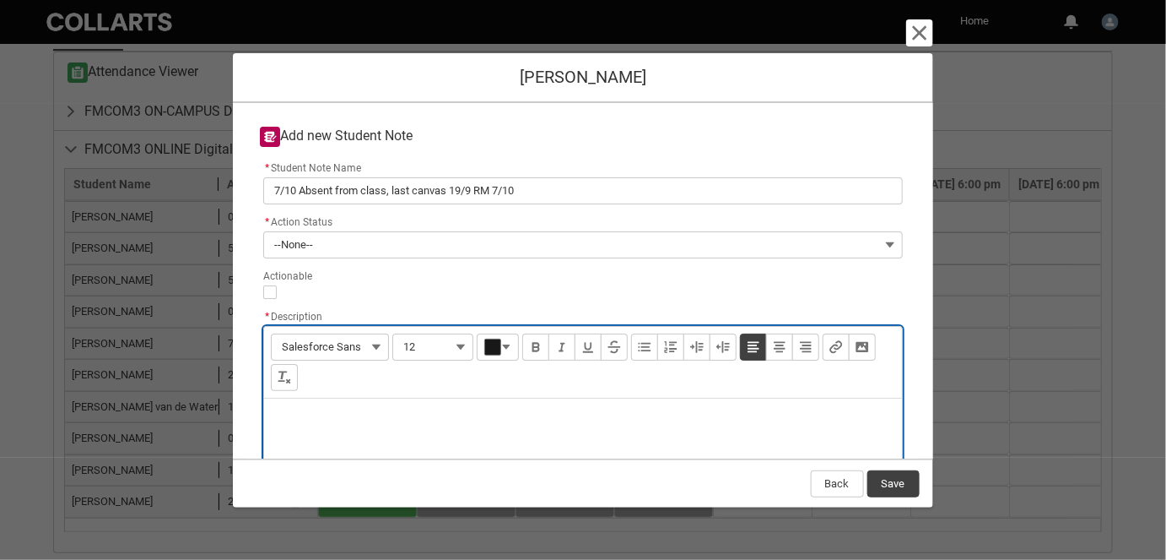
paste div "Description"
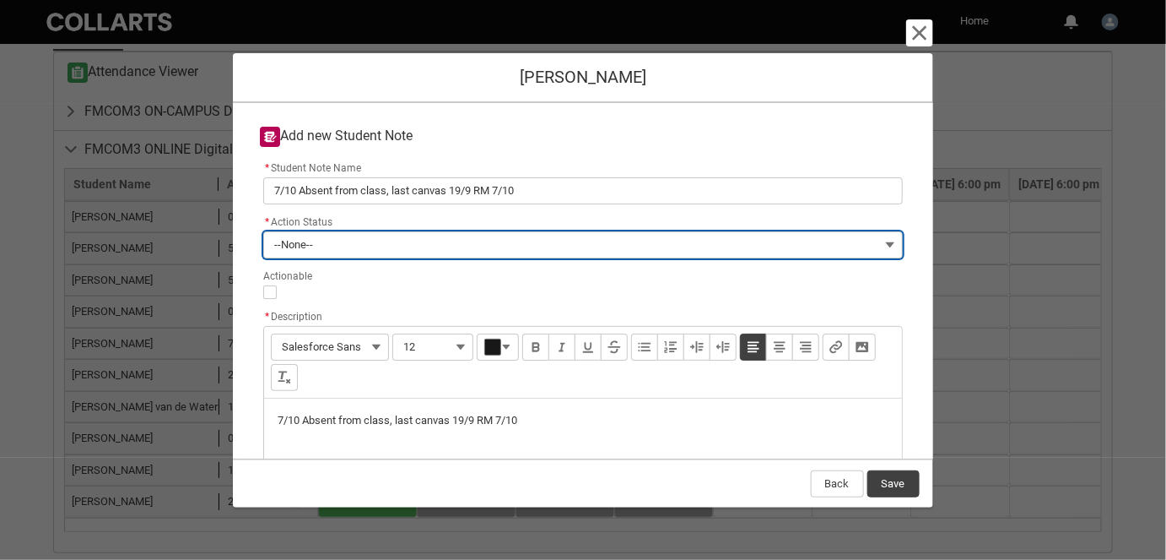
click at [332, 251] on button "--None--" at bounding box center [582, 244] width 639 height 27
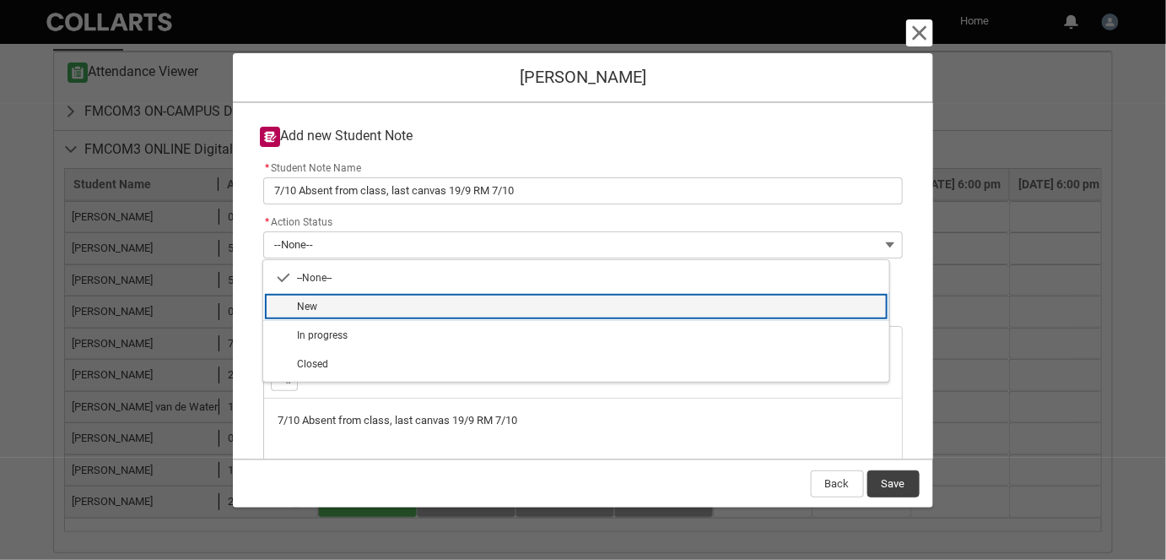
click at [327, 308] on span "New" at bounding box center [588, 306] width 582 height 15
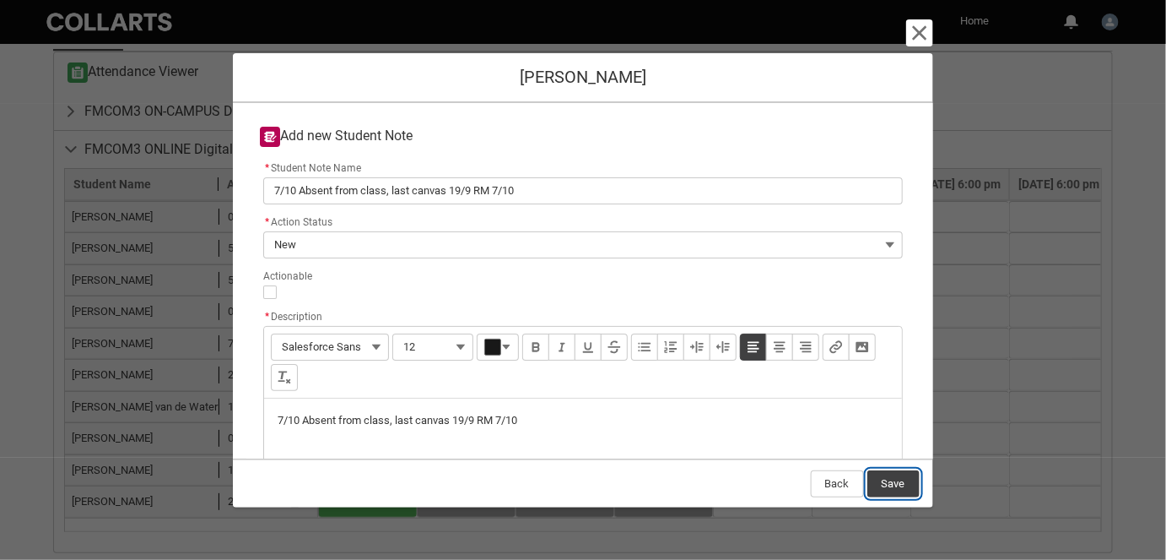
click at [891, 484] on button "Save" at bounding box center [894, 483] width 52 height 27
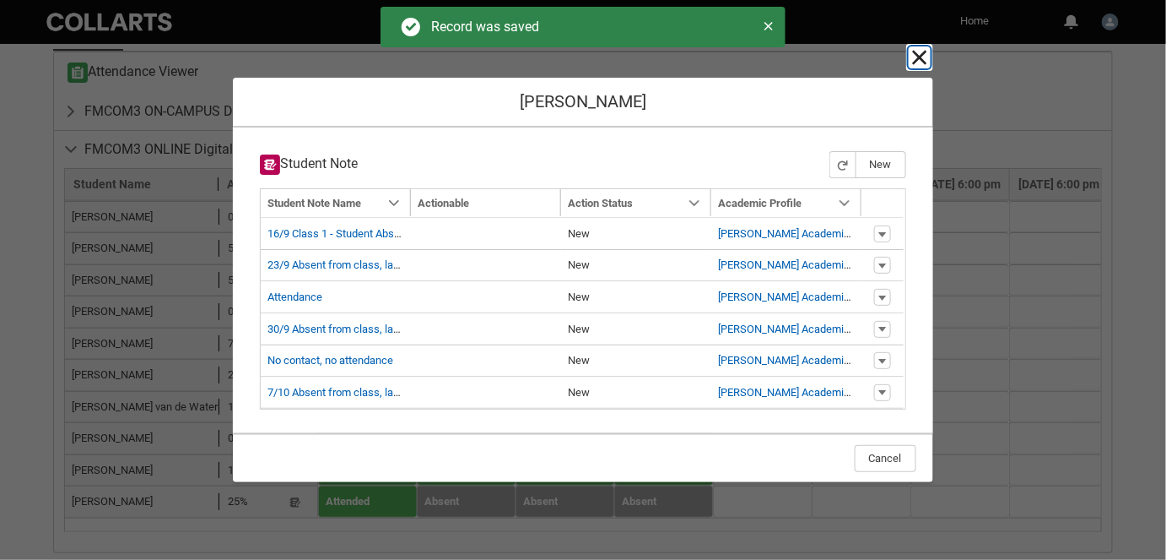
click at [917, 57] on lightning-primitive-icon "button" at bounding box center [920, 57] width 20 height 20
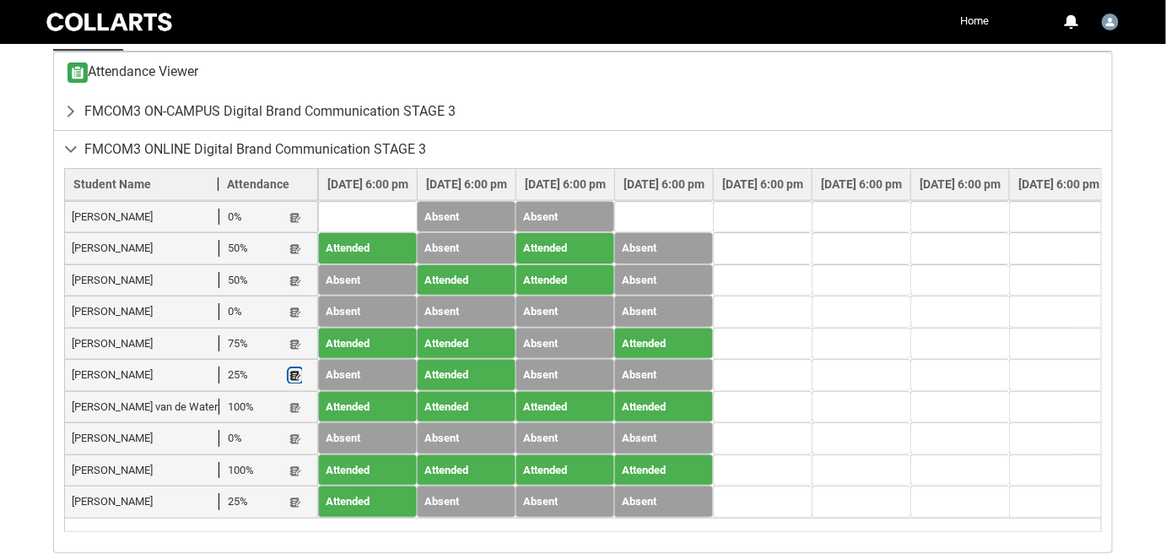
click at [291, 371] on lightning-primitive-icon "button" at bounding box center [295, 375] width 12 height 13
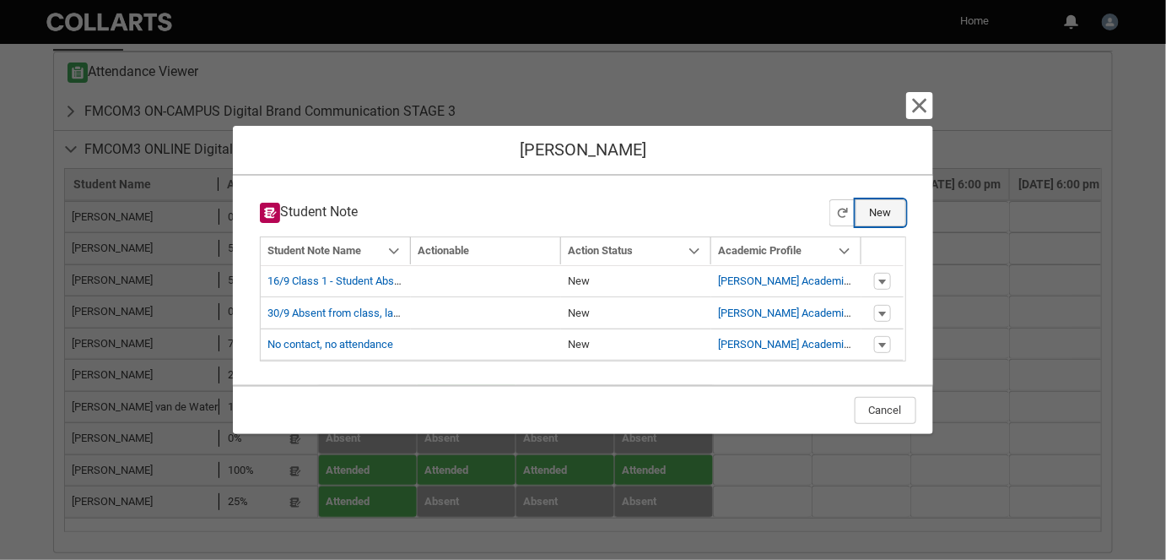
click at [877, 214] on button "New" at bounding box center [881, 212] width 51 height 27
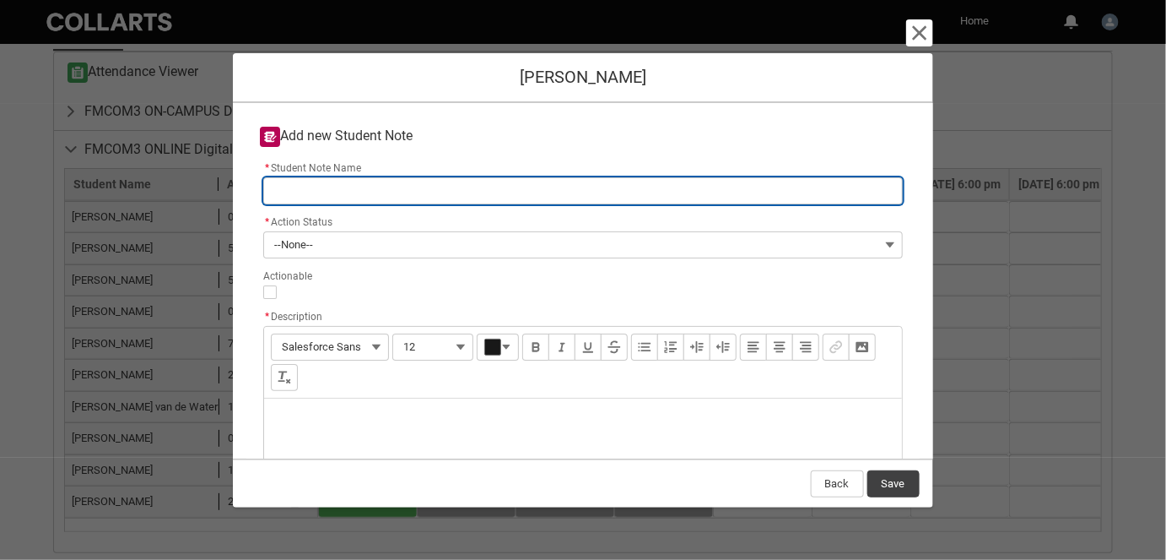
click at [335, 192] on input "* Student Note Name" at bounding box center [582, 190] width 639 height 27
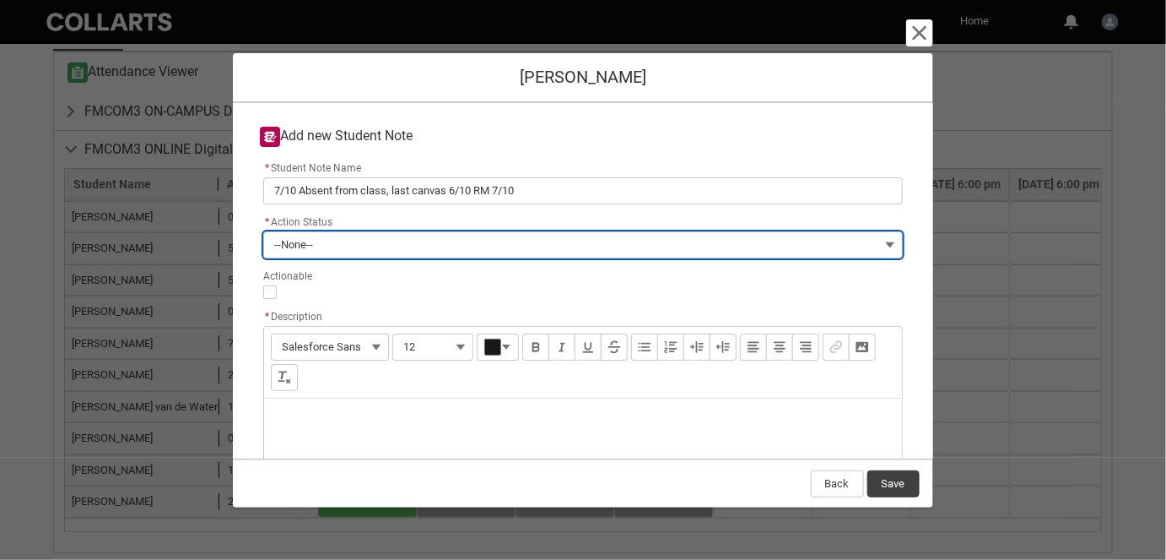
click at [325, 241] on button "--None--" at bounding box center [582, 244] width 639 height 27
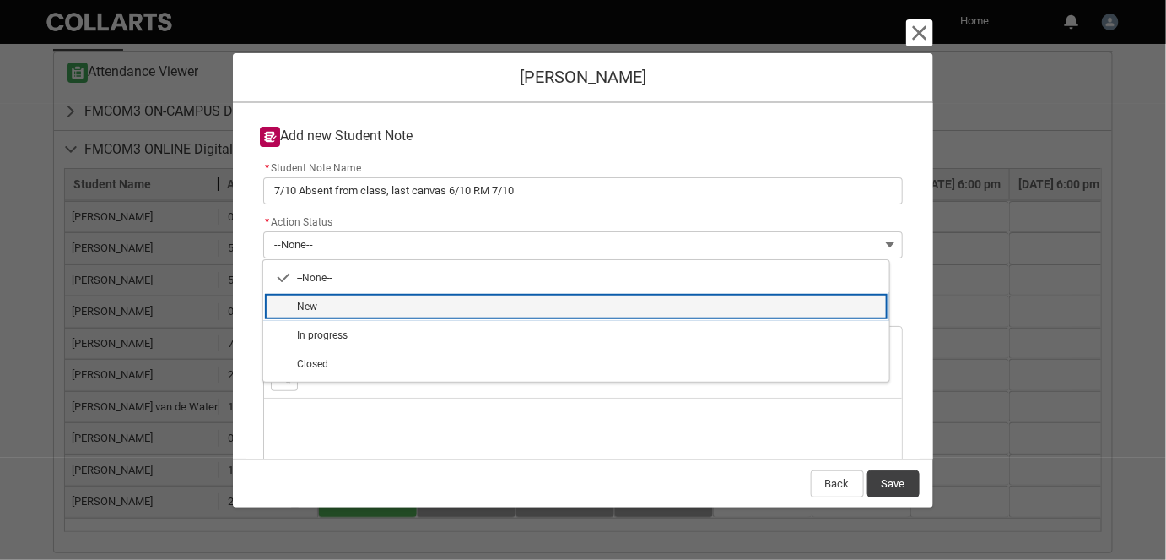
click at [329, 303] on span "New" at bounding box center [588, 306] width 582 height 15
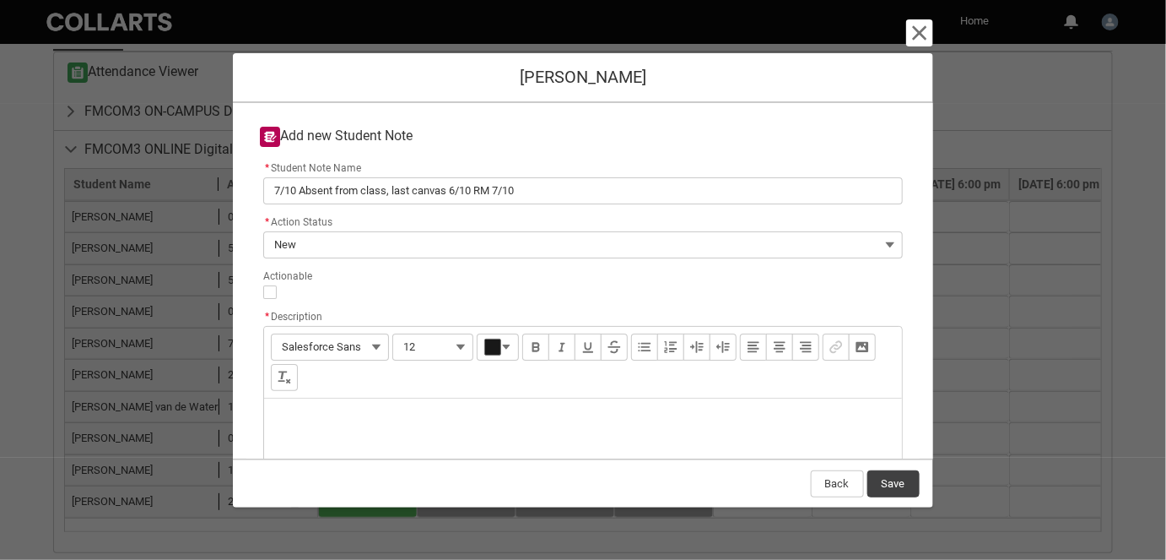
drag, startPoint x: 330, startPoint y: 399, endPoint x: 329, endPoint y: 408, distance: 8.5
click at [329, 408] on div "Description" at bounding box center [582, 438] width 637 height 81
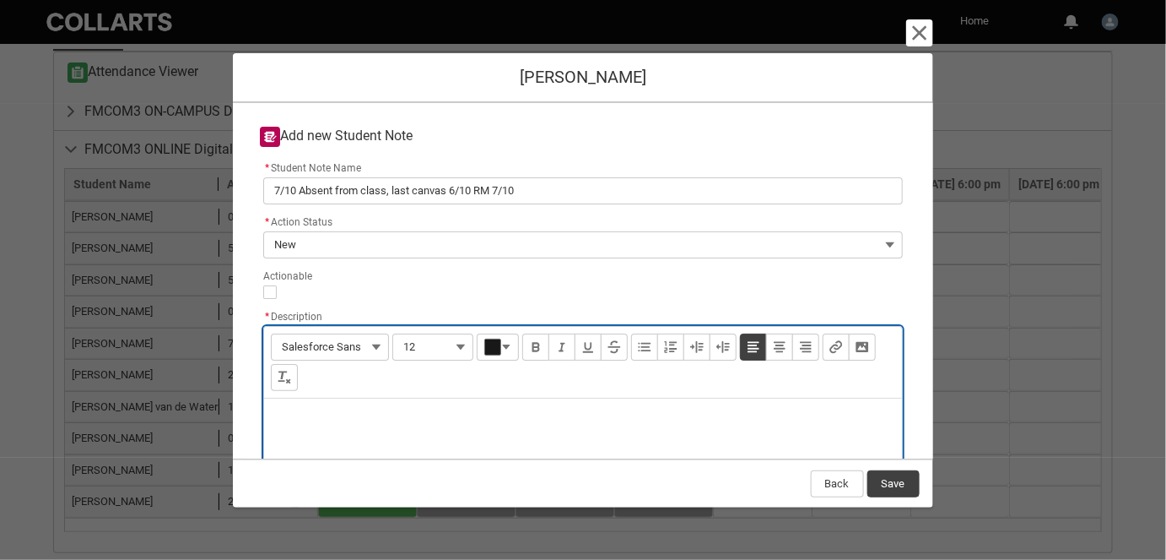
paste div "Description"
click at [902, 485] on button "Save" at bounding box center [894, 483] width 52 height 27
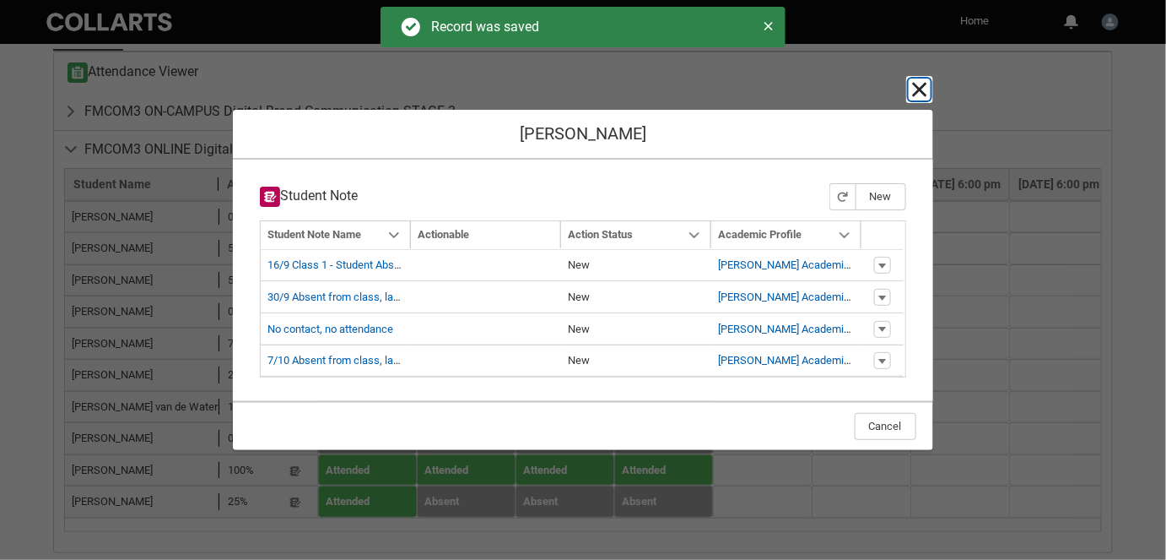
click at [918, 97] on lightning-primitive-icon "button" at bounding box center [920, 89] width 20 height 20
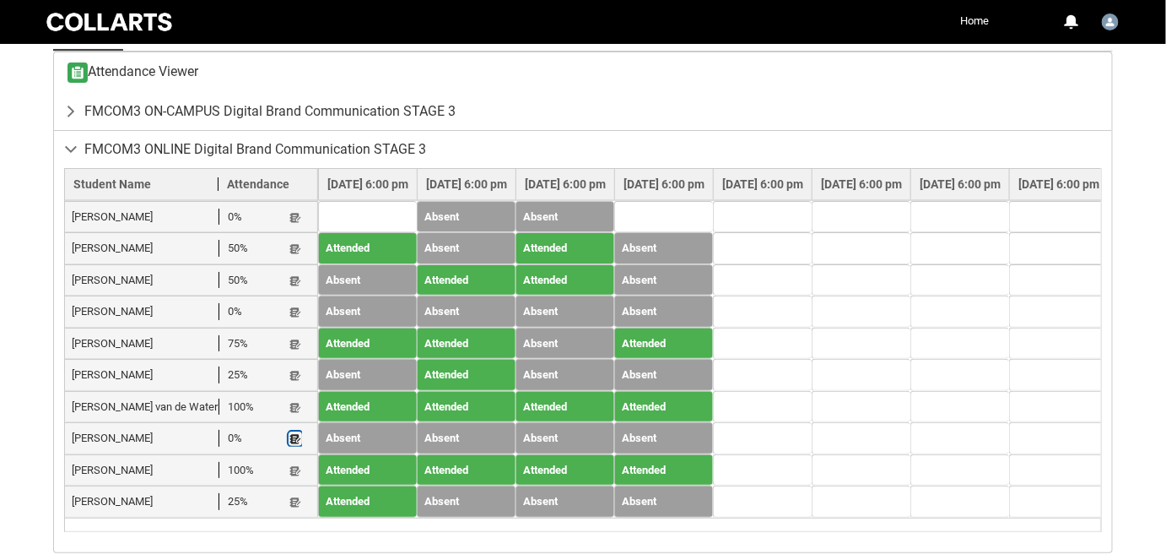
click at [297, 432] on lightning-primitive-icon "button" at bounding box center [295, 438] width 12 height 13
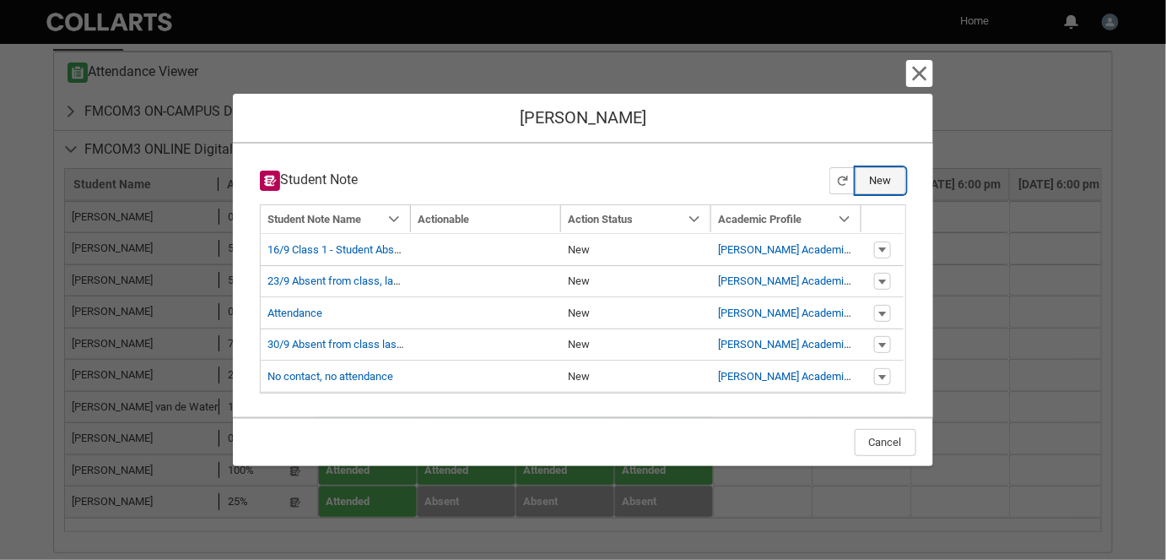
click at [893, 178] on button "New" at bounding box center [881, 180] width 51 height 27
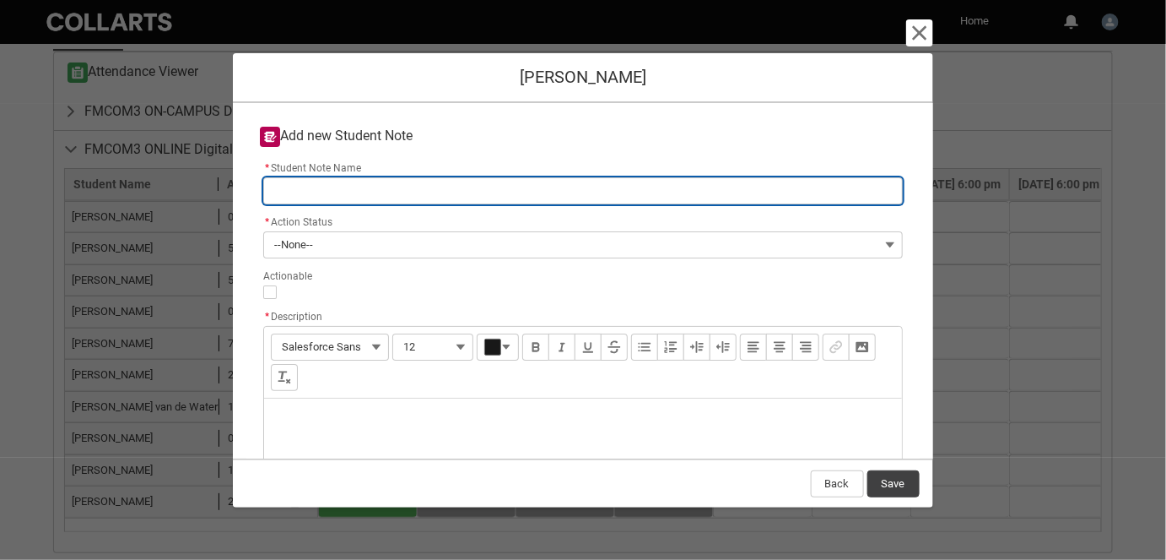
click at [446, 194] on input "* Student Note Name" at bounding box center [582, 190] width 639 height 27
drag, startPoint x: 506, startPoint y: 178, endPoint x: 508, endPoint y: 187, distance: 9.4
click at [506, 179] on input "7/10 Absent from class, last canvas 24/9" at bounding box center [582, 190] width 639 height 27
click at [509, 189] on input "7/10 Absent from class, last canvas 24/9" at bounding box center [582, 190] width 639 height 27
click at [501, 186] on input "7/10 Absent from class, last canvas 24/9" at bounding box center [582, 190] width 639 height 27
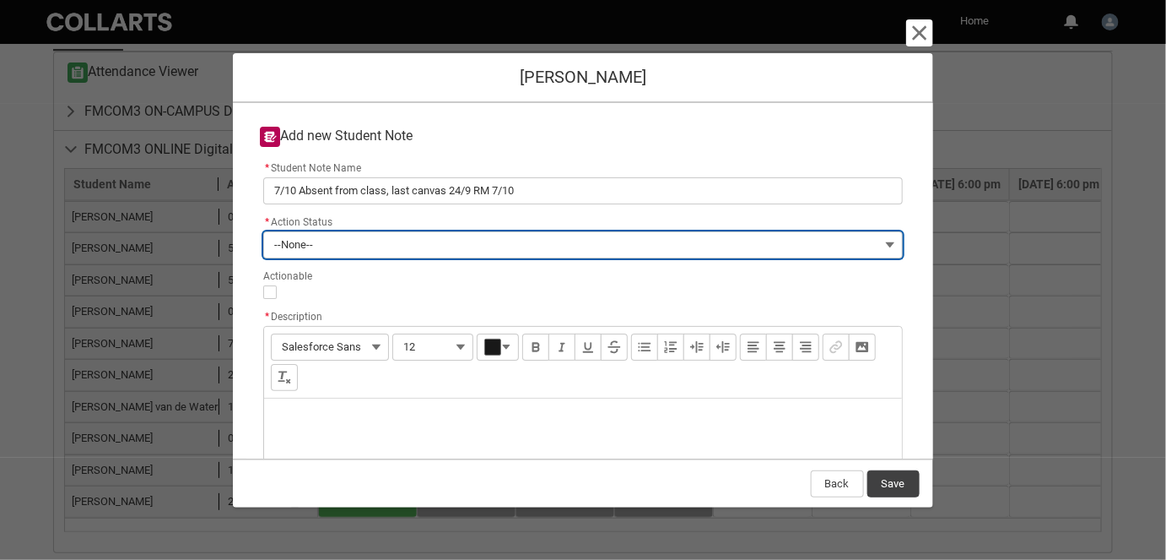
click at [431, 250] on button "--None--" at bounding box center [582, 244] width 639 height 27
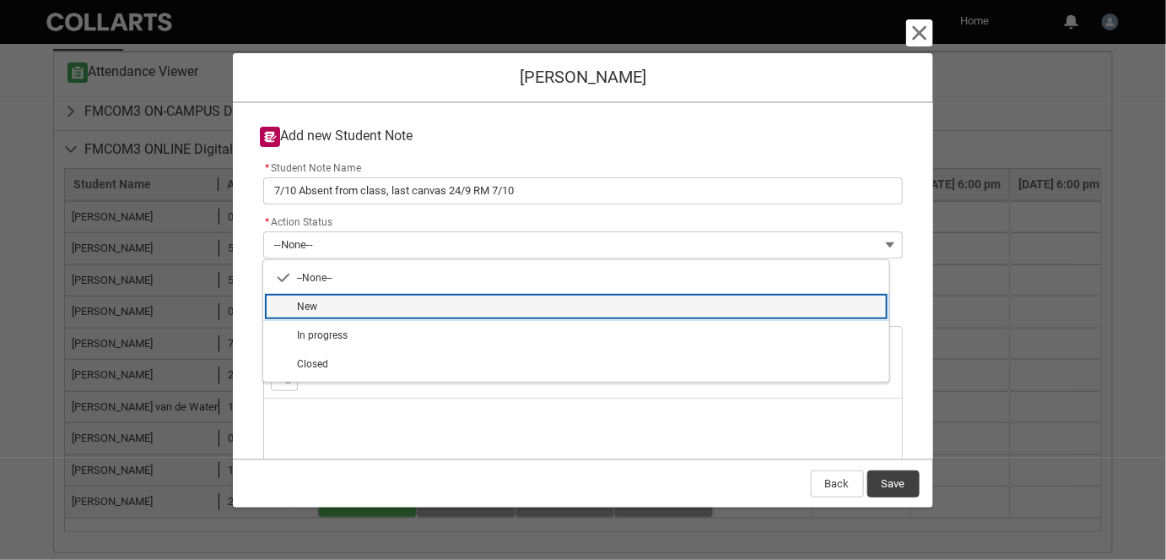
click at [407, 299] on span "New" at bounding box center [588, 306] width 582 height 15
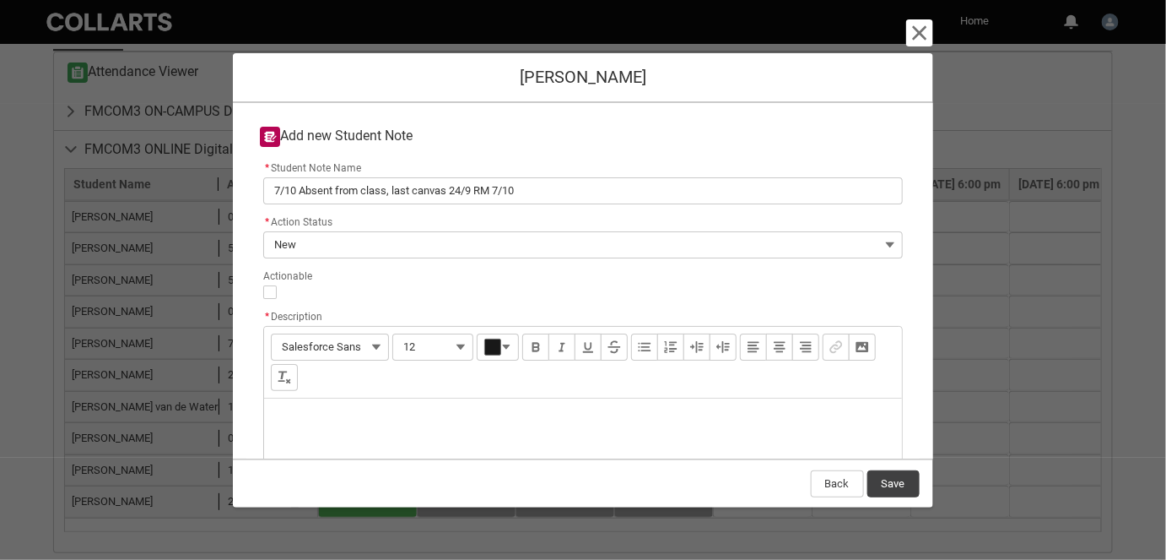
click at [387, 419] on div "Description" at bounding box center [582, 438] width 637 height 81
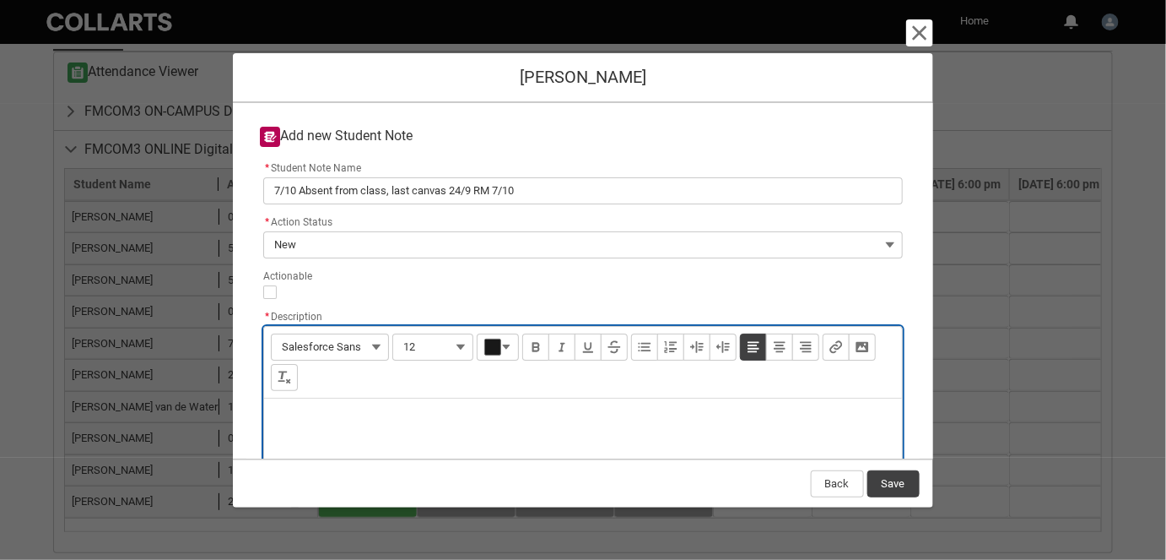
paste div "Description"
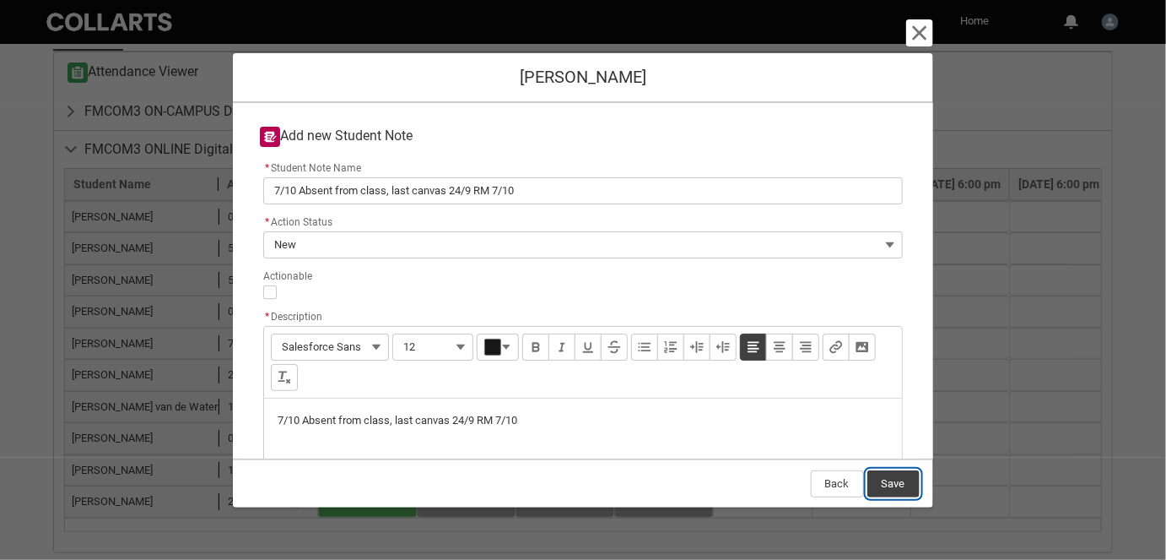
click at [912, 489] on button "Save" at bounding box center [894, 483] width 52 height 27
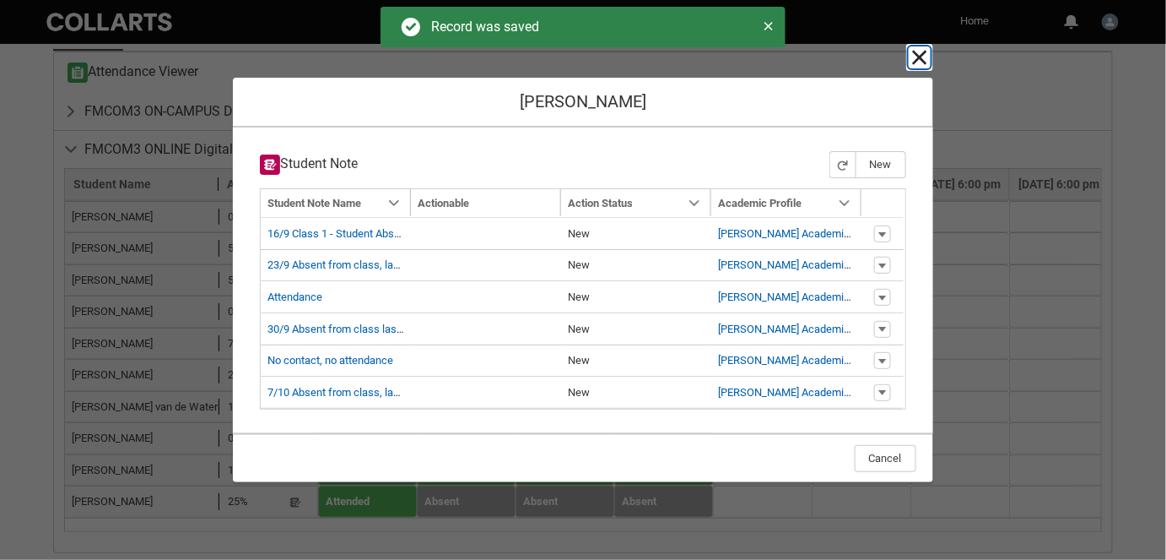
click at [923, 59] on lightning-primitive-icon "button" at bounding box center [920, 57] width 20 height 20
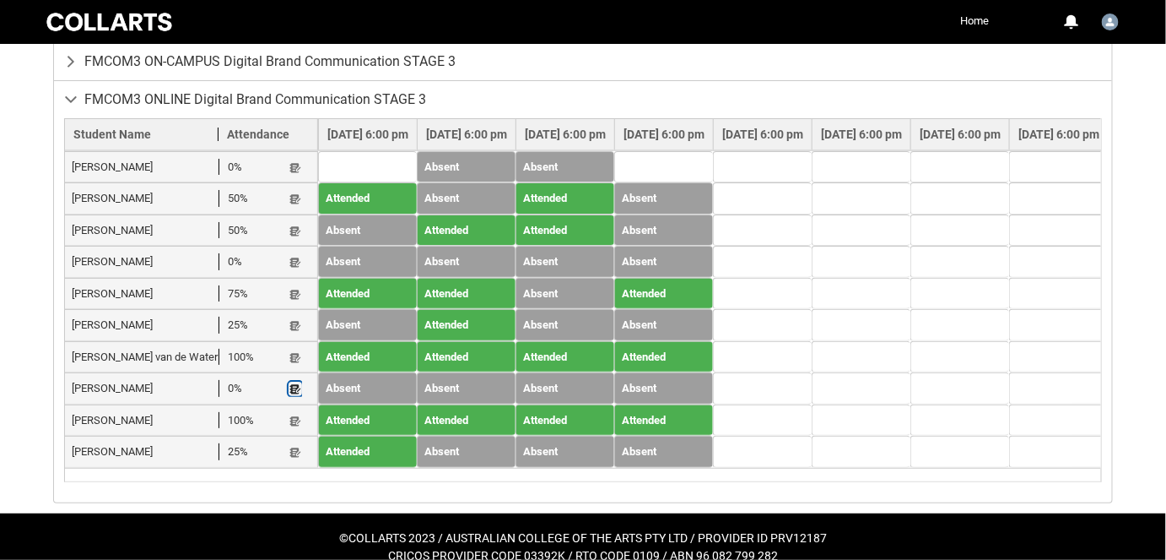
scroll to position [690, 0]
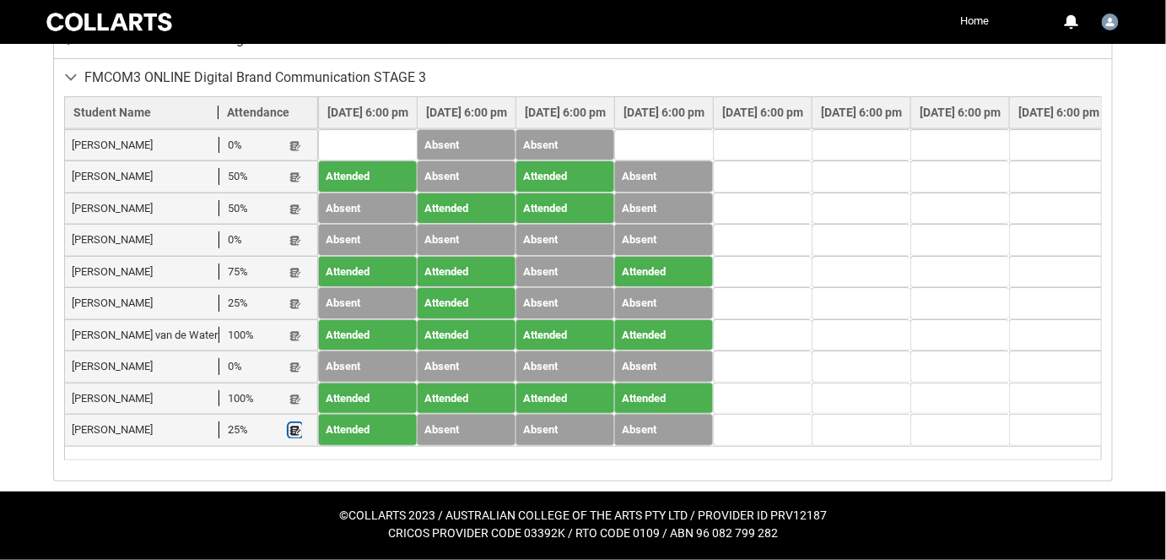
click at [297, 424] on lightning-primitive-icon "button" at bounding box center [295, 430] width 12 height 13
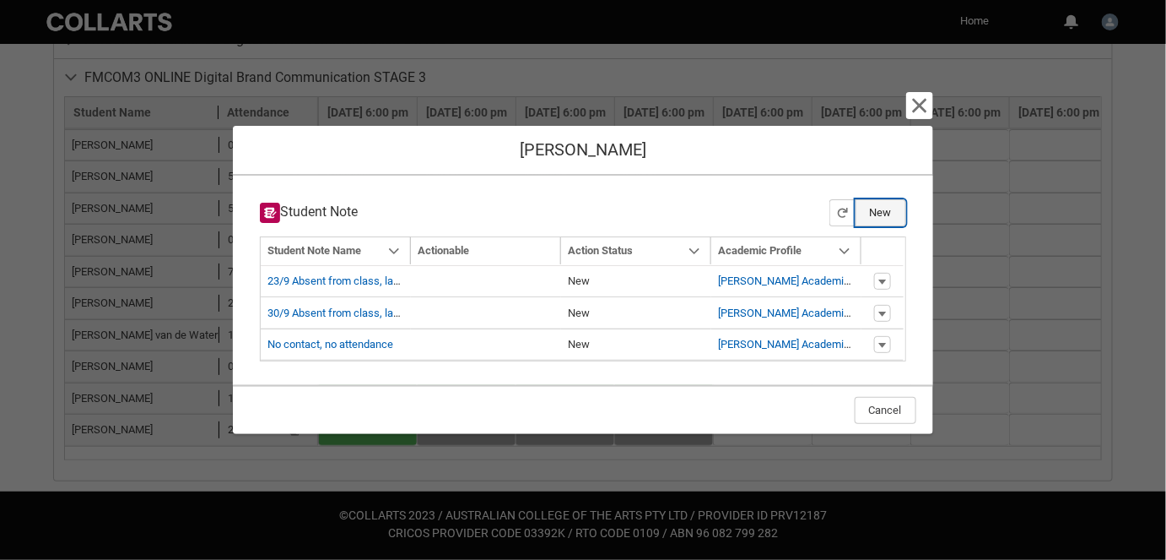
click at [878, 207] on button "New" at bounding box center [881, 212] width 51 height 27
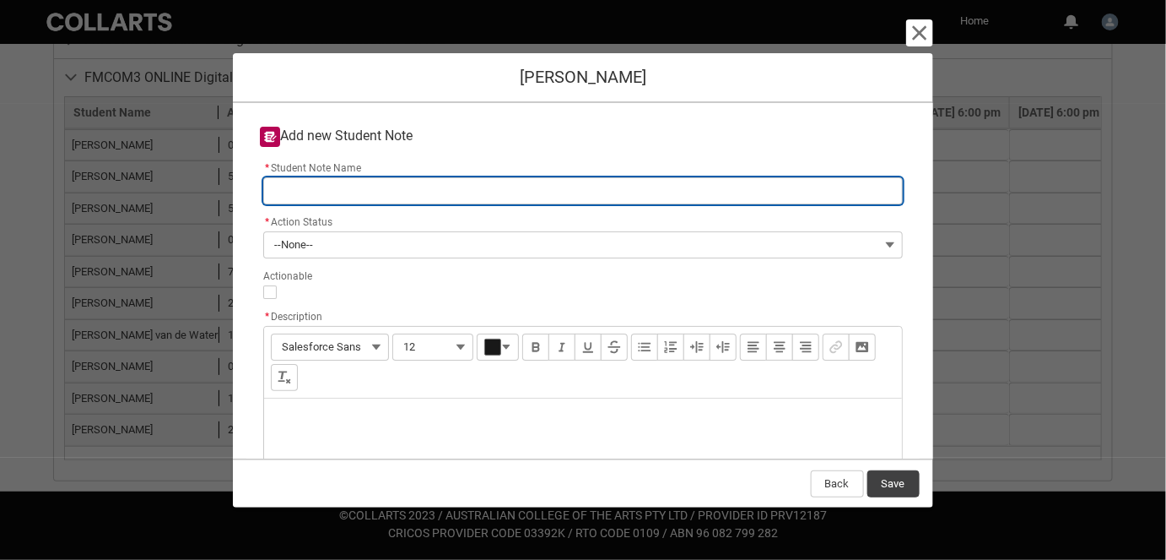
click at [431, 197] on input "* Student Note Name" at bounding box center [582, 190] width 639 height 27
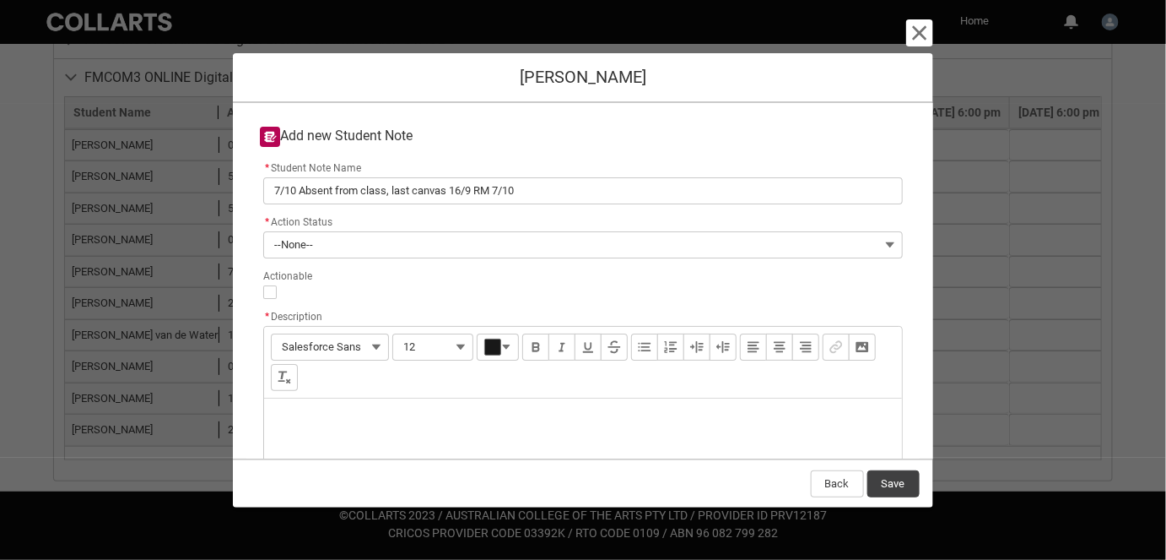
click at [372, 405] on div "Description" at bounding box center [582, 438] width 637 height 81
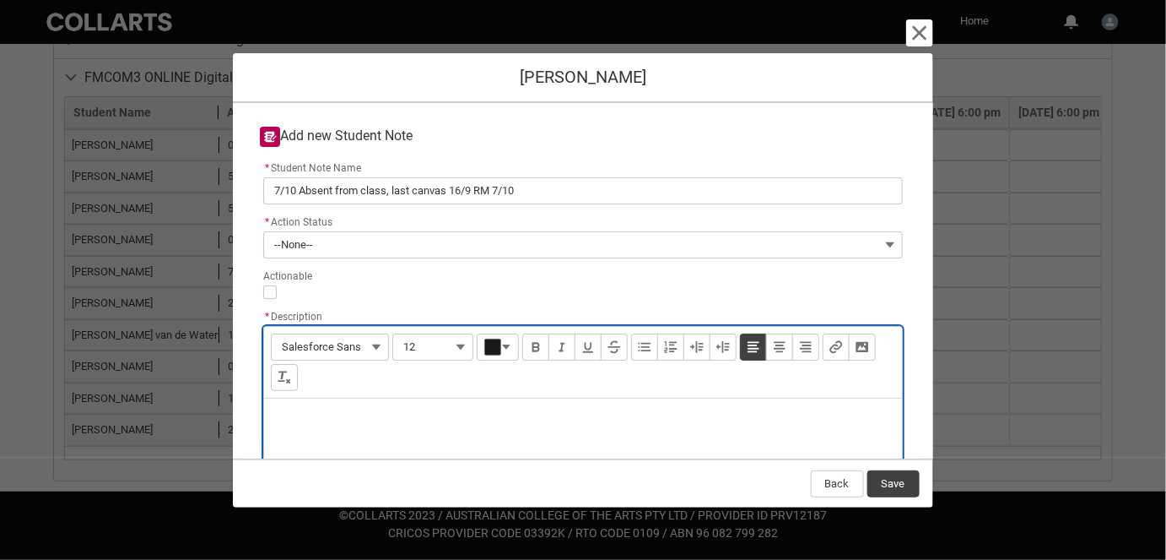
paste div "Description"
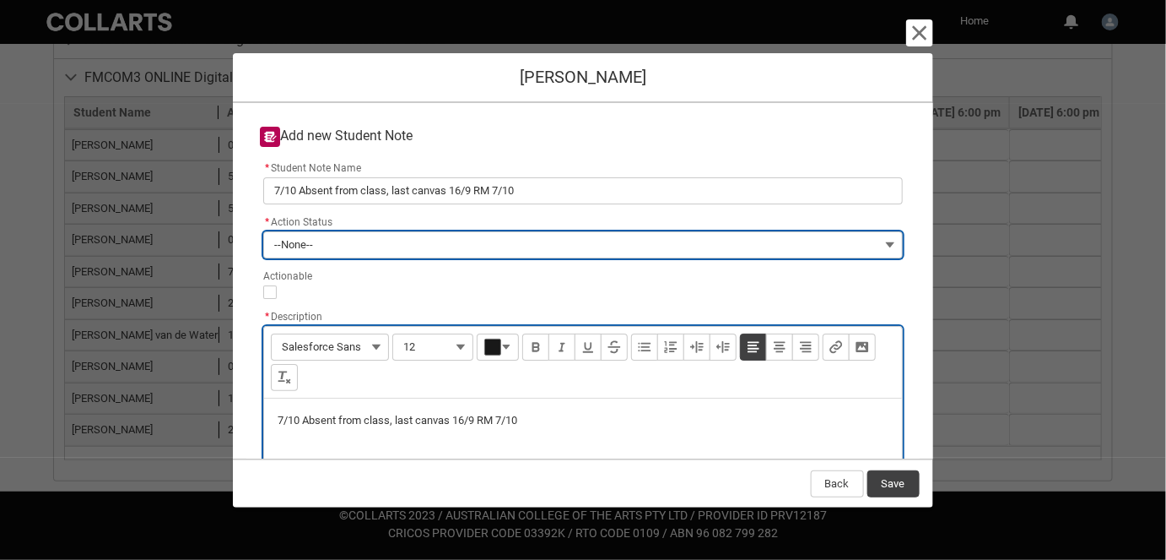
click at [349, 246] on button "--None--" at bounding box center [582, 244] width 639 height 27
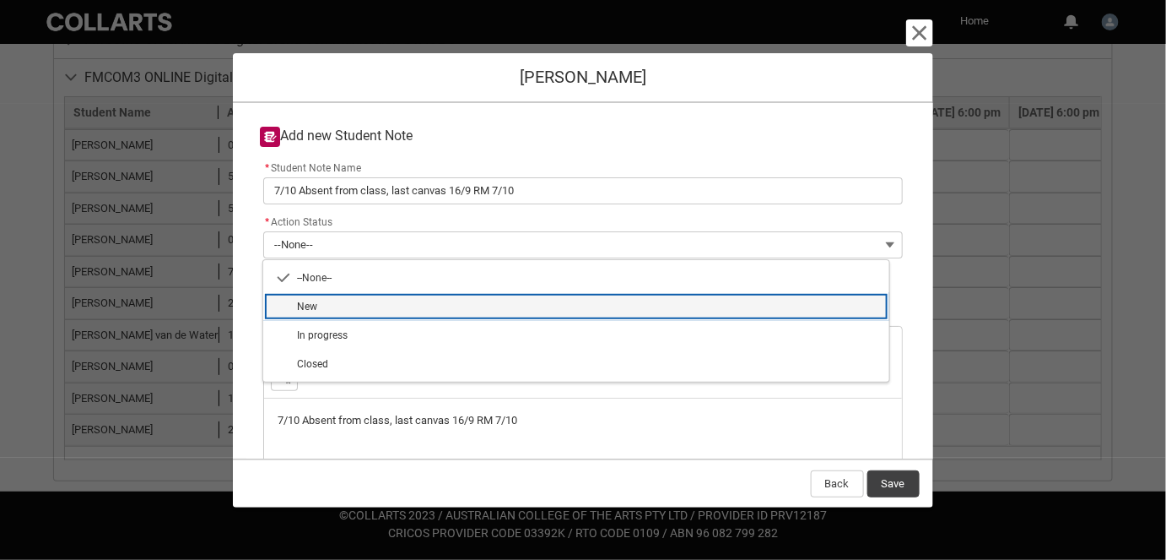
click at [340, 306] on span "New" at bounding box center [588, 306] width 582 height 15
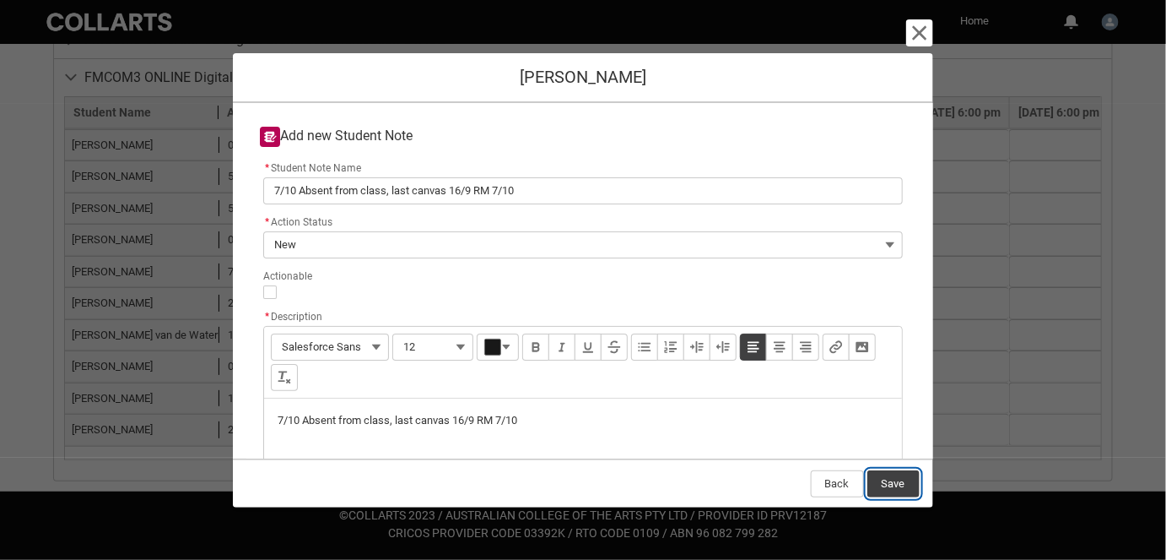
click at [890, 484] on button "Save" at bounding box center [894, 483] width 52 height 27
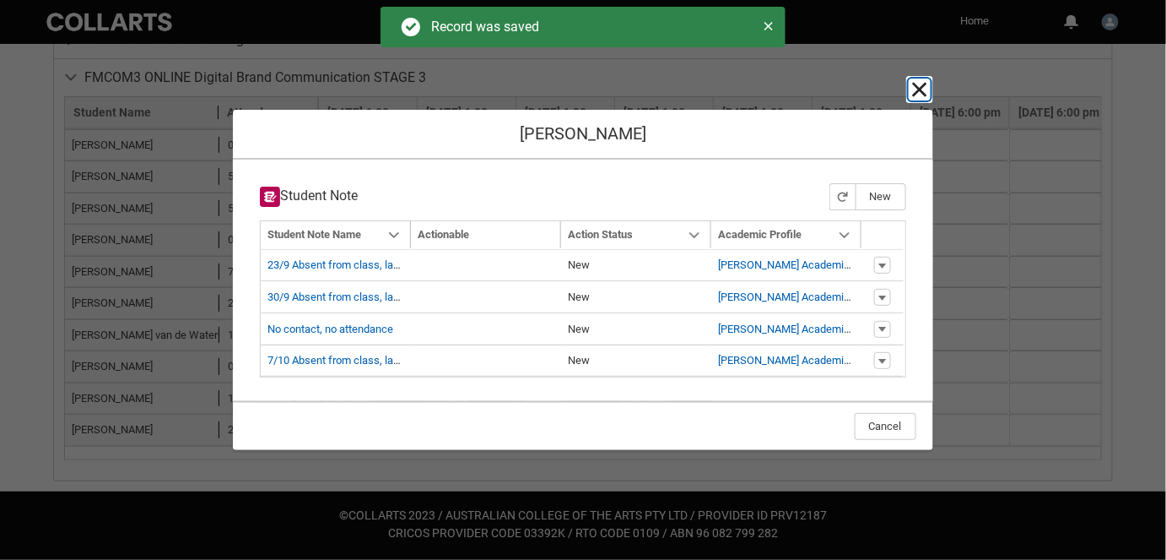
click at [925, 92] on lightning-primitive-icon "button" at bounding box center [920, 89] width 20 height 20
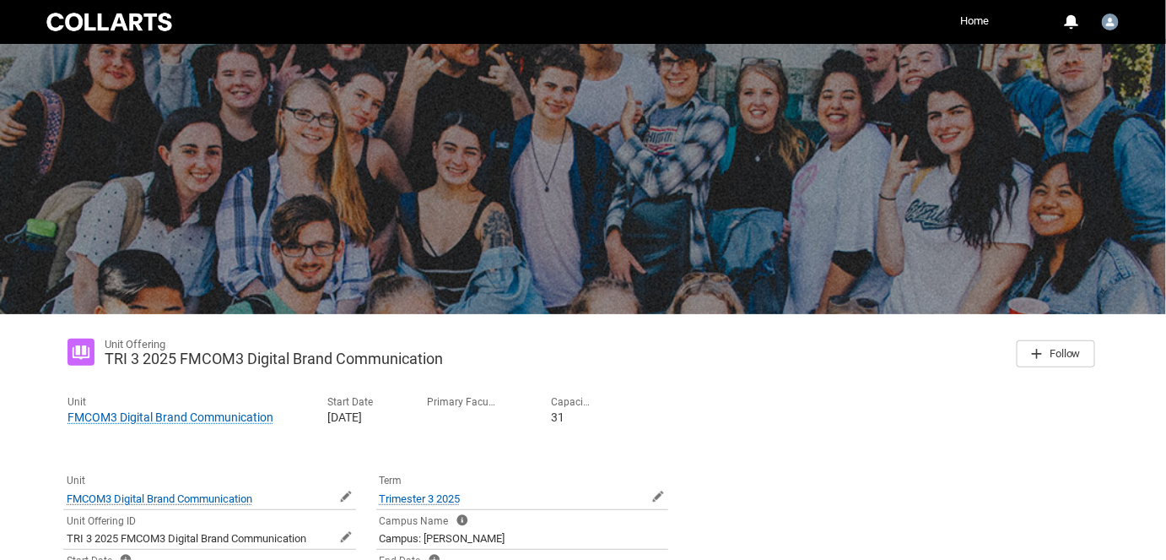
scroll to position [0, 0]
